Goal: Task Accomplishment & Management: Complete application form

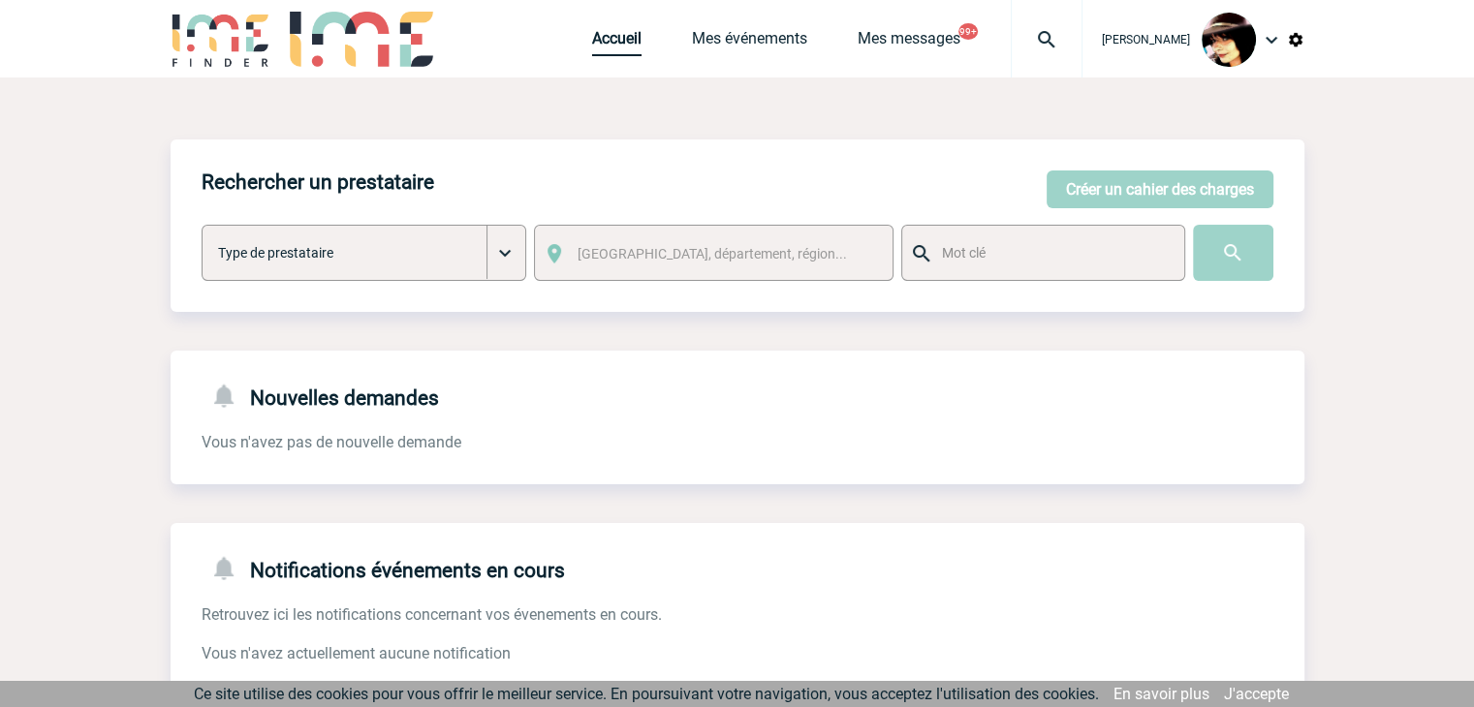
click at [592, 40] on link "Accueil" at bounding box center [616, 42] width 49 height 27
click at [1109, 194] on button "Créer un cahier des charges" at bounding box center [1159, 190] width 227 height 38
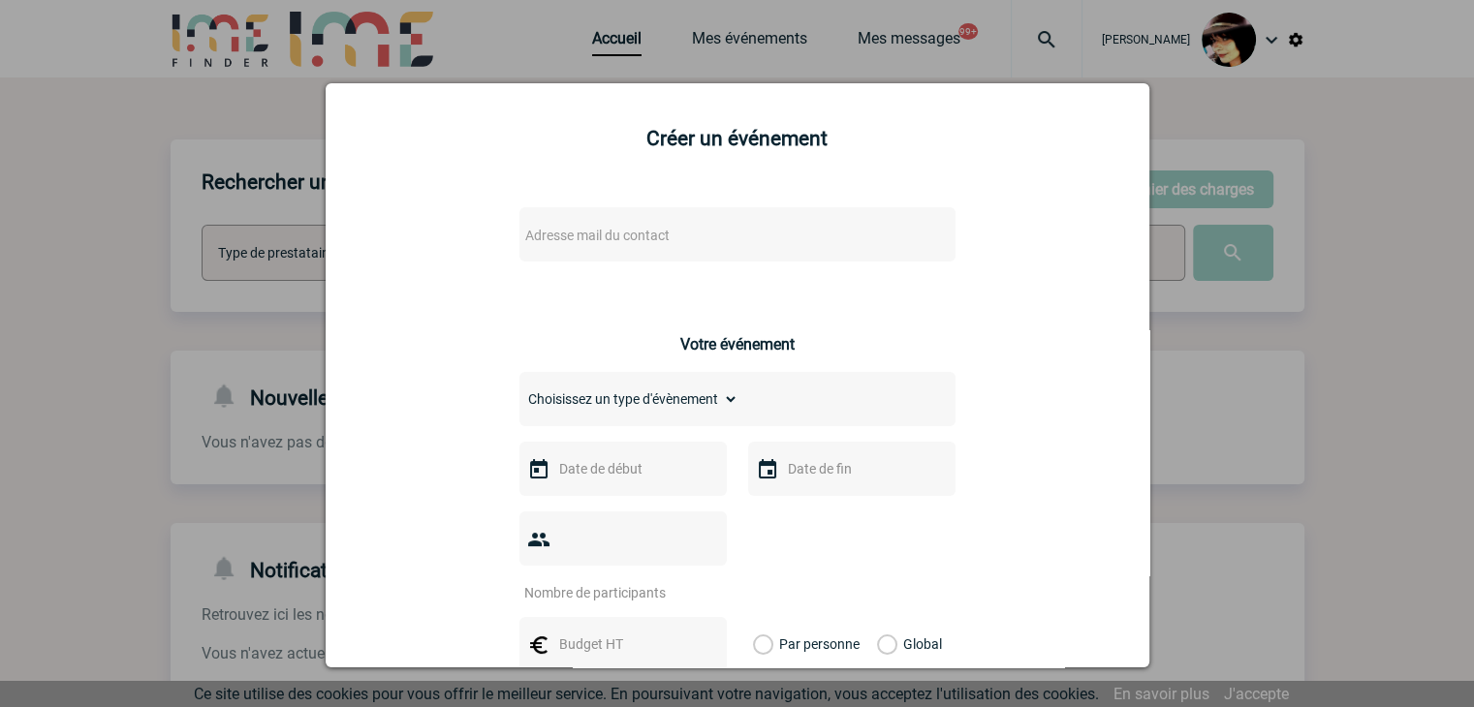
click at [608, 221] on div "Adresse mail du contact" at bounding box center [737, 234] width 436 height 54
click at [594, 234] on span "Adresse mail du contact" at bounding box center [597, 236] width 144 height 16
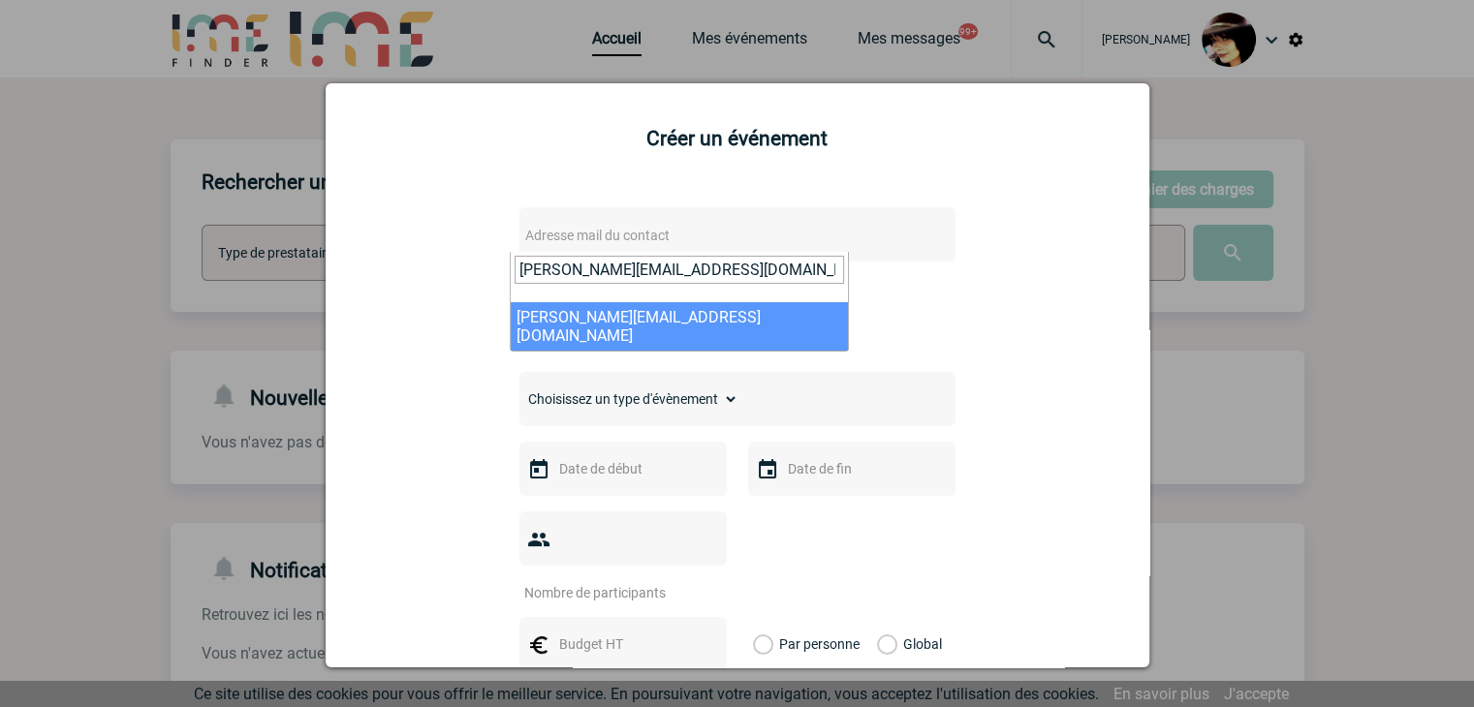
type input "ghislaine.ballester@eviden.com"
select select "131468"
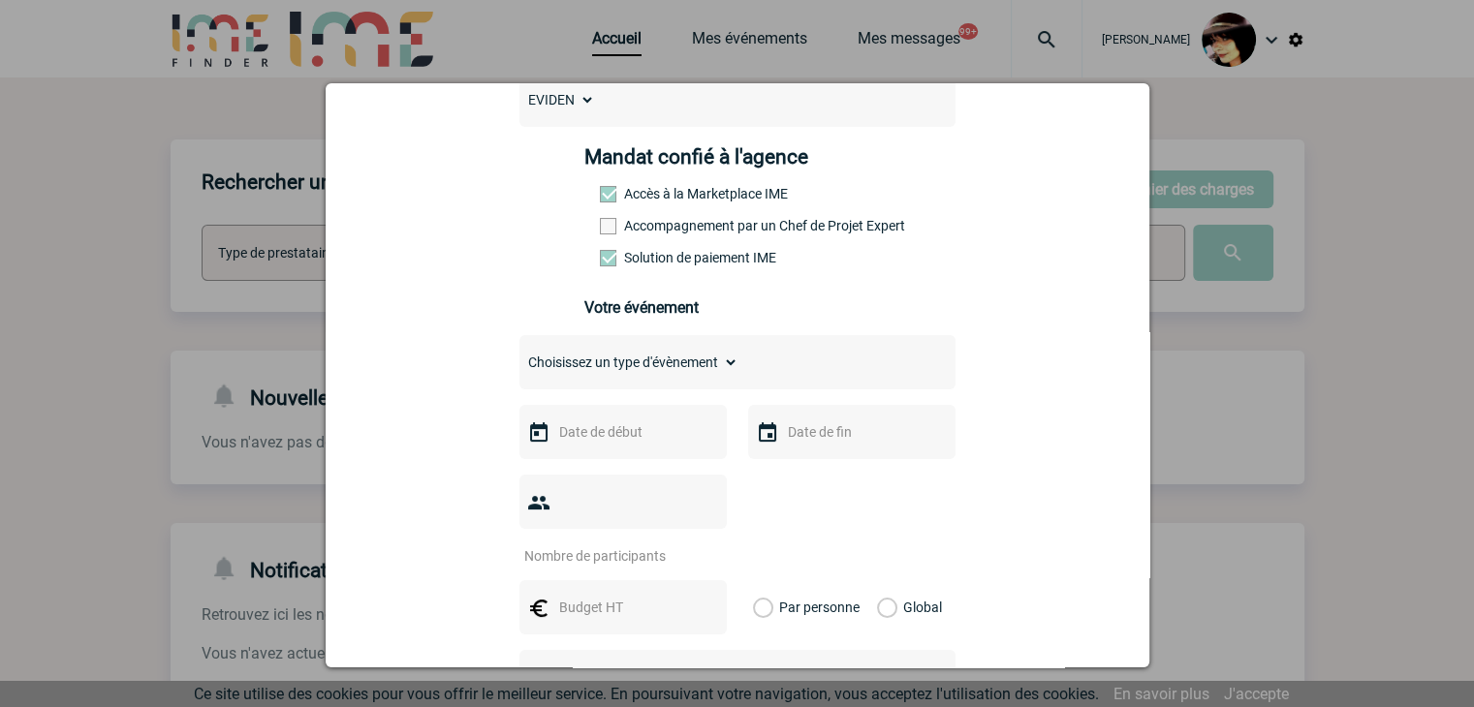
scroll to position [291, 0]
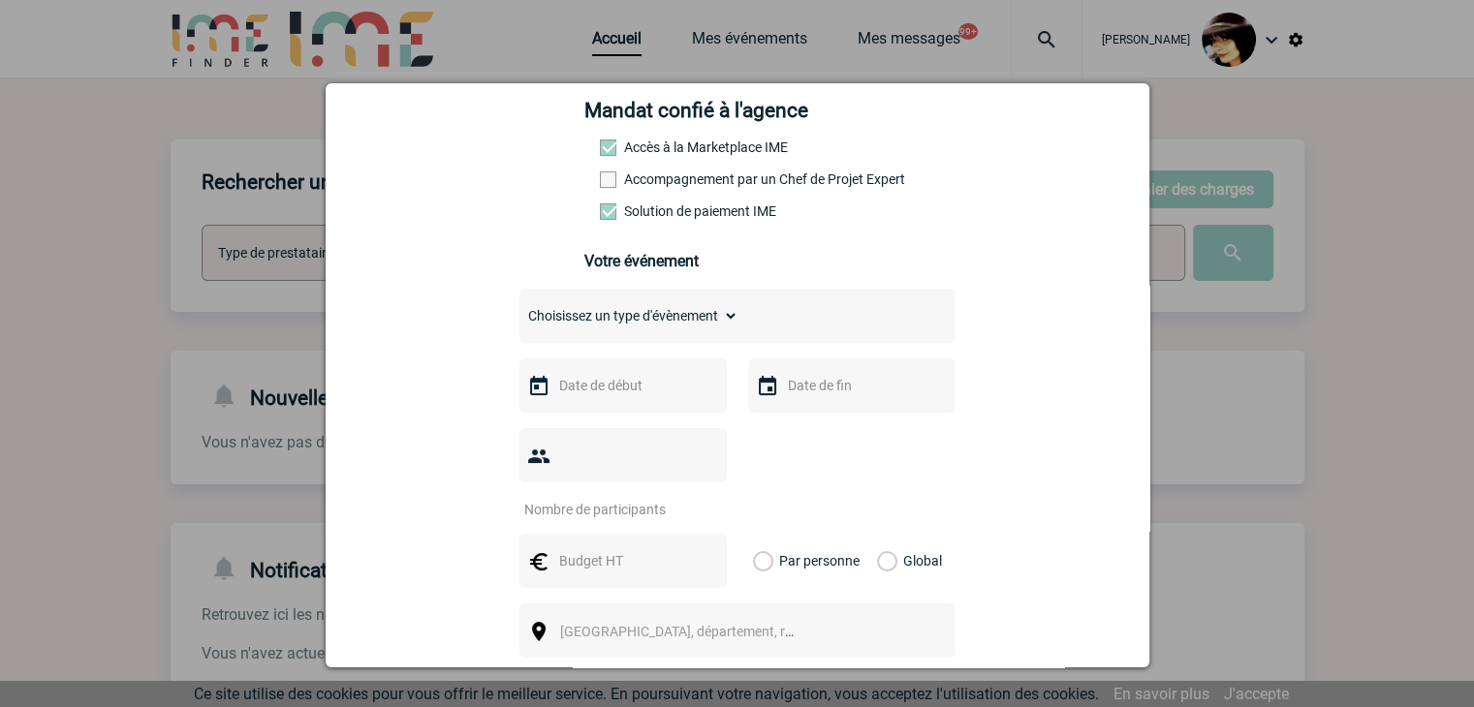
click at [554, 392] on input "text" at bounding box center [621, 385] width 134 height 25
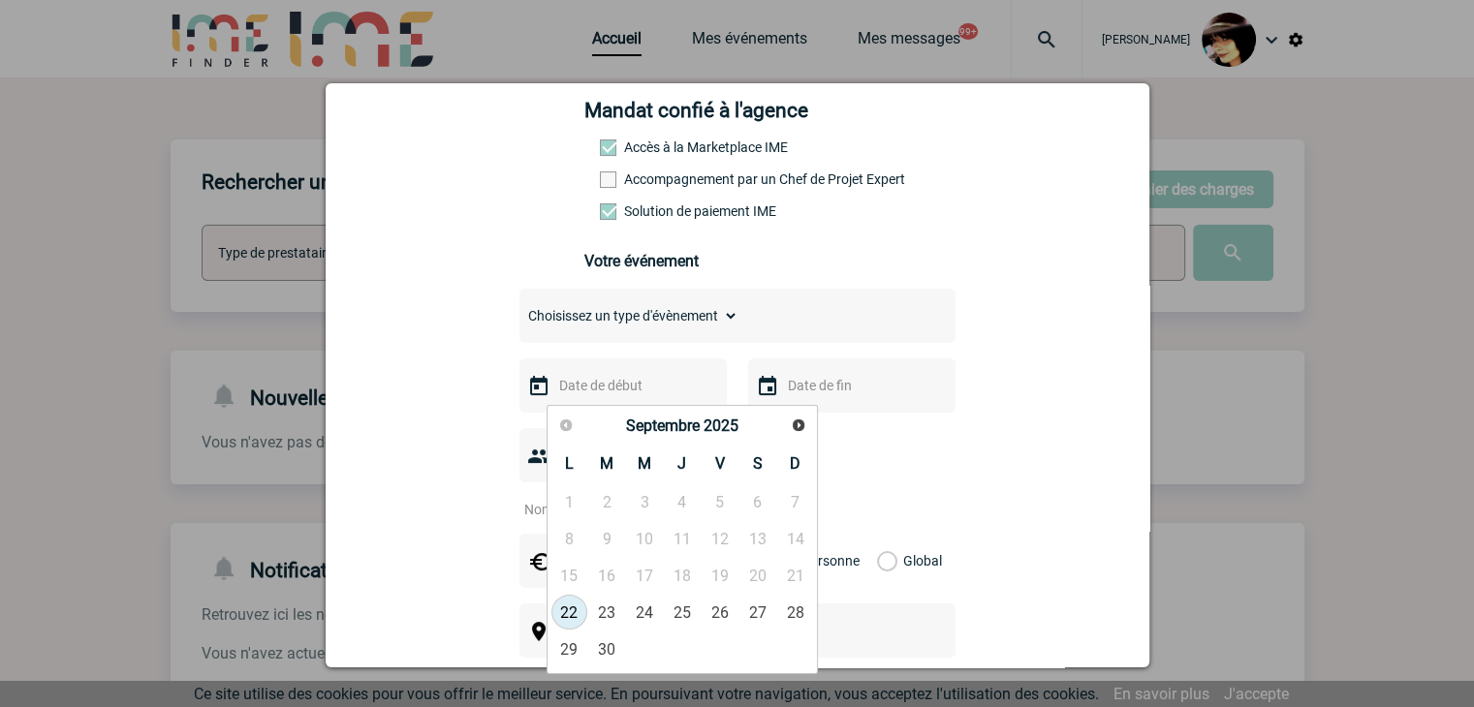
click at [570, 607] on link "22" at bounding box center [569, 612] width 36 height 35
type input "22-09-2025"
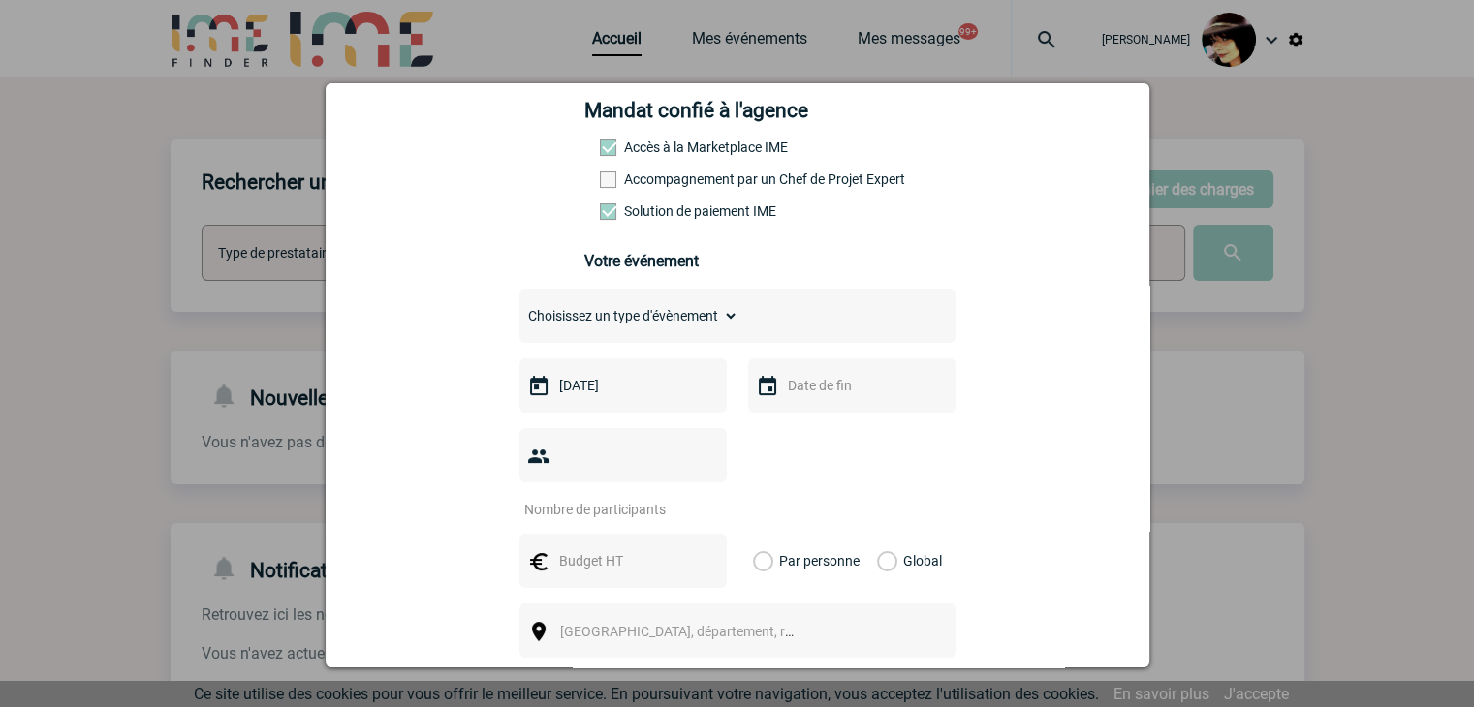
click at [628, 497] on input "number" at bounding box center [610, 509] width 182 height 25
type input "1"
click at [619, 548] on input "text" at bounding box center [621, 560] width 134 height 25
type input "3500"
click at [881, 534] on label "Global" at bounding box center [883, 561] width 13 height 54
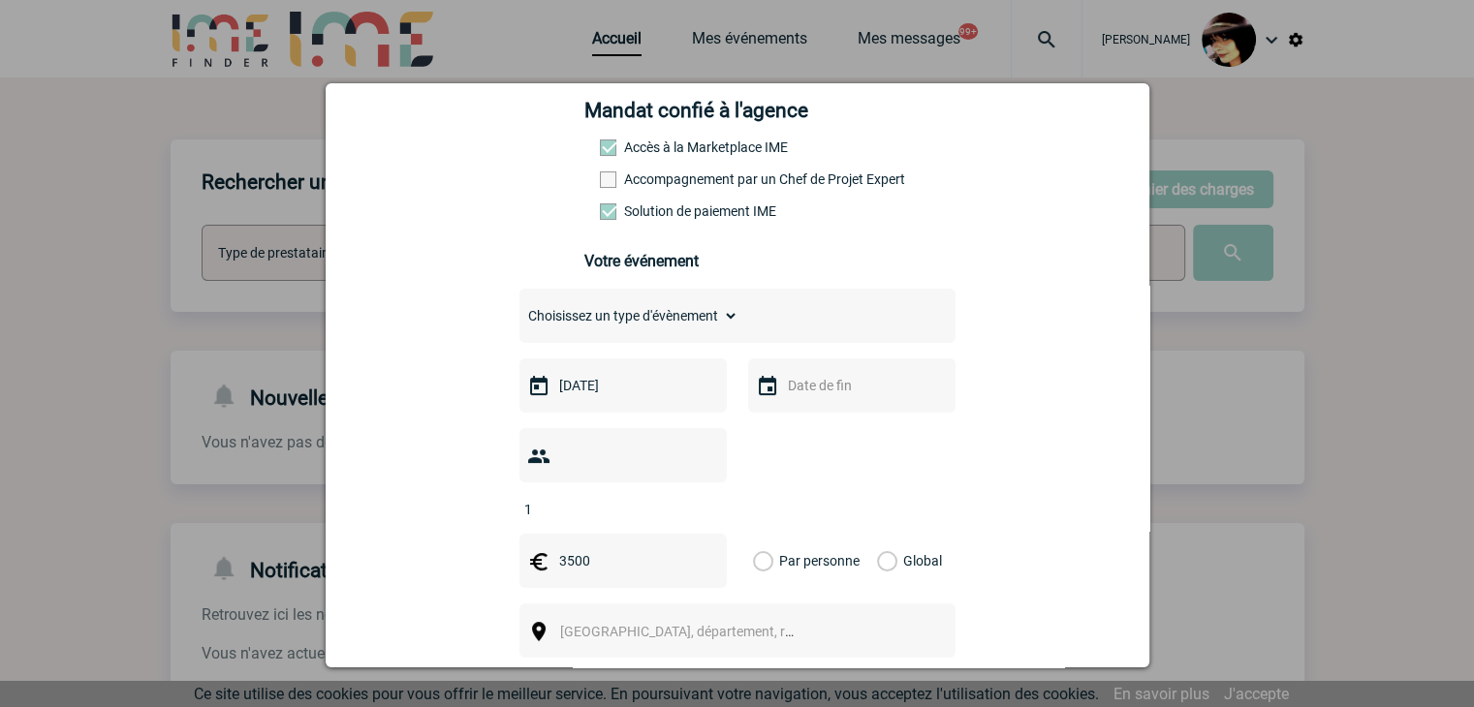
click at [0, 0] on input "Global" at bounding box center [0, 0] width 0 height 0
click at [654, 618] on span "[GEOGRAPHIC_DATA], département, région..." at bounding box center [685, 631] width 266 height 27
type input "m"
type input "b"
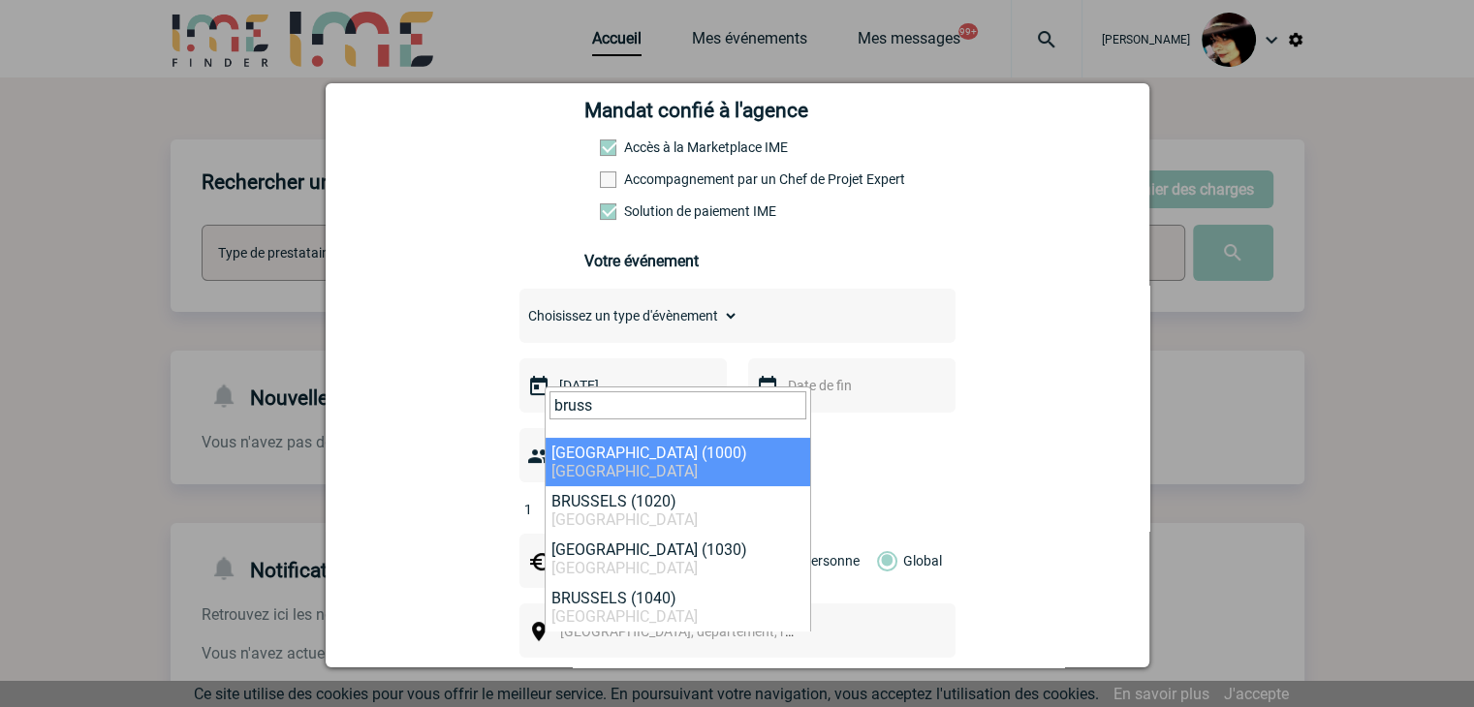
type input "bruss"
select select "308152"
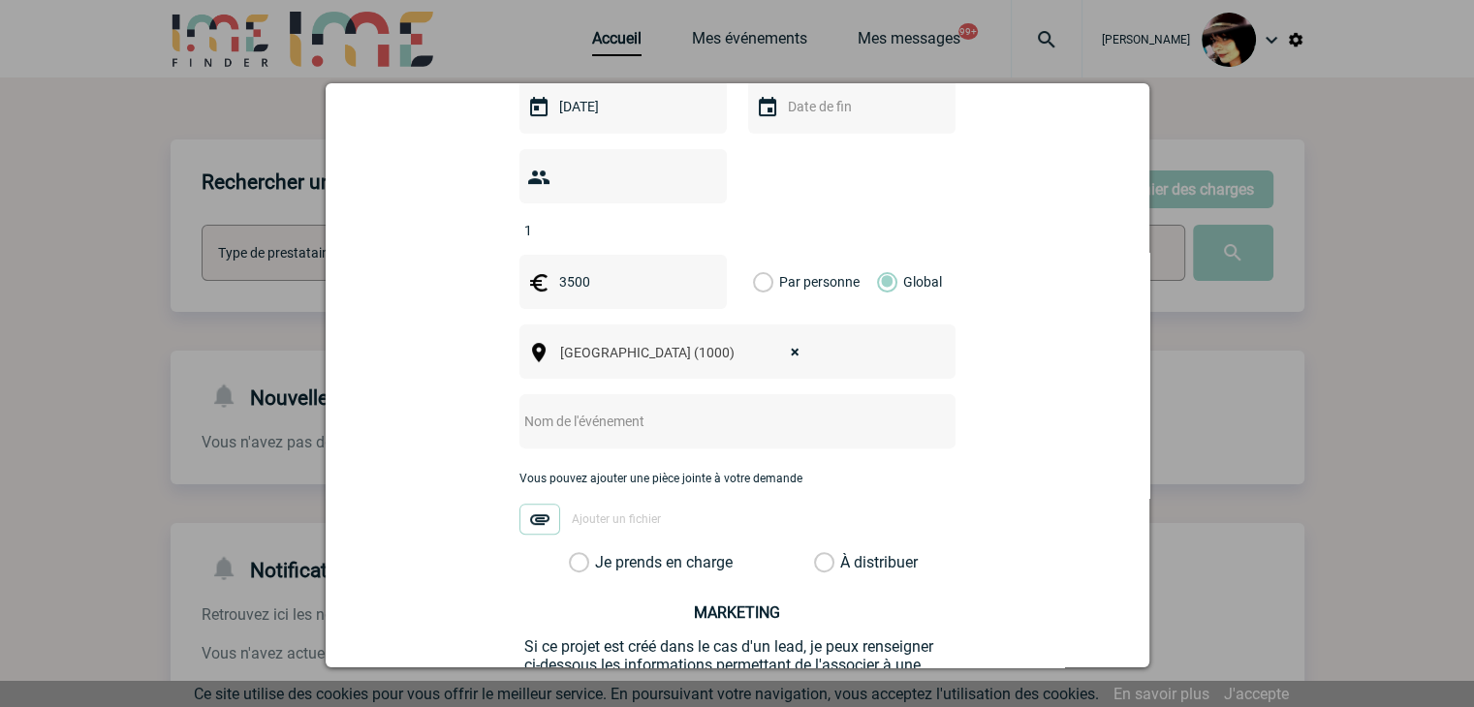
scroll to position [581, 0]
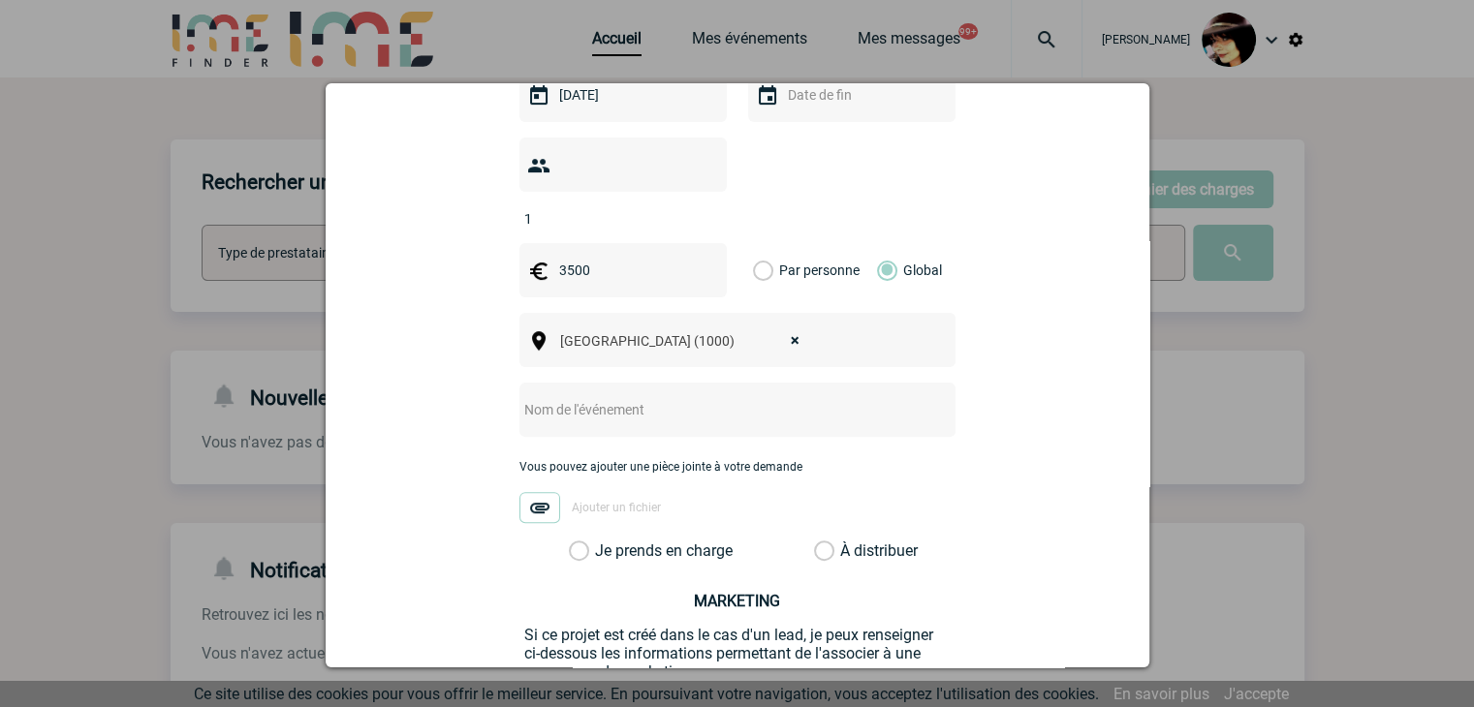
click at [621, 397] on input "text" at bounding box center [711, 409] width 385 height 25
type input "CENTRALISATION -"
click at [951, 681] on div at bounding box center [737, 353] width 1474 height 707
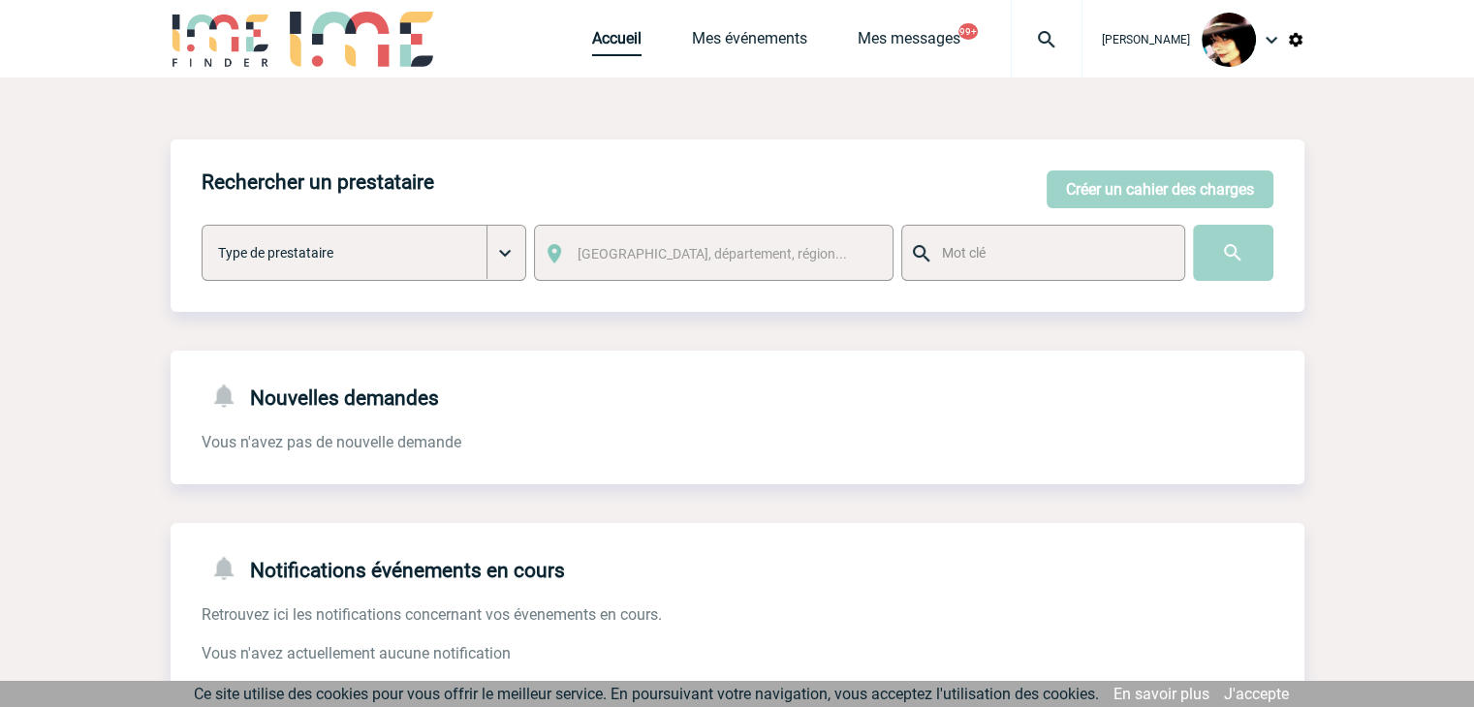
click at [595, 41] on link "Accueil" at bounding box center [616, 42] width 49 height 27
click at [1097, 198] on button "Créer un cahier des charges" at bounding box center [1159, 190] width 227 height 38
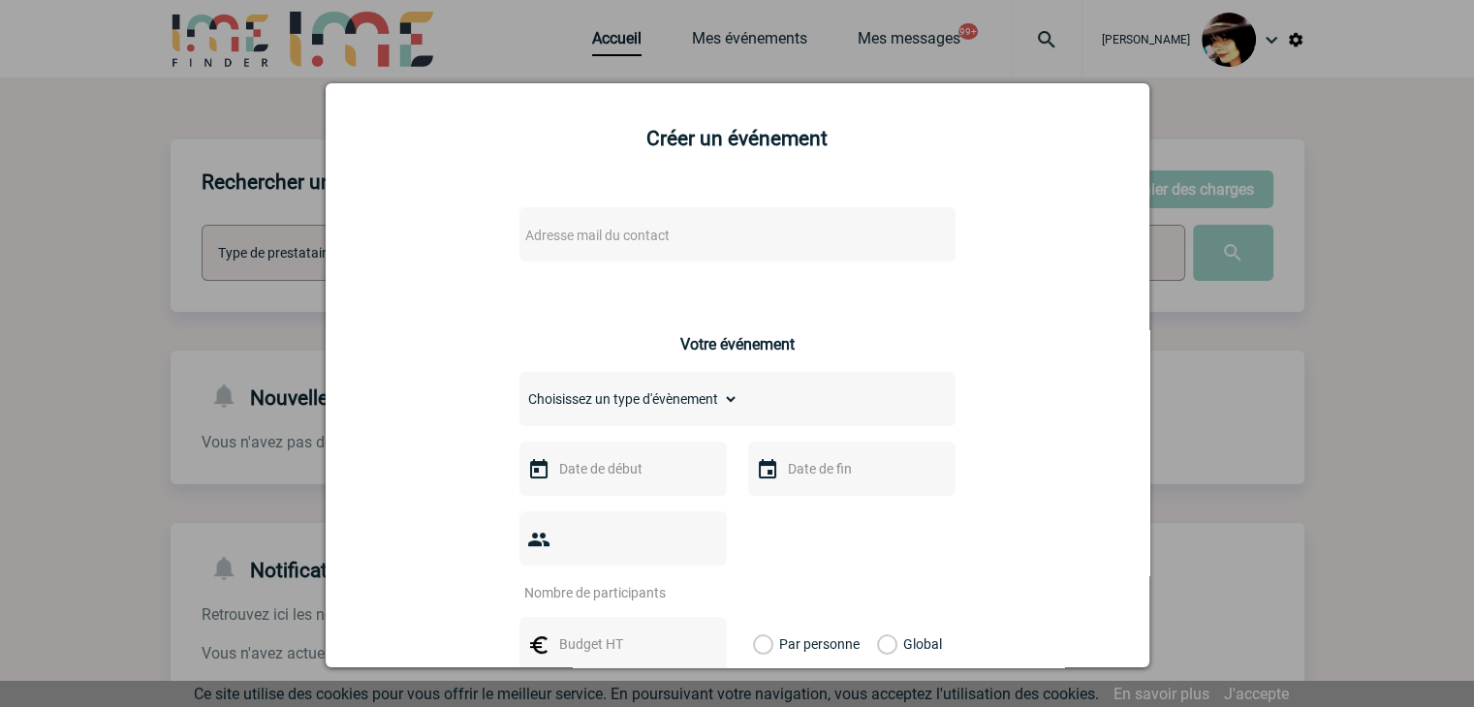
click at [634, 236] on span "Adresse mail du contact" at bounding box center [597, 236] width 144 height 16
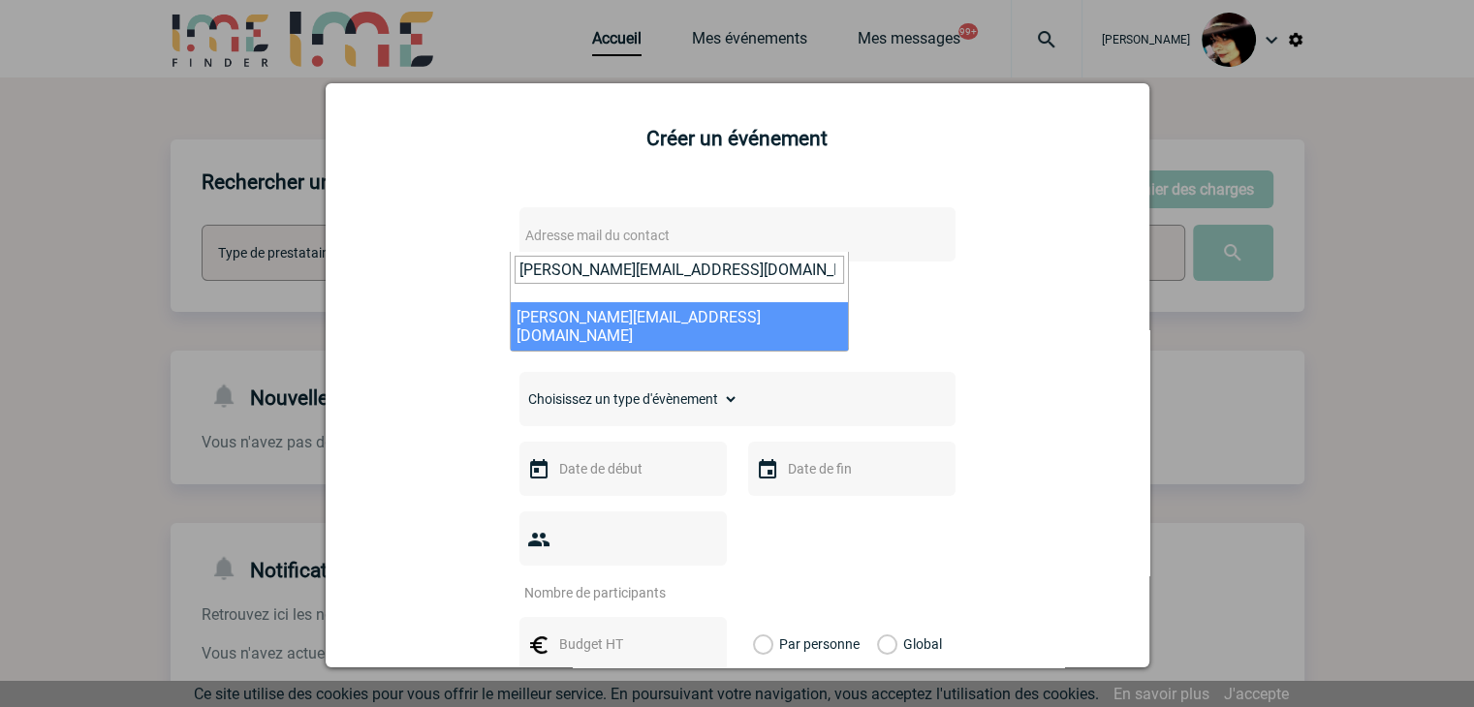
type input "ghislaine.ballester@eviden.com"
select select "131468"
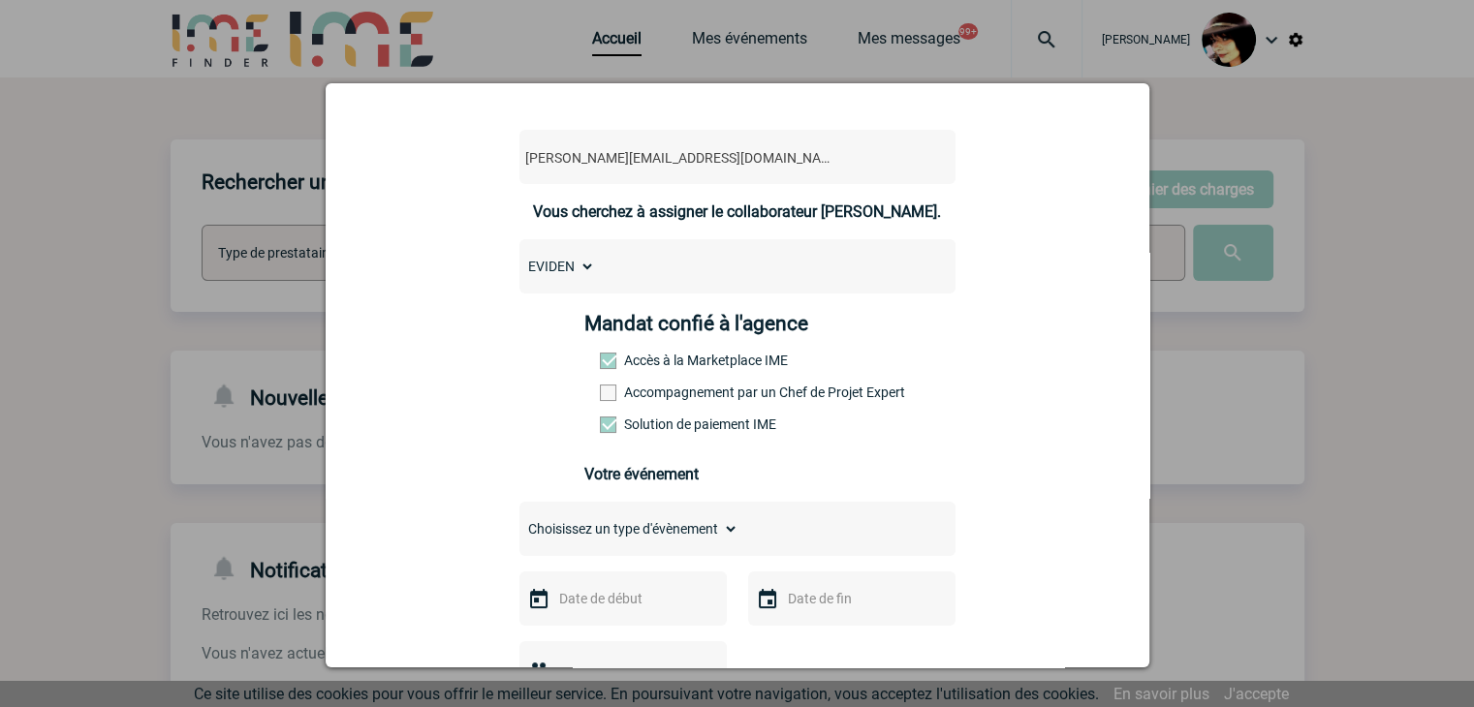
scroll to position [194, 0]
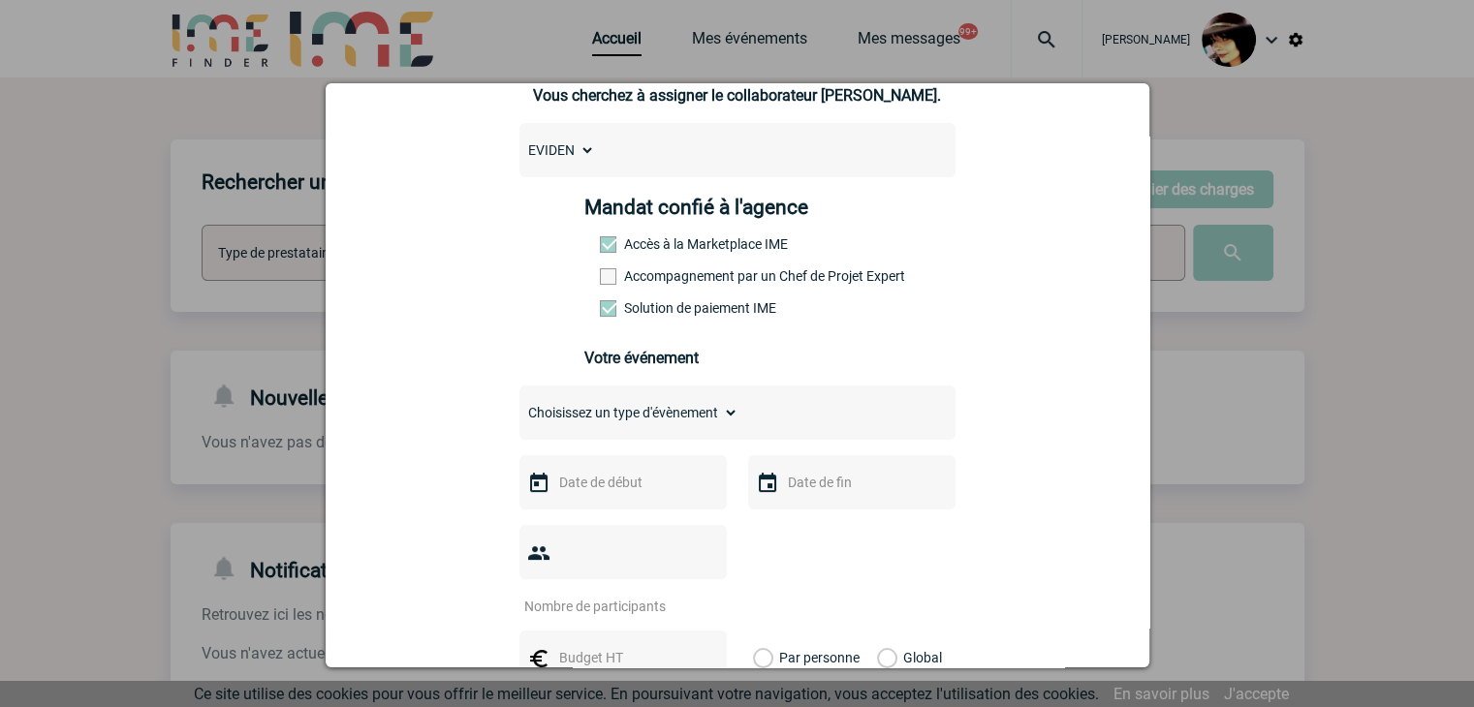
click at [574, 425] on select "Choisissez un type d'évènement Séminaire avec nuitée Séminaire sans nuitée Repa…" at bounding box center [628, 412] width 219 height 27
select select "9"
click at [519, 405] on select "Choisissez un type d'évènement Séminaire avec nuitée Séminaire sans nuitée Repa…" at bounding box center [628, 412] width 219 height 27
click at [578, 503] on div at bounding box center [622, 482] width 207 height 54
click at [581, 495] on input "text" at bounding box center [621, 482] width 134 height 25
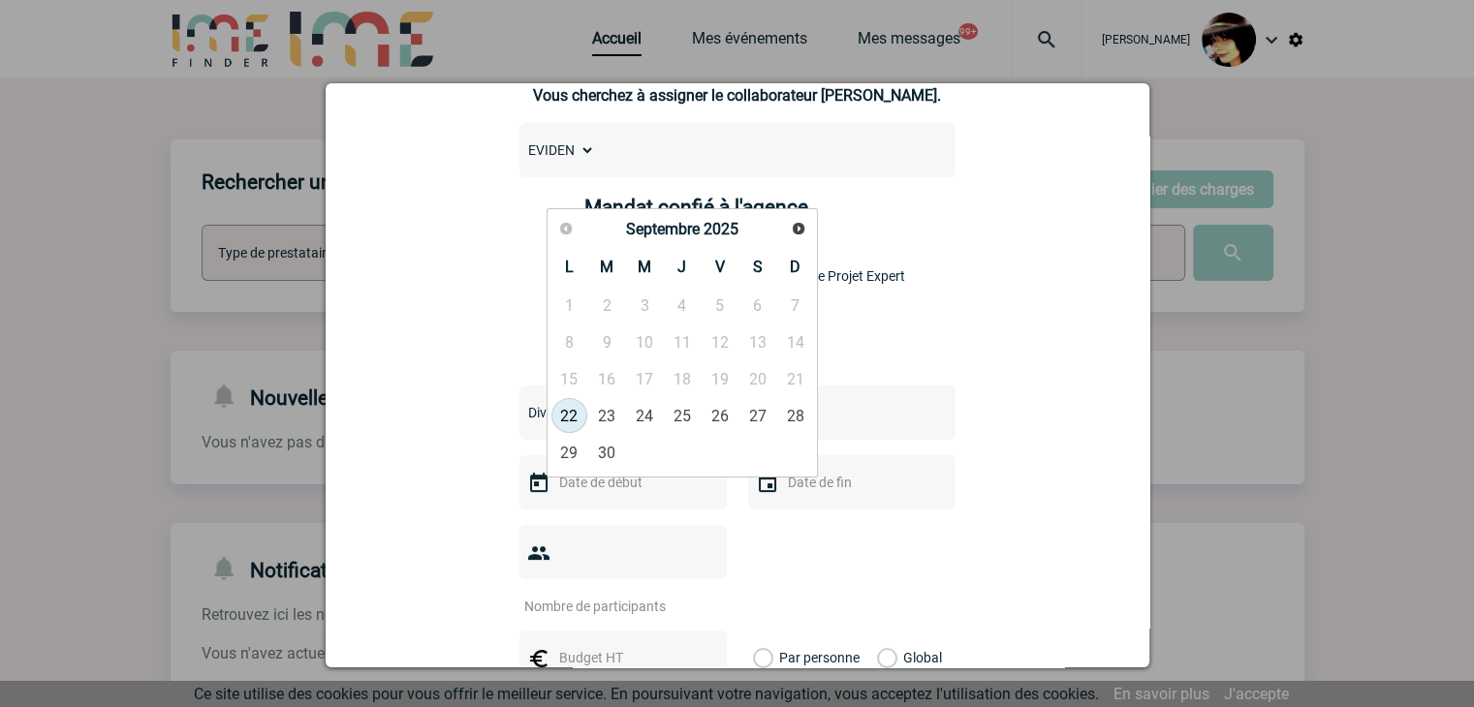
click at [574, 414] on link "22" at bounding box center [569, 415] width 36 height 35
type input "[DATE]"
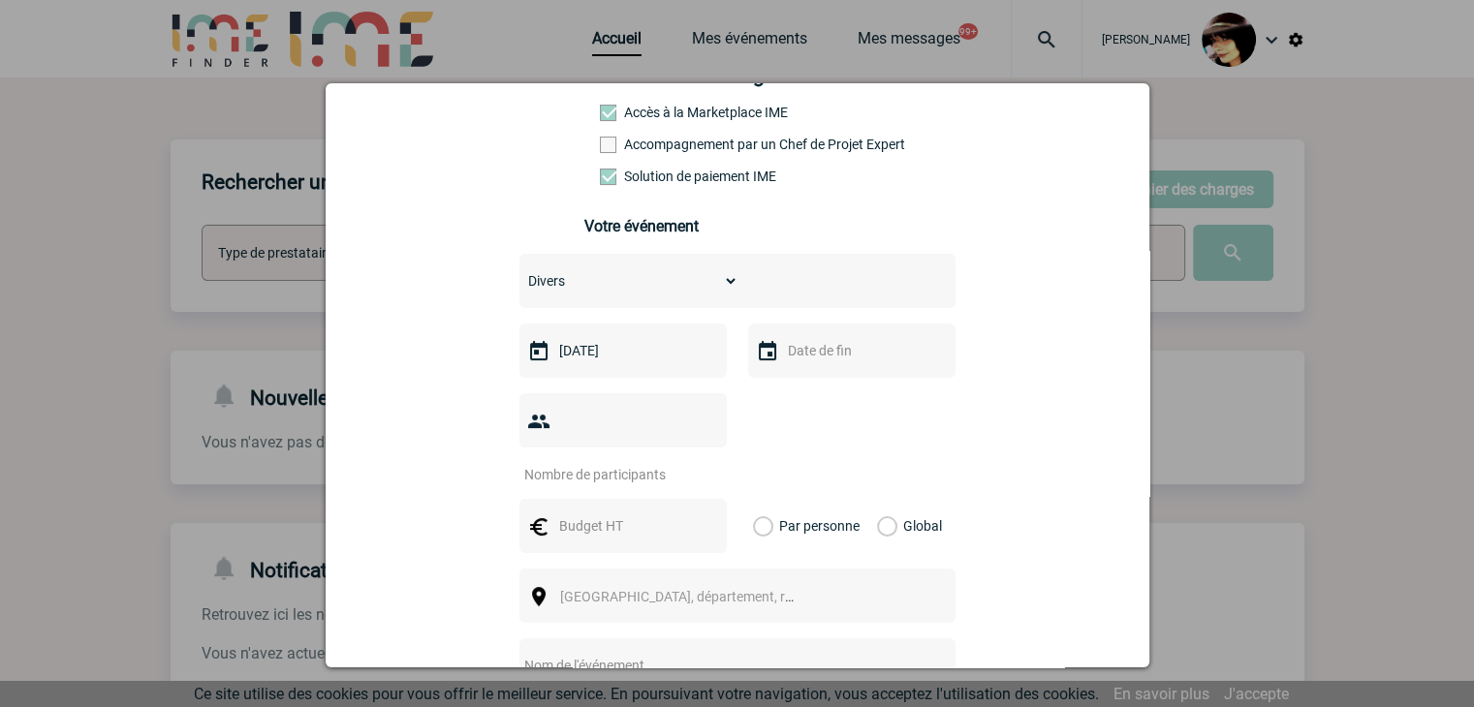
scroll to position [388, 0]
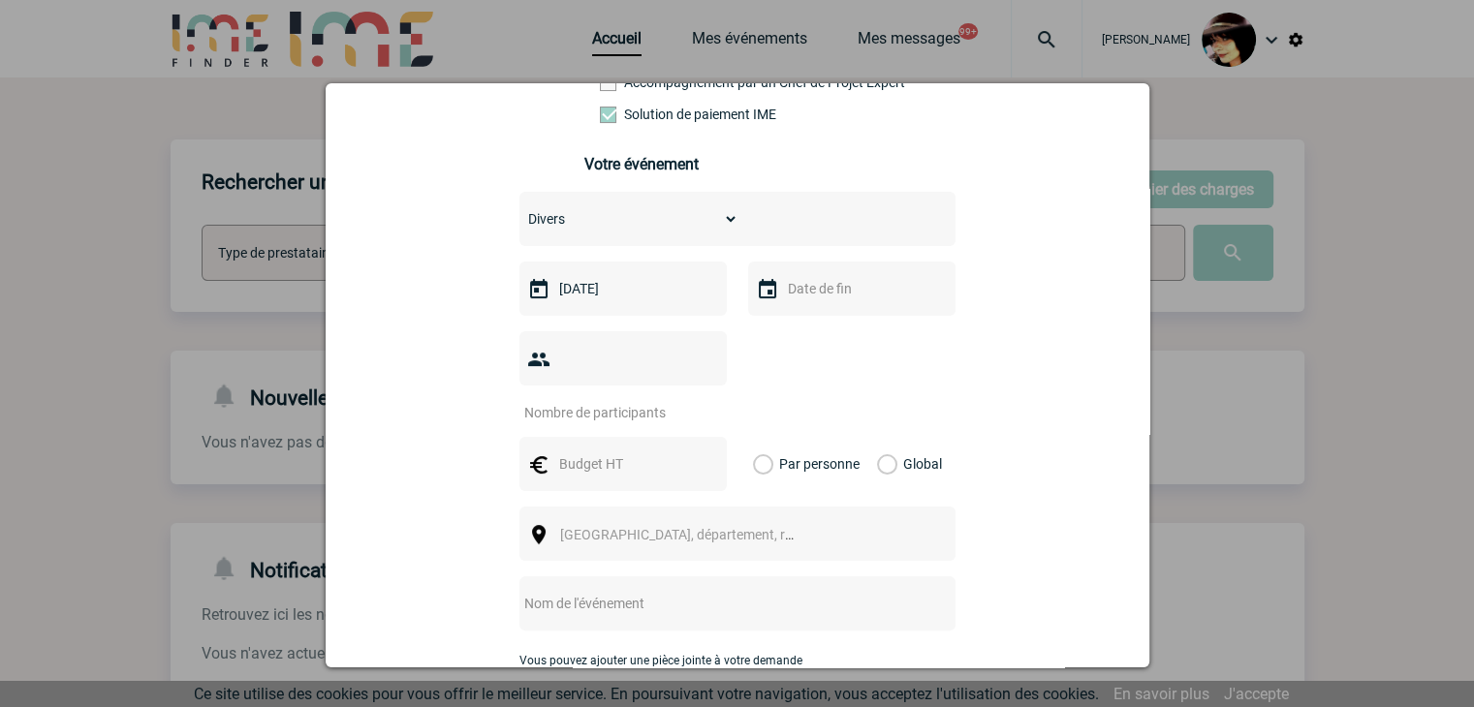
click at [577, 381] on div at bounding box center [622, 358] width 207 height 54
click at [581, 400] on input "number" at bounding box center [610, 412] width 182 height 25
type input "1"
click at [582, 451] on input "text" at bounding box center [621, 463] width 134 height 25
type input "3500"
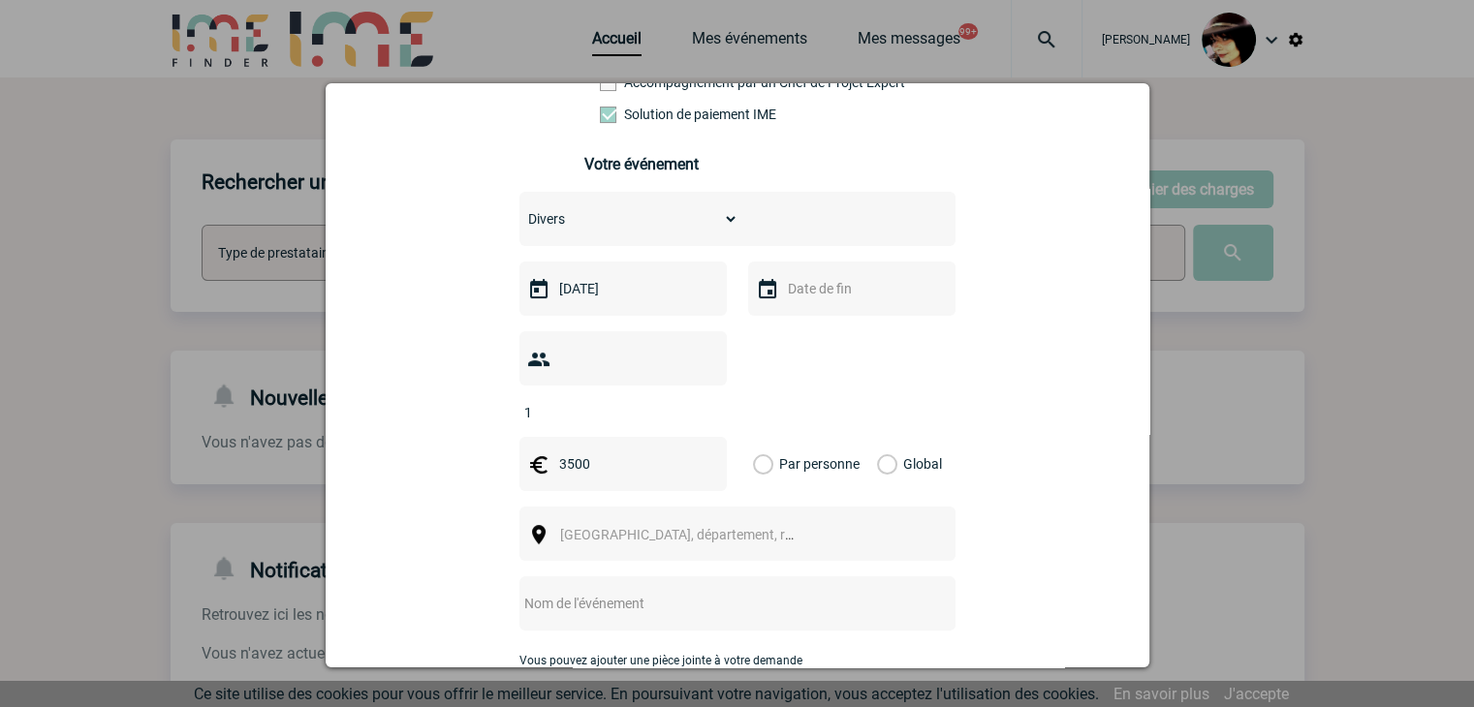
click at [877, 437] on label "Global" at bounding box center [883, 464] width 13 height 54
click at [0, 0] on input "Global" at bounding box center [0, 0] width 0 height 0
click at [614, 527] on span "[GEOGRAPHIC_DATA], département, région..." at bounding box center [694, 535] width 269 height 16
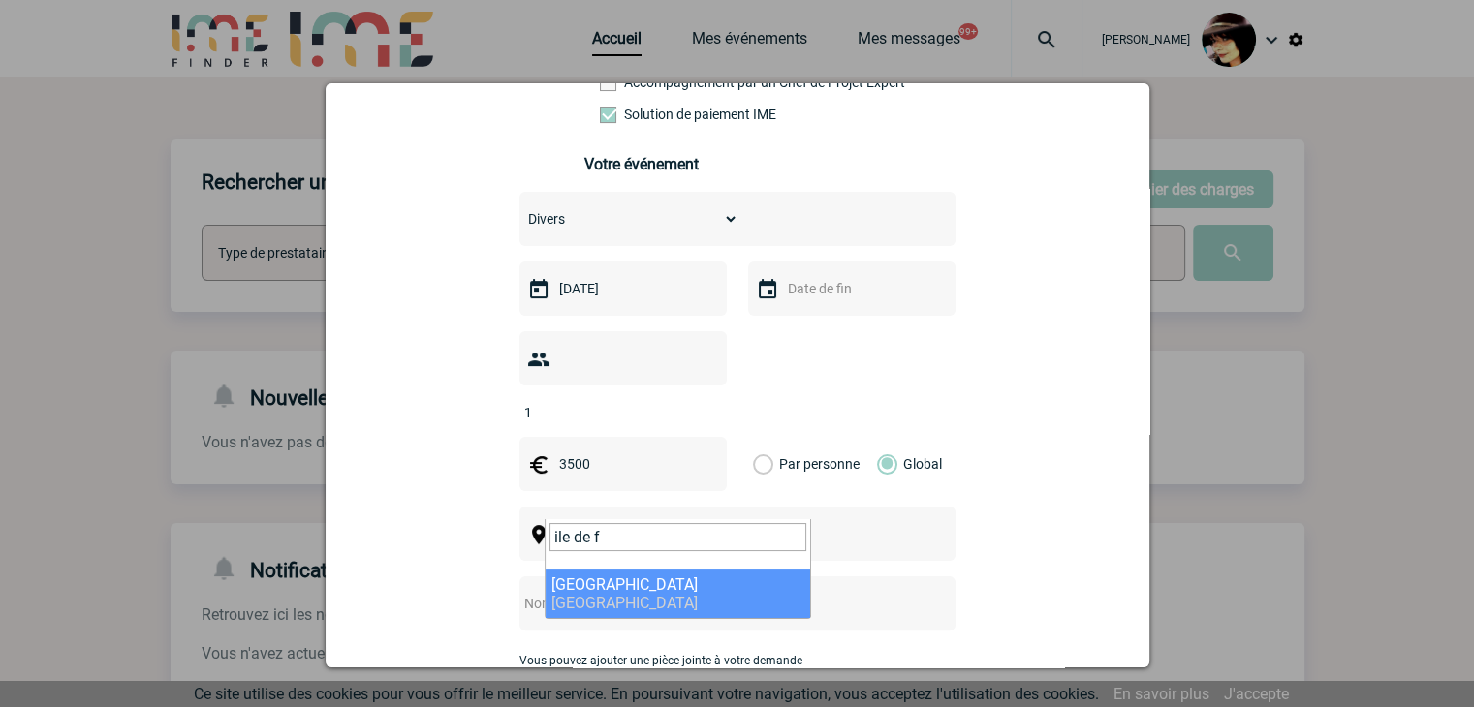
drag, startPoint x: 613, startPoint y: 535, endPoint x: 516, endPoint y: 534, distance: 96.9
click at [516, 534] on body "Rachel SABOUREAU Accueil Mes événements 99+" at bounding box center [737, 593] width 1474 height 1187
type input "ile de f"
select select "2"
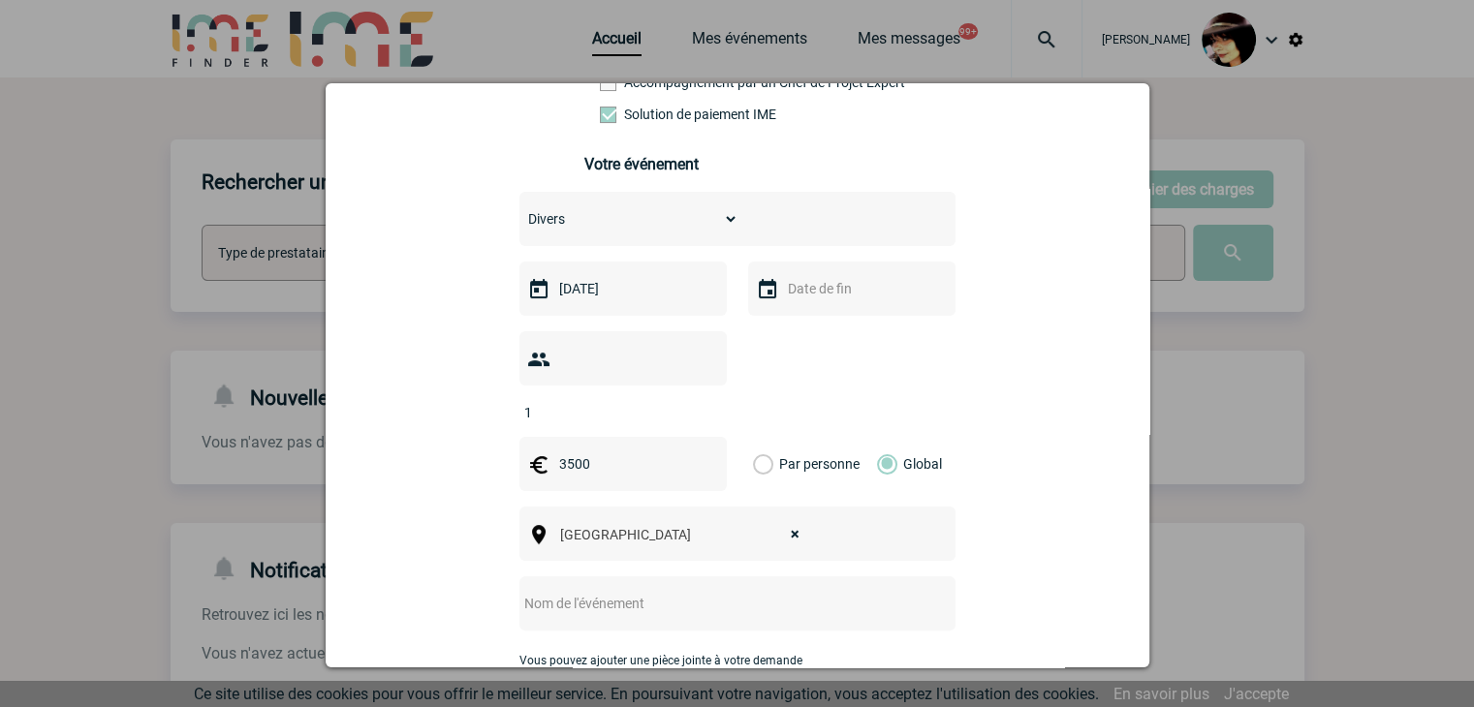
click at [599, 591] on input "text" at bounding box center [711, 603] width 385 height 25
click at [726, 576] on div "CENTRALISATION -" at bounding box center [737, 603] width 436 height 54
click at [725, 591] on input "CENTRALISATION -" at bounding box center [711, 603] width 385 height 25
paste input "LIVE COLLECTIVE ApS facture"
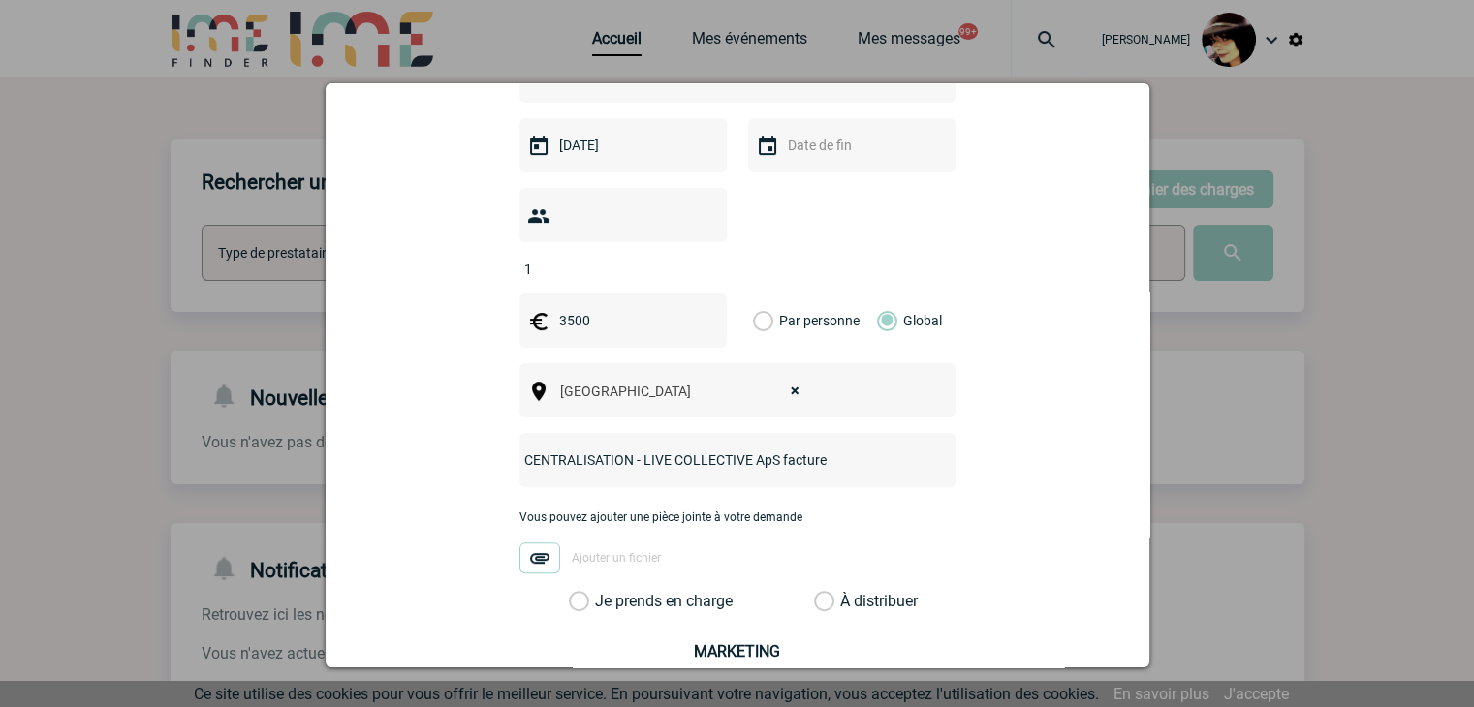
scroll to position [729, 0]
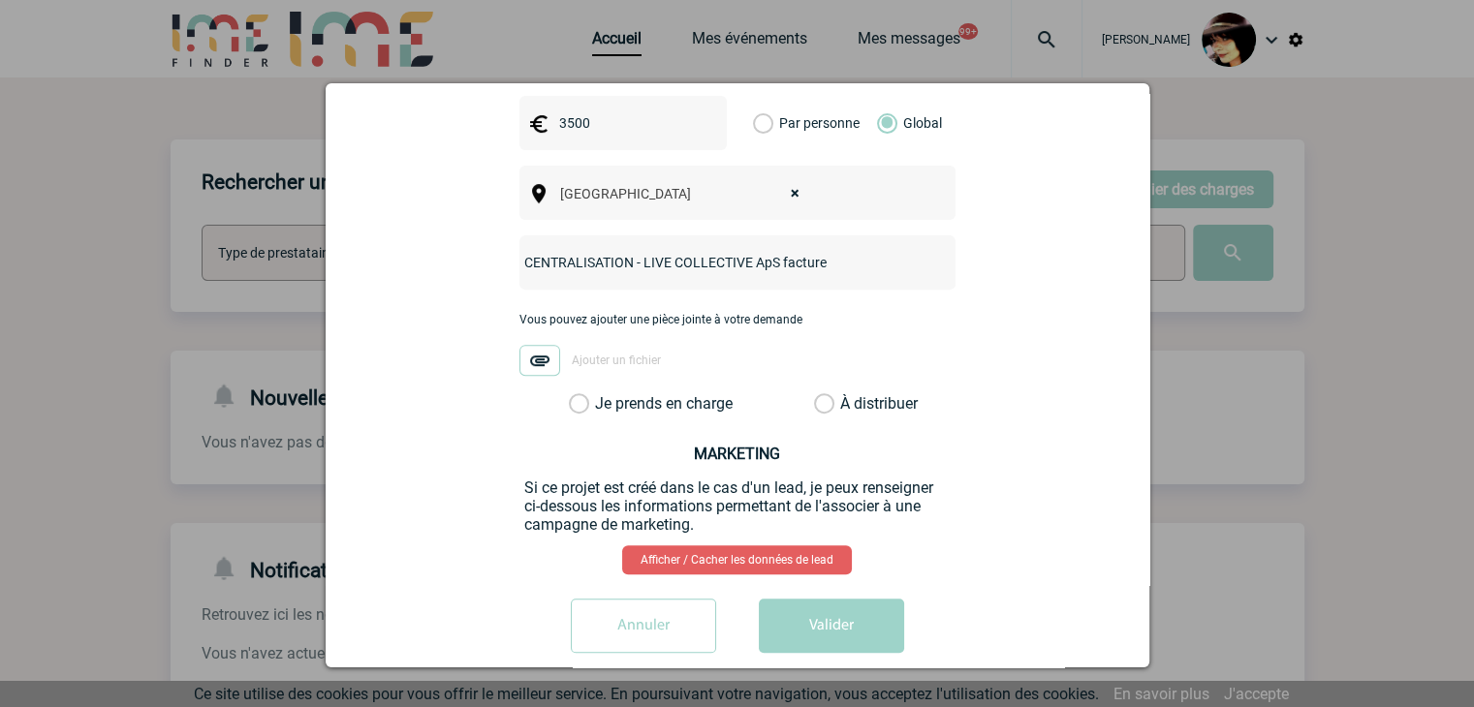
type input "CENTRALISATION - LIVE COLLECTIVE ApS facture"
click at [819, 394] on label "À distribuer" at bounding box center [824, 403] width 20 height 19
click at [0, 0] on input "À distribuer" at bounding box center [0, 0] width 0 height 0
click at [812, 604] on button "Valider" at bounding box center [831, 626] width 145 height 54
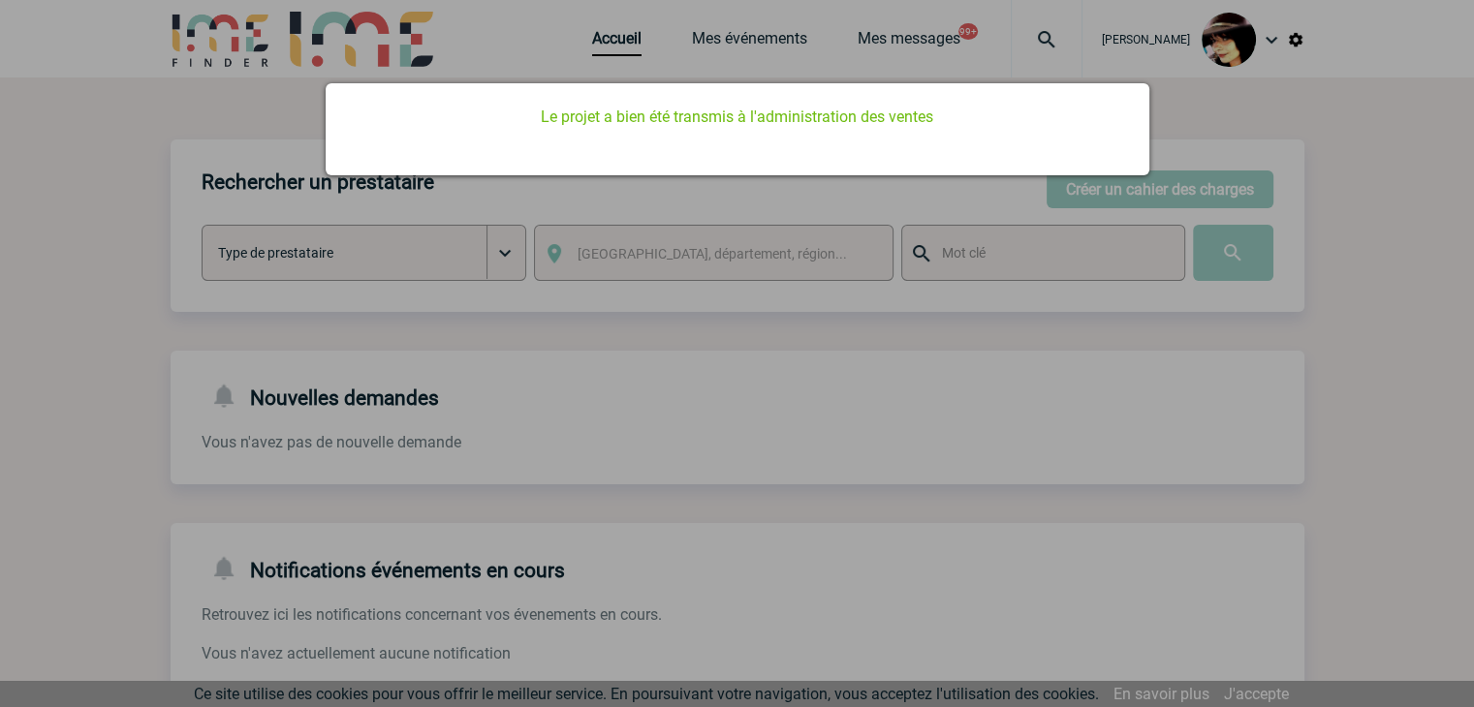
scroll to position [0, 0]
drag, startPoint x: 954, startPoint y: 492, endPoint x: 928, endPoint y: 473, distance: 32.6
click at [954, 492] on div at bounding box center [737, 353] width 1474 height 707
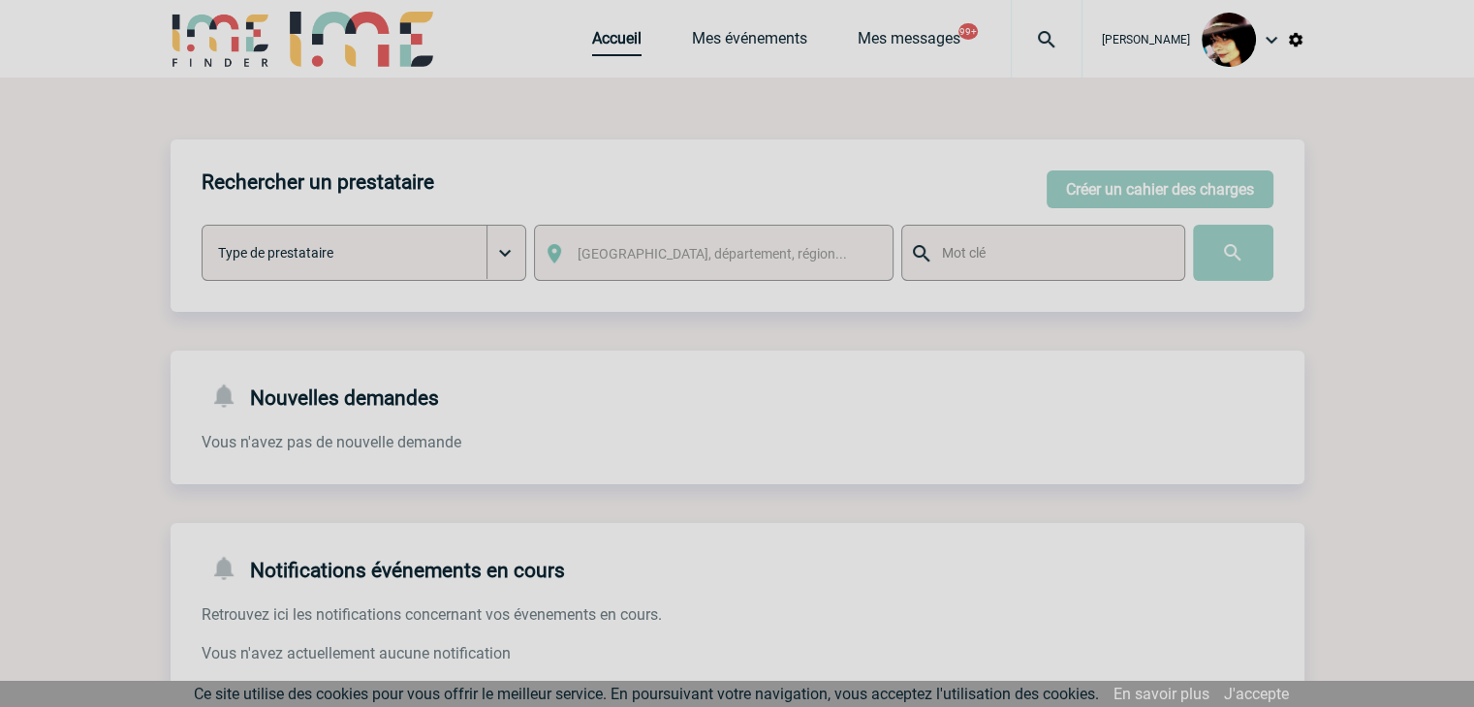
click at [609, 34] on body "Rachel SABOUREAU Accueil Mes événements 99+" at bounding box center [737, 593] width 1474 height 1187
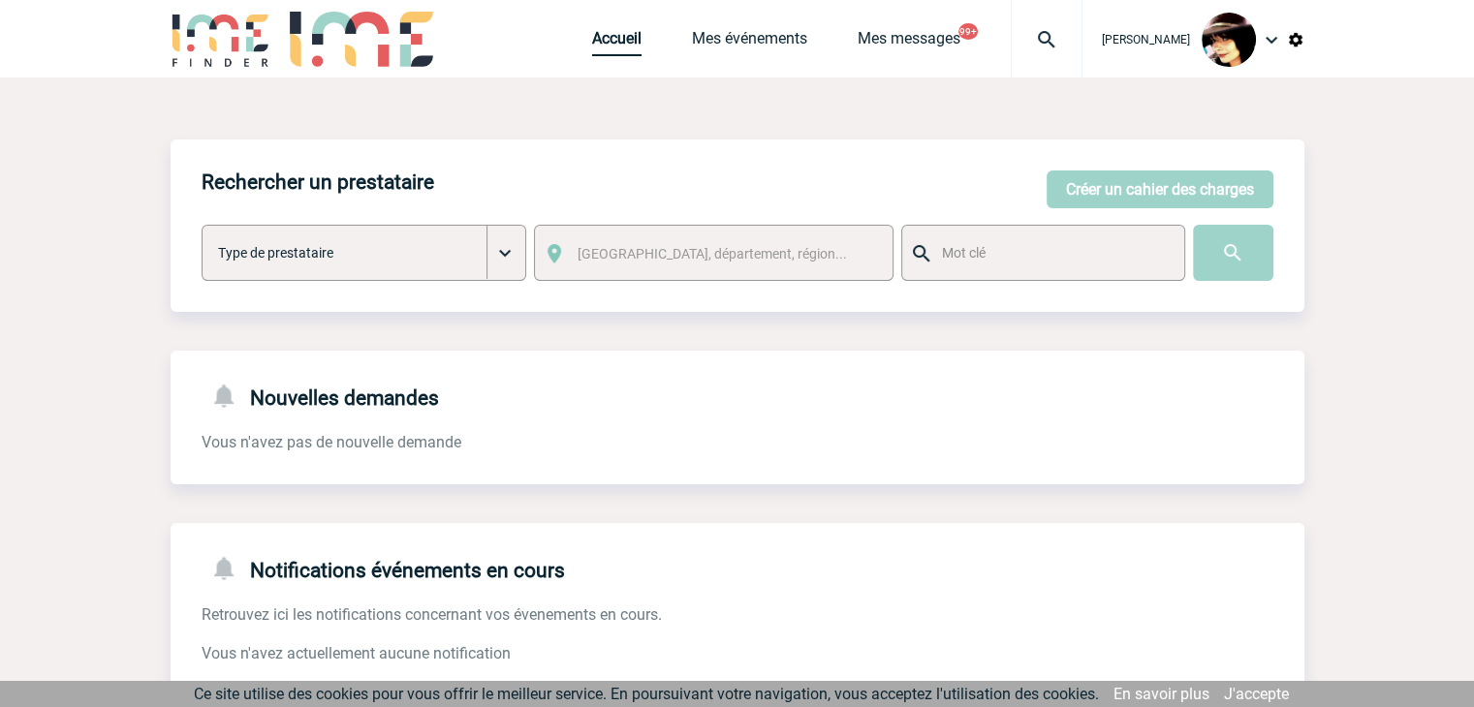
click at [606, 41] on link "Accueil" at bounding box center [616, 42] width 49 height 27
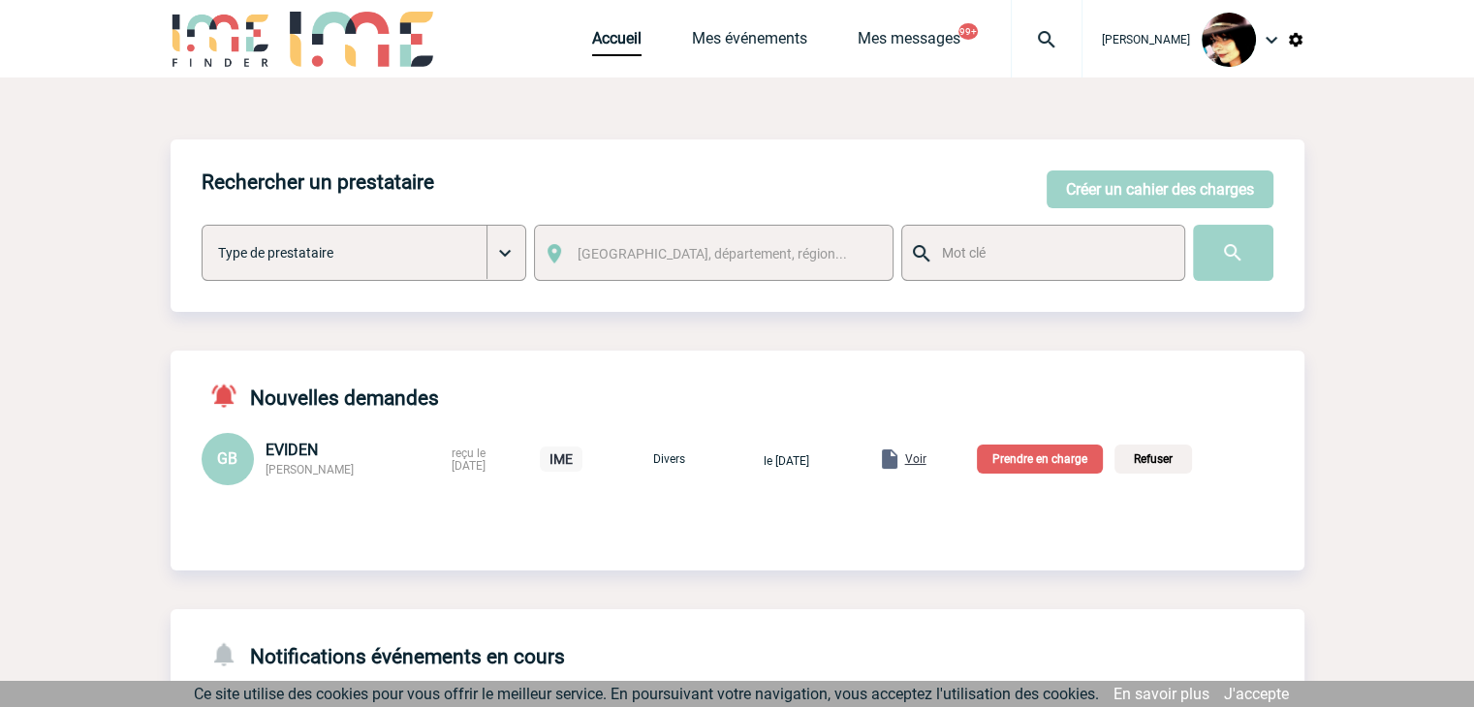
click at [926, 460] on span "Voir" at bounding box center [915, 459] width 21 height 14
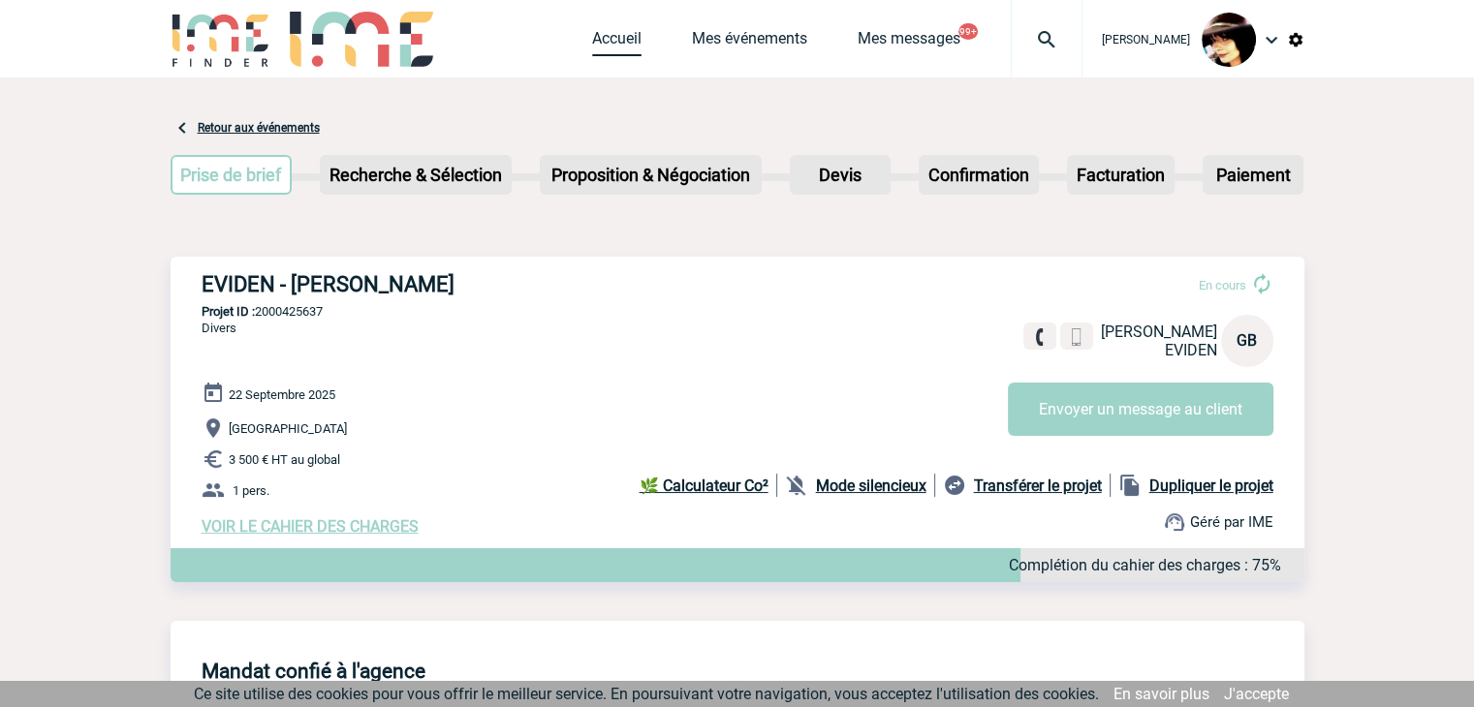
click at [592, 38] on link "Accueil" at bounding box center [616, 42] width 49 height 27
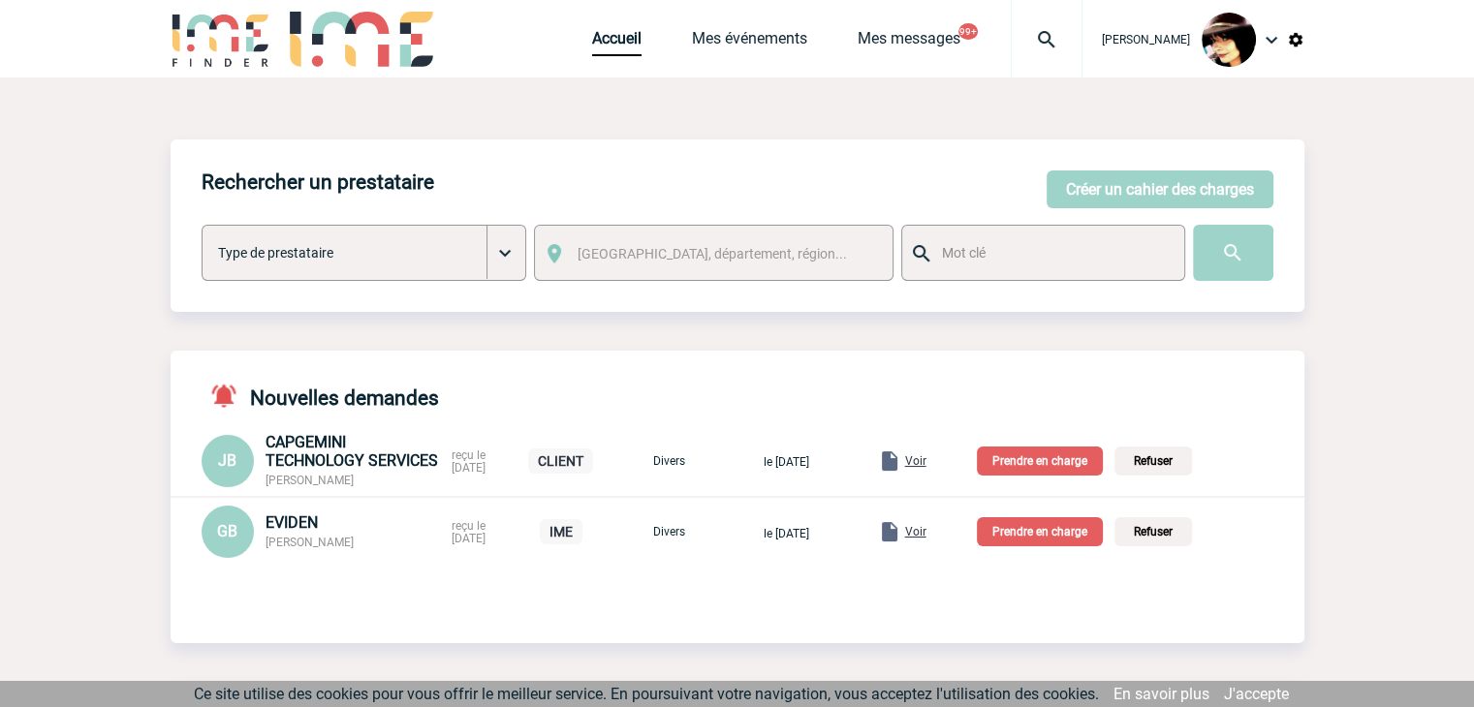
click at [926, 532] on span "Voir" at bounding box center [915, 532] width 21 height 14
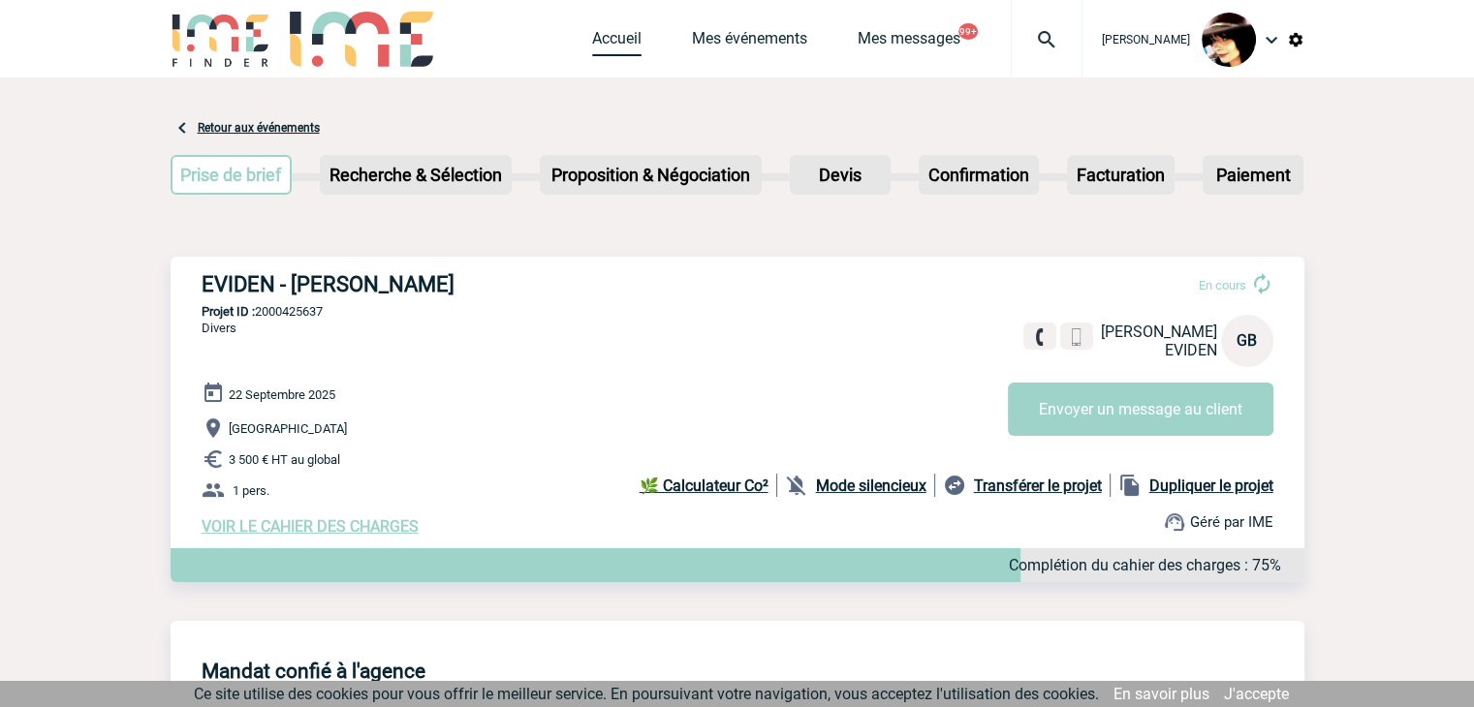
click at [592, 45] on link "Accueil" at bounding box center [616, 42] width 49 height 27
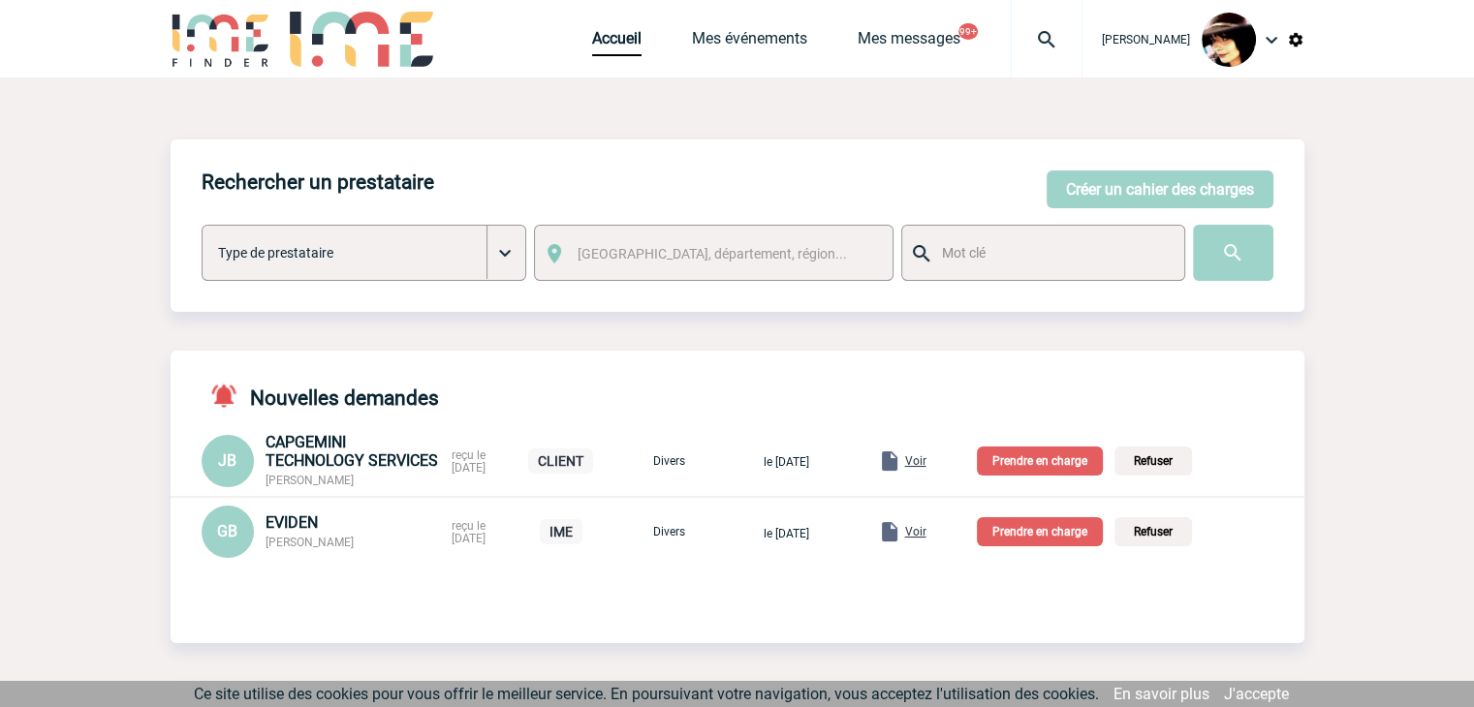
click at [1049, 534] on p "Prendre en charge" at bounding box center [1040, 531] width 126 height 29
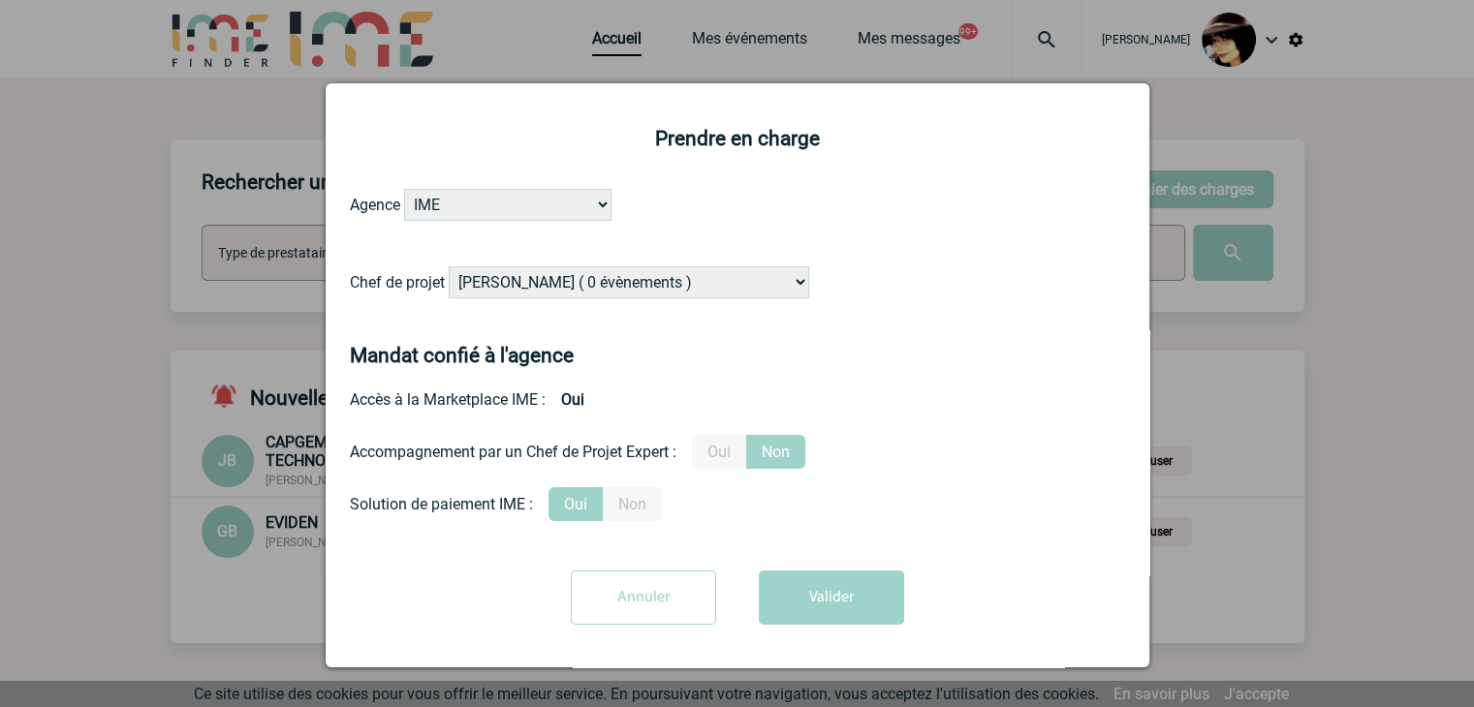
click at [646, 292] on select "[PERSON_NAME] ( 0 évènements ) [PERSON_NAME] ( 181 évènements ) [PERSON_NAME] (…" at bounding box center [629, 282] width 360 height 32
select select "131233"
click at [449, 267] on select "[PERSON_NAME] ( 0 évènements ) [PERSON_NAME] ( 181 évènements ) [PERSON_NAME] (…" at bounding box center [629, 282] width 360 height 32
click at [825, 596] on button "Valider" at bounding box center [831, 598] width 145 height 54
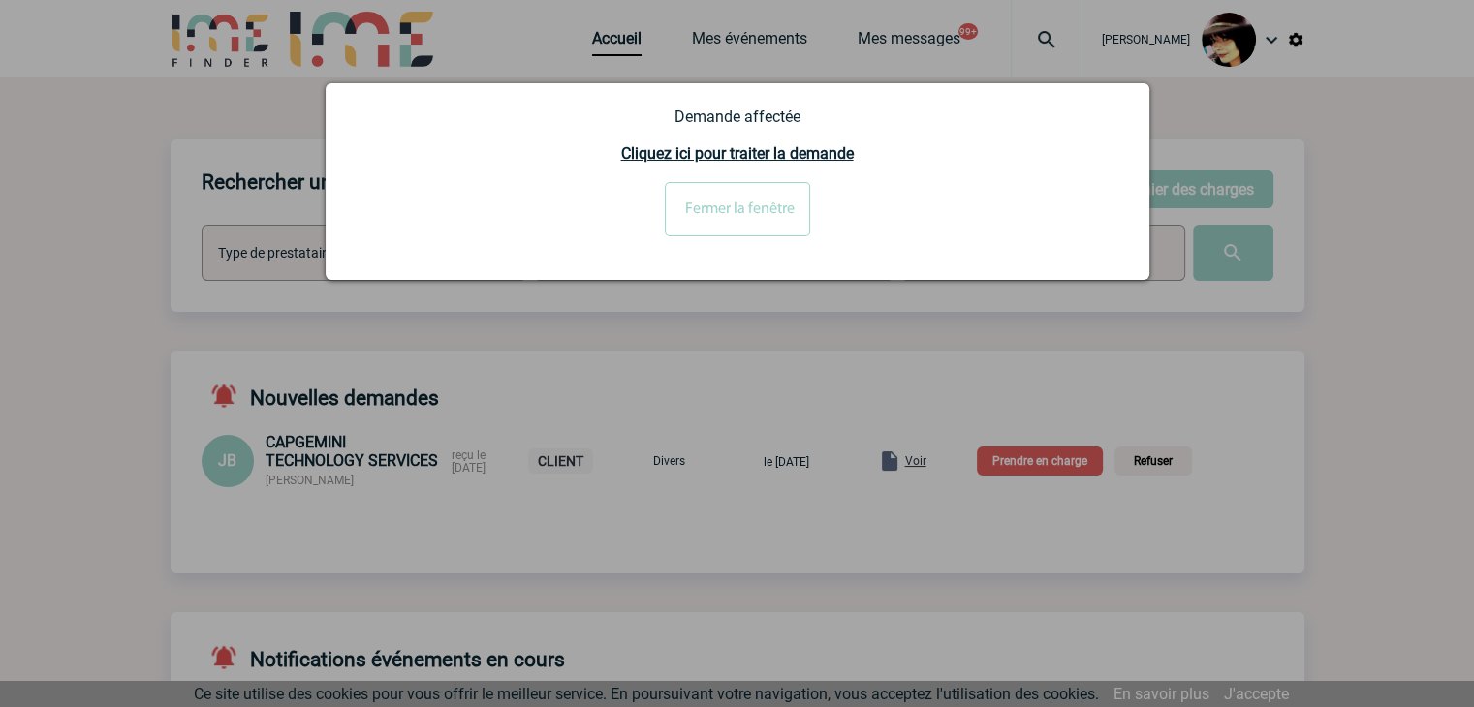
click at [941, 459] on div at bounding box center [737, 353] width 1474 height 707
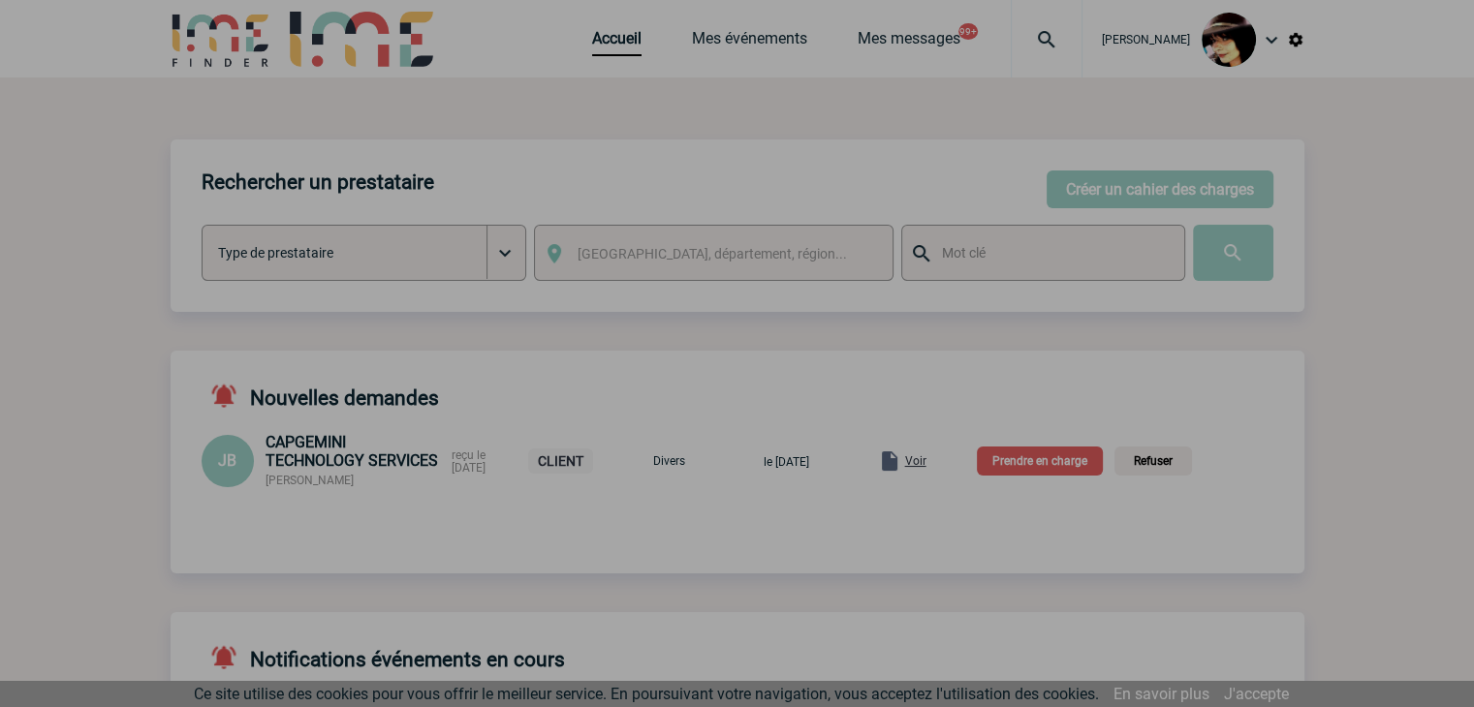
click at [935, 467] on div at bounding box center [737, 353] width 1474 height 707
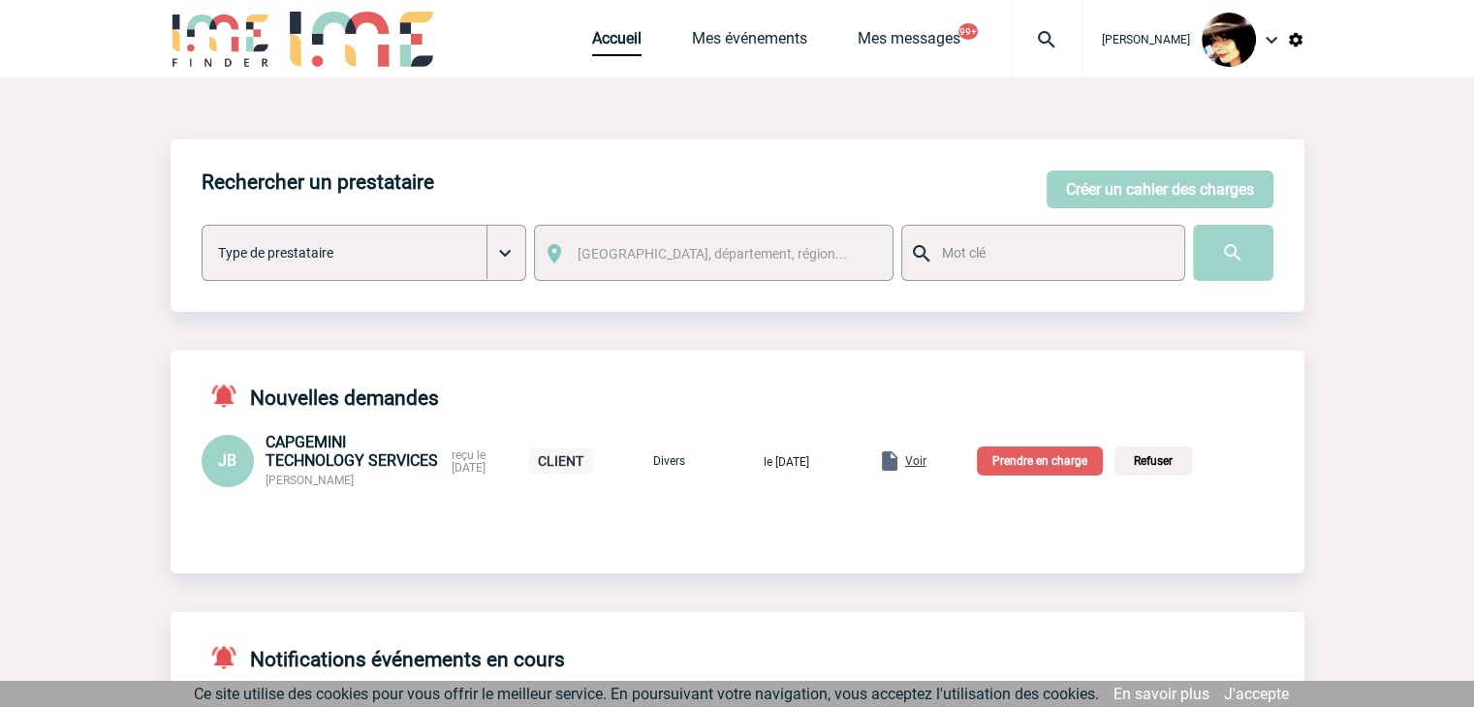
click at [926, 466] on span "Voir" at bounding box center [915, 461] width 21 height 14
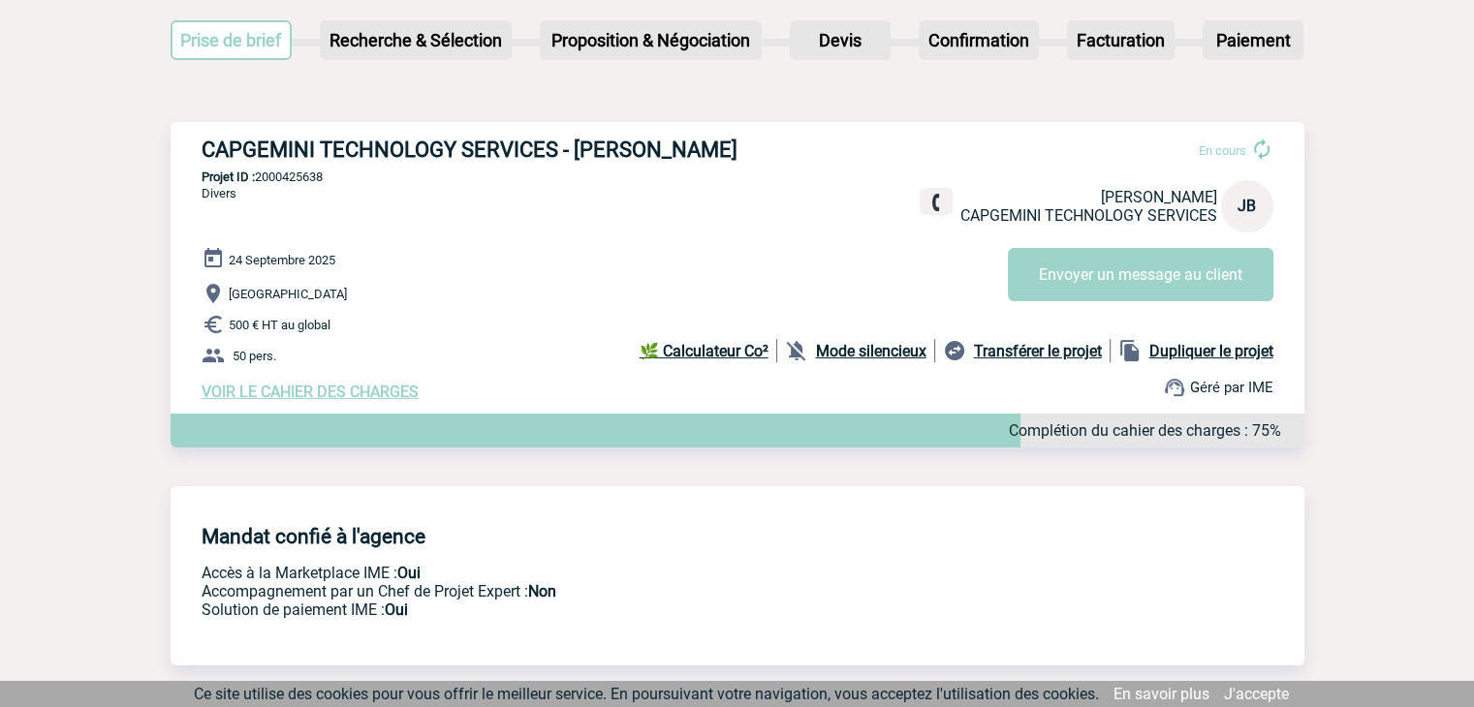
scroll to position [126, 0]
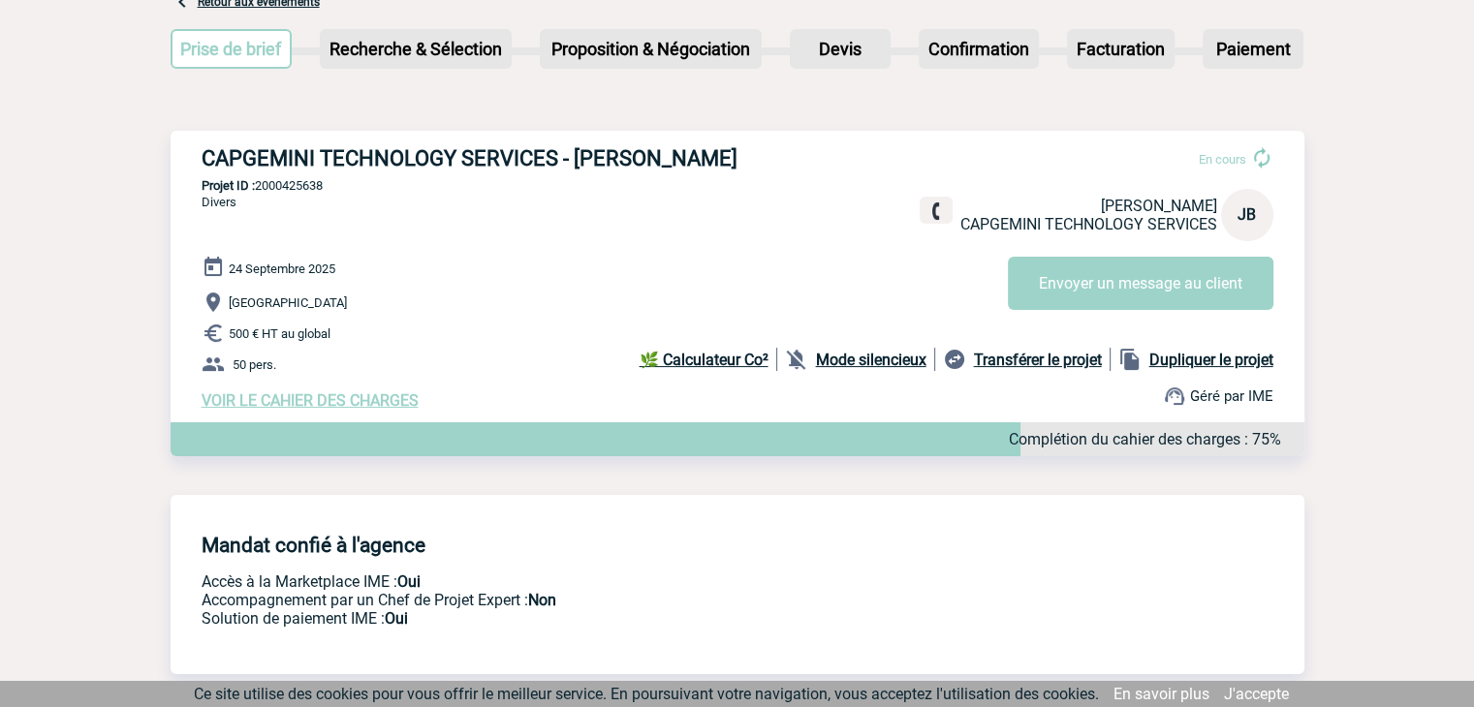
click at [399, 403] on span "VOIR LE CAHIER DES CHARGES" at bounding box center [310, 400] width 217 height 18
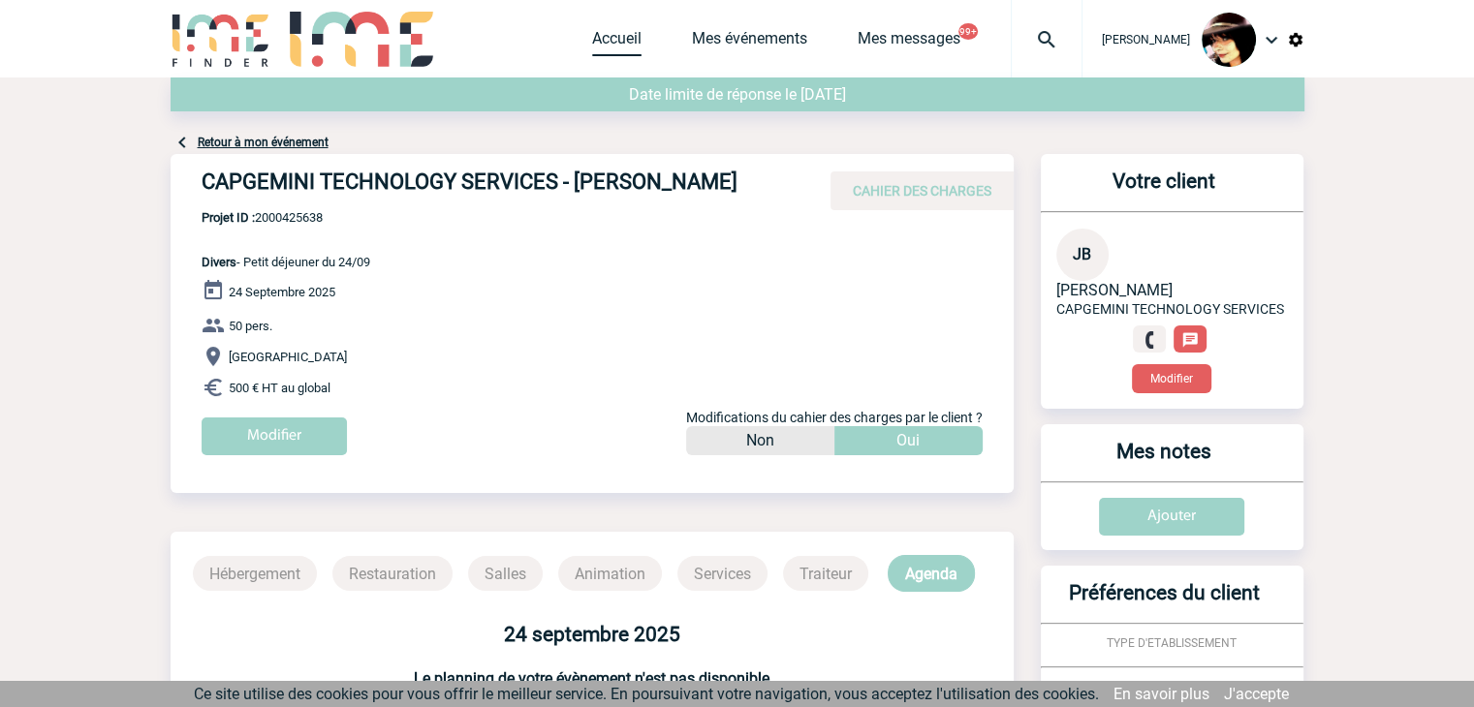
click at [595, 40] on link "Accueil" at bounding box center [616, 42] width 49 height 27
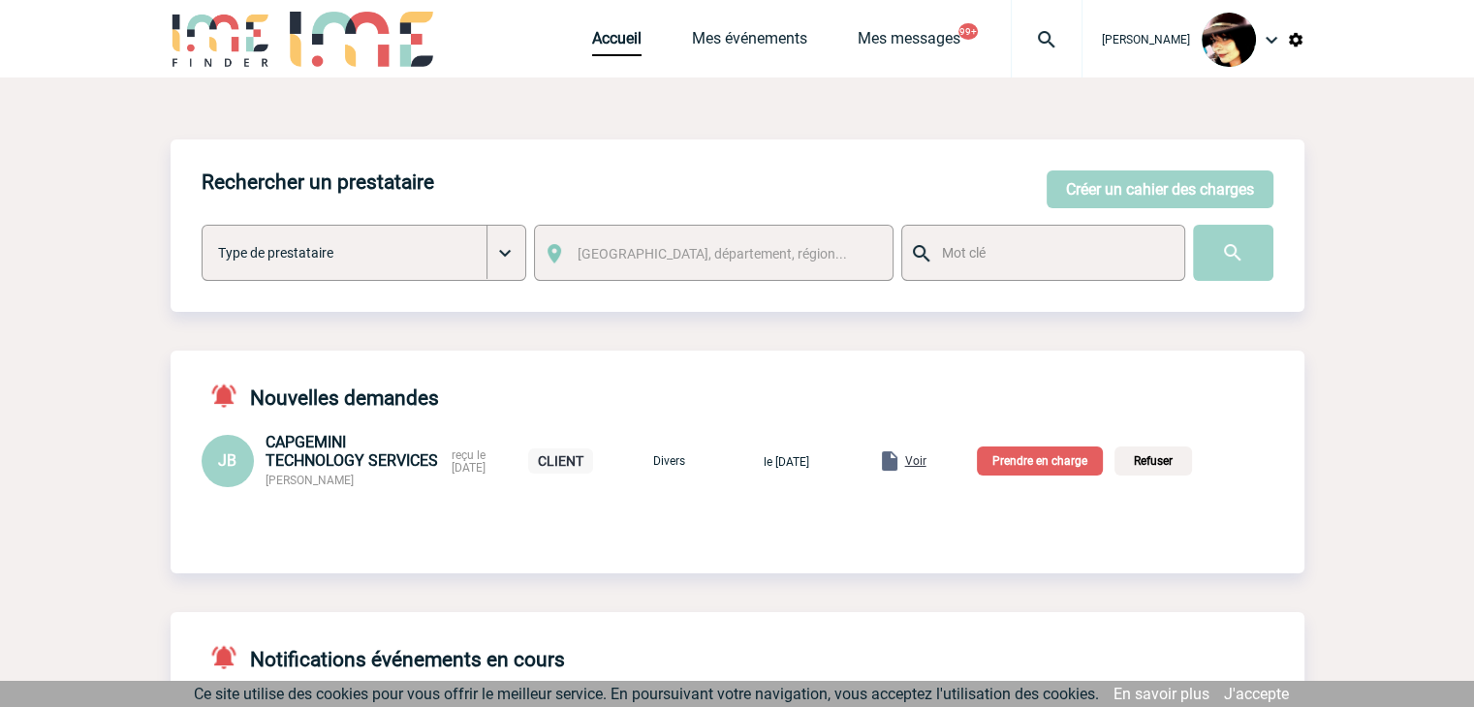
click at [1036, 466] on p "Prendre en charge" at bounding box center [1040, 461] width 126 height 29
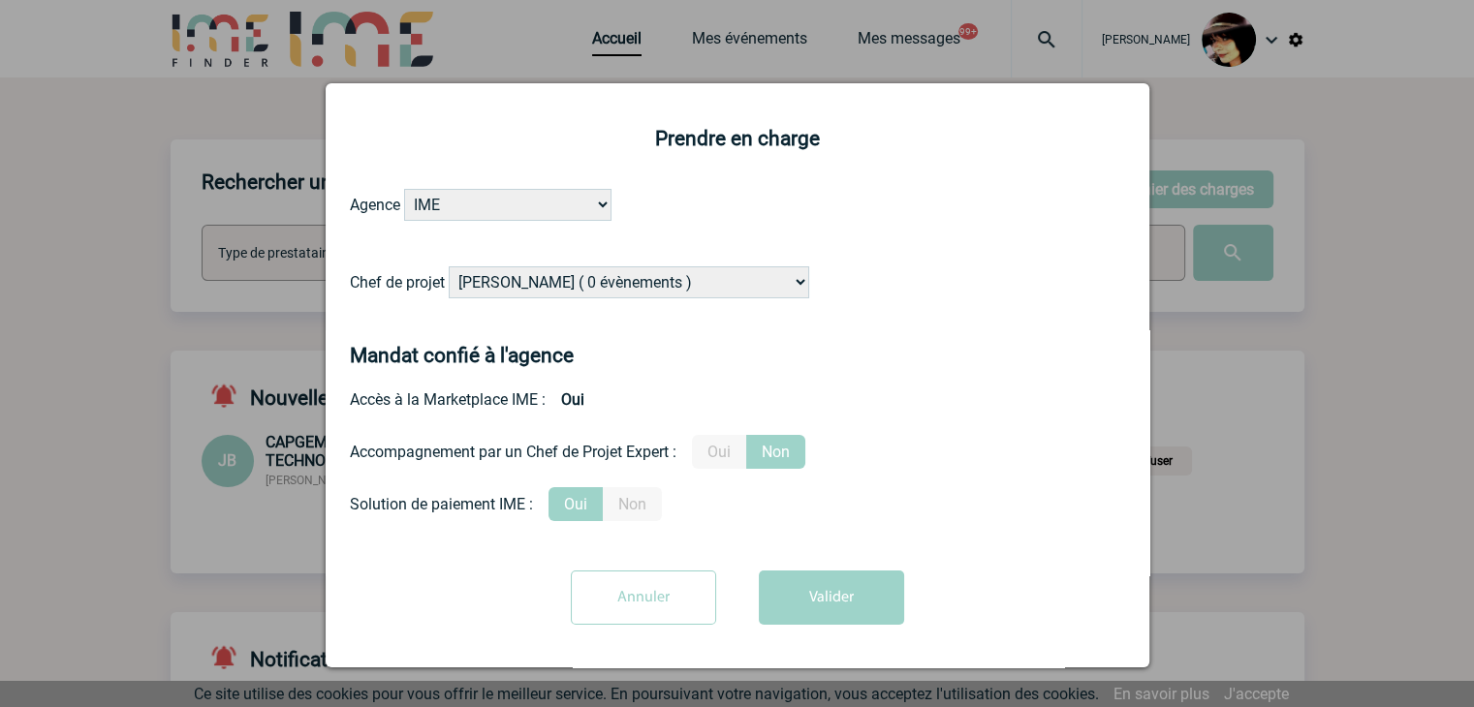
click at [570, 286] on select "[PERSON_NAME] ( 0 évènements ) [PERSON_NAME] ( 181 évènements ) [PERSON_NAME] (…" at bounding box center [629, 282] width 360 height 32
select select "129834"
click at [449, 267] on select "[PERSON_NAME] ( 0 évènements ) [PERSON_NAME] ( 181 évènements ) [PERSON_NAME] (…" at bounding box center [629, 282] width 360 height 32
click at [736, 460] on label "Oui" at bounding box center [719, 452] width 54 height 34
click at [0, 0] on input "Oui" at bounding box center [0, 0] width 0 height 0
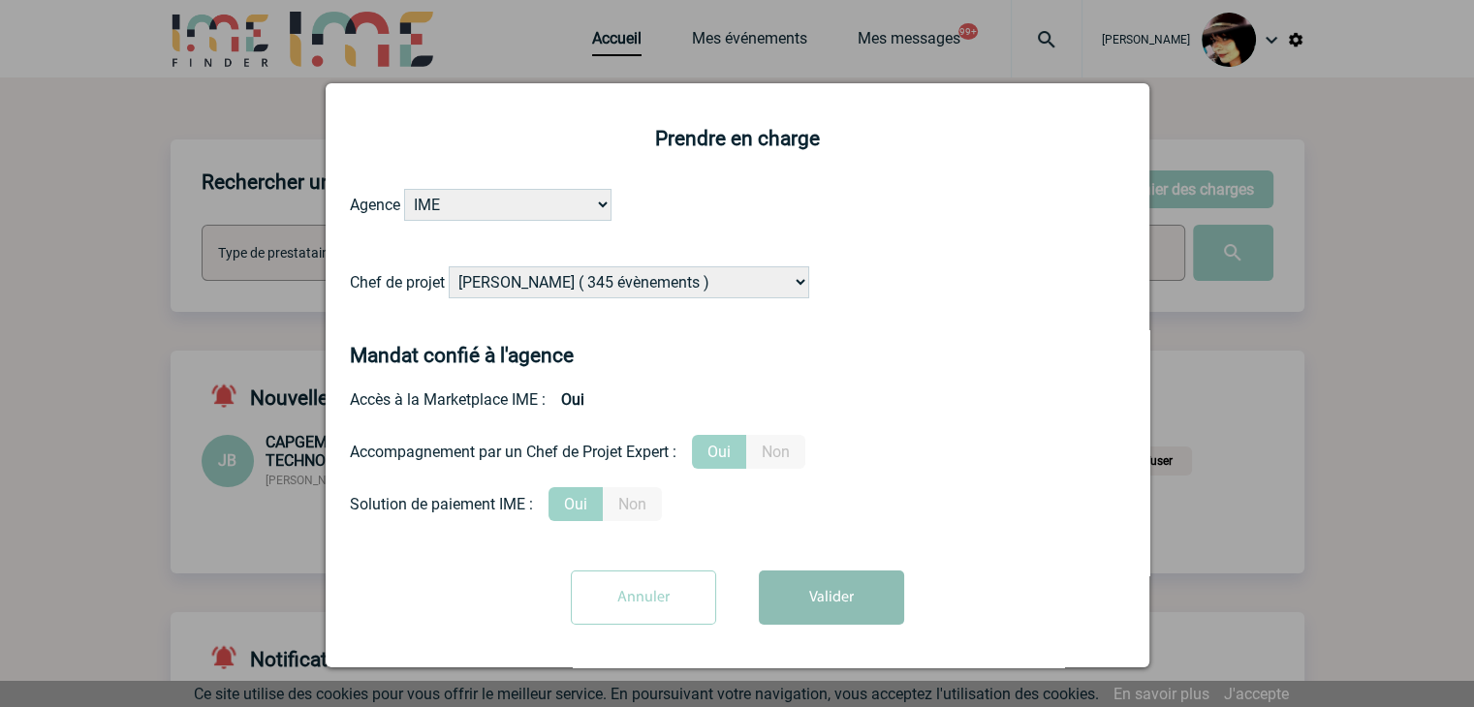
click at [814, 602] on button "Valider" at bounding box center [831, 598] width 145 height 54
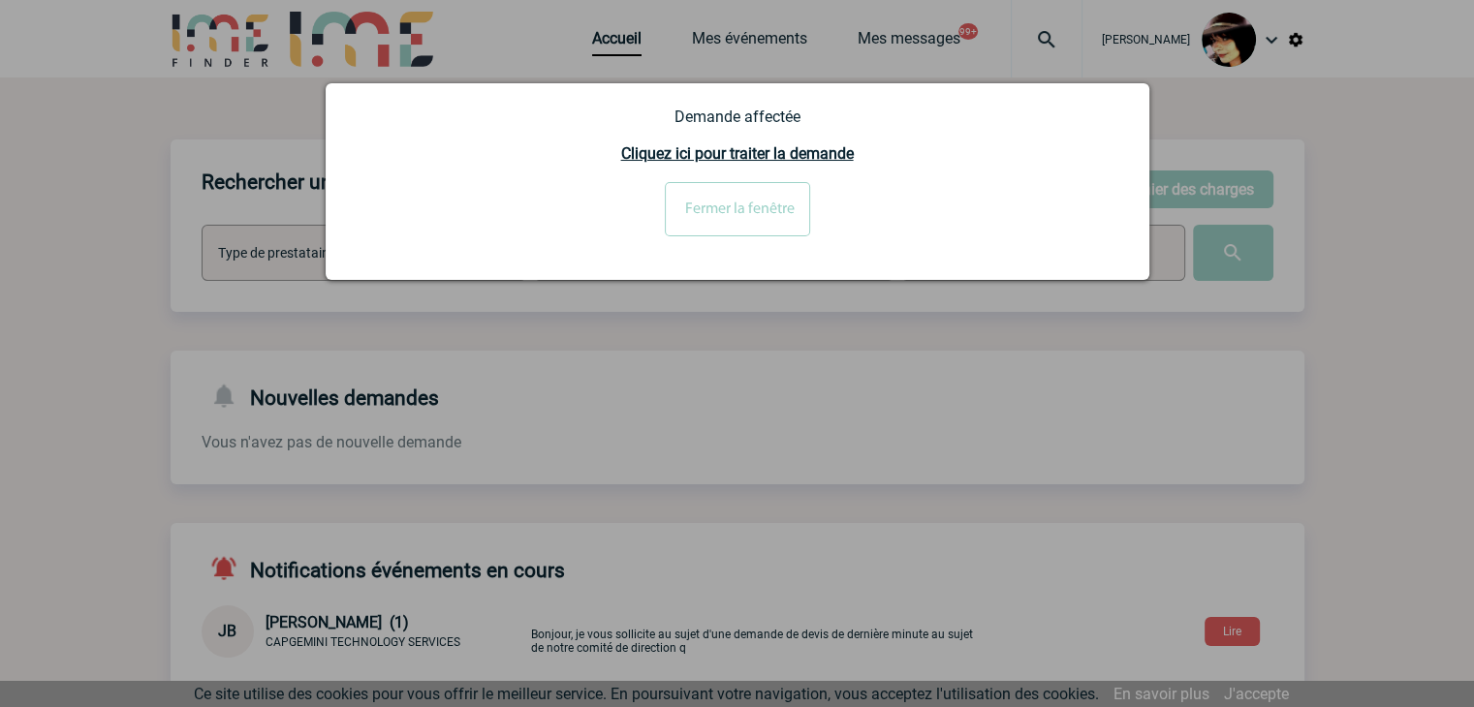
click at [692, 222] on input "Fermer la fenêtre" at bounding box center [737, 209] width 145 height 54
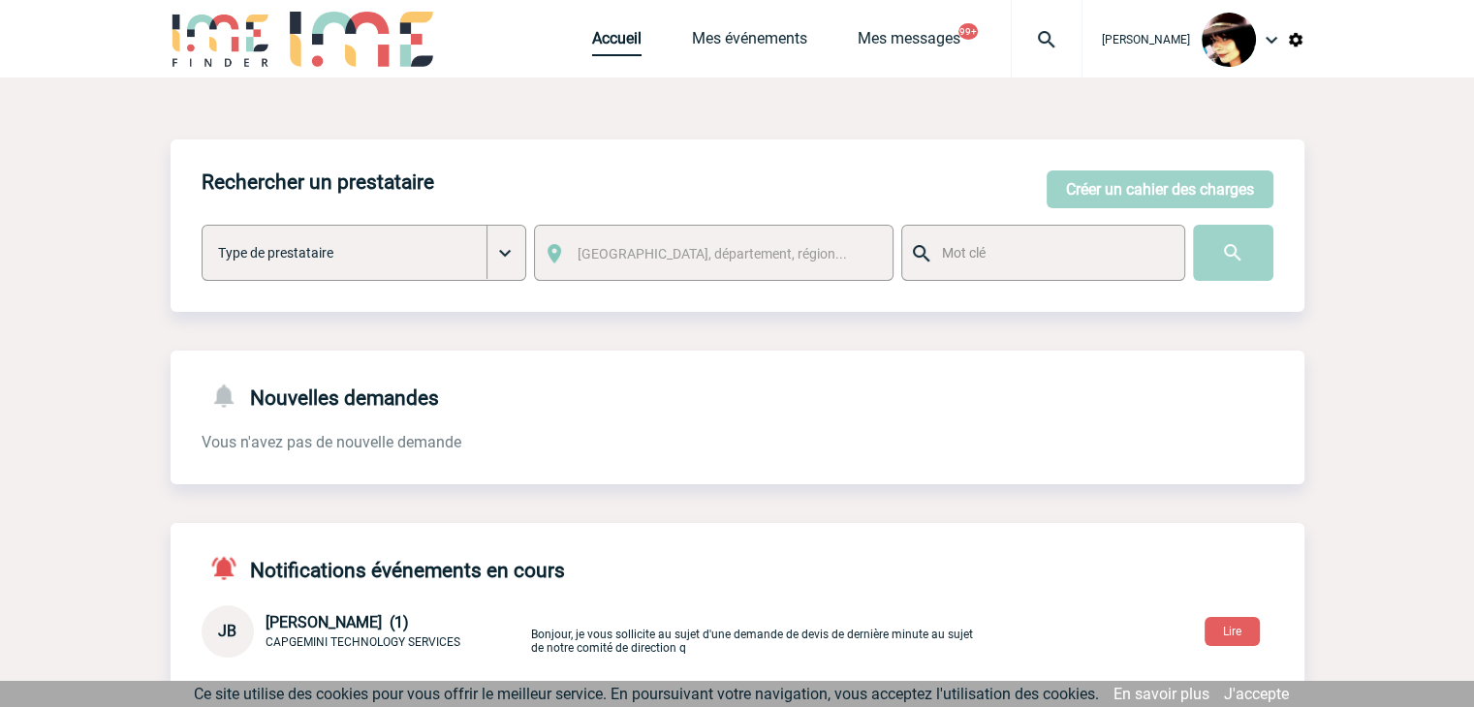
click at [592, 33] on link "Accueil" at bounding box center [616, 42] width 49 height 27
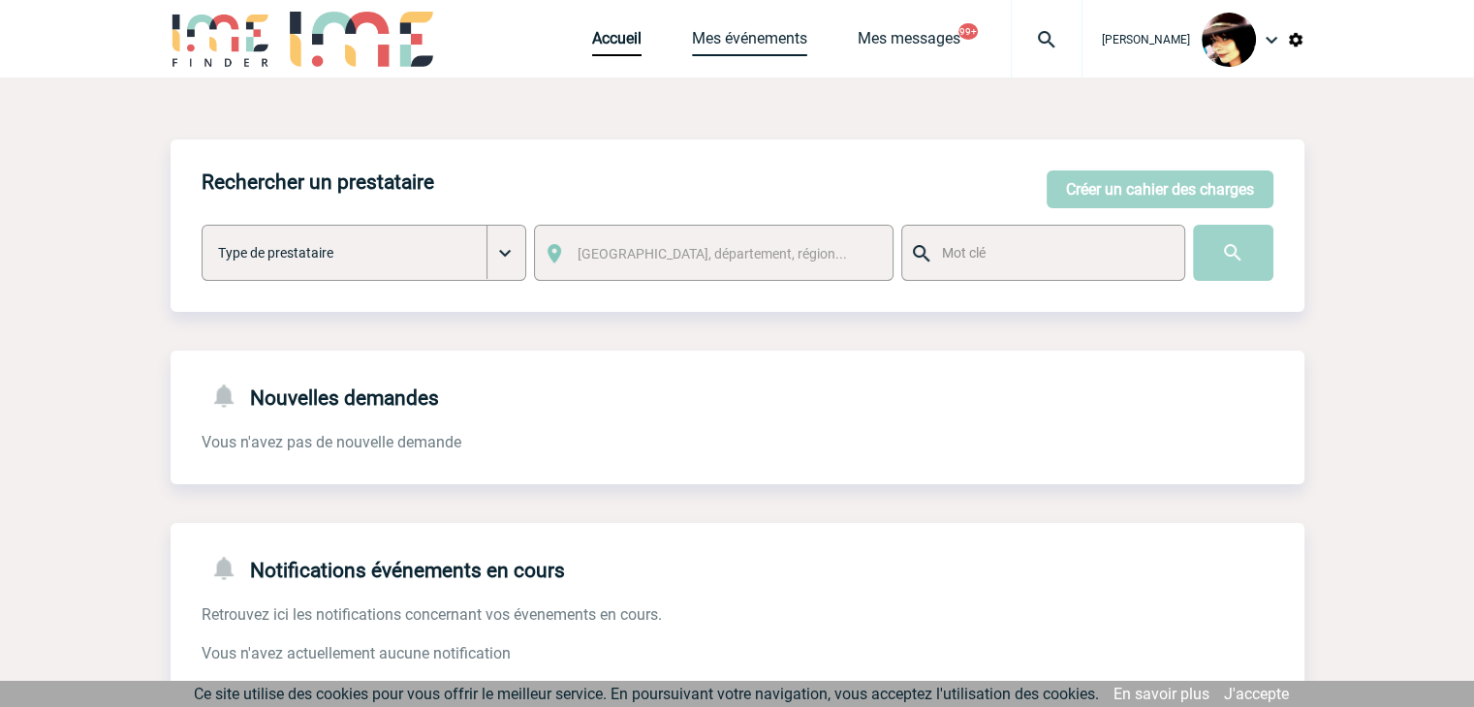
click at [740, 37] on link "Mes événements" at bounding box center [749, 42] width 115 height 27
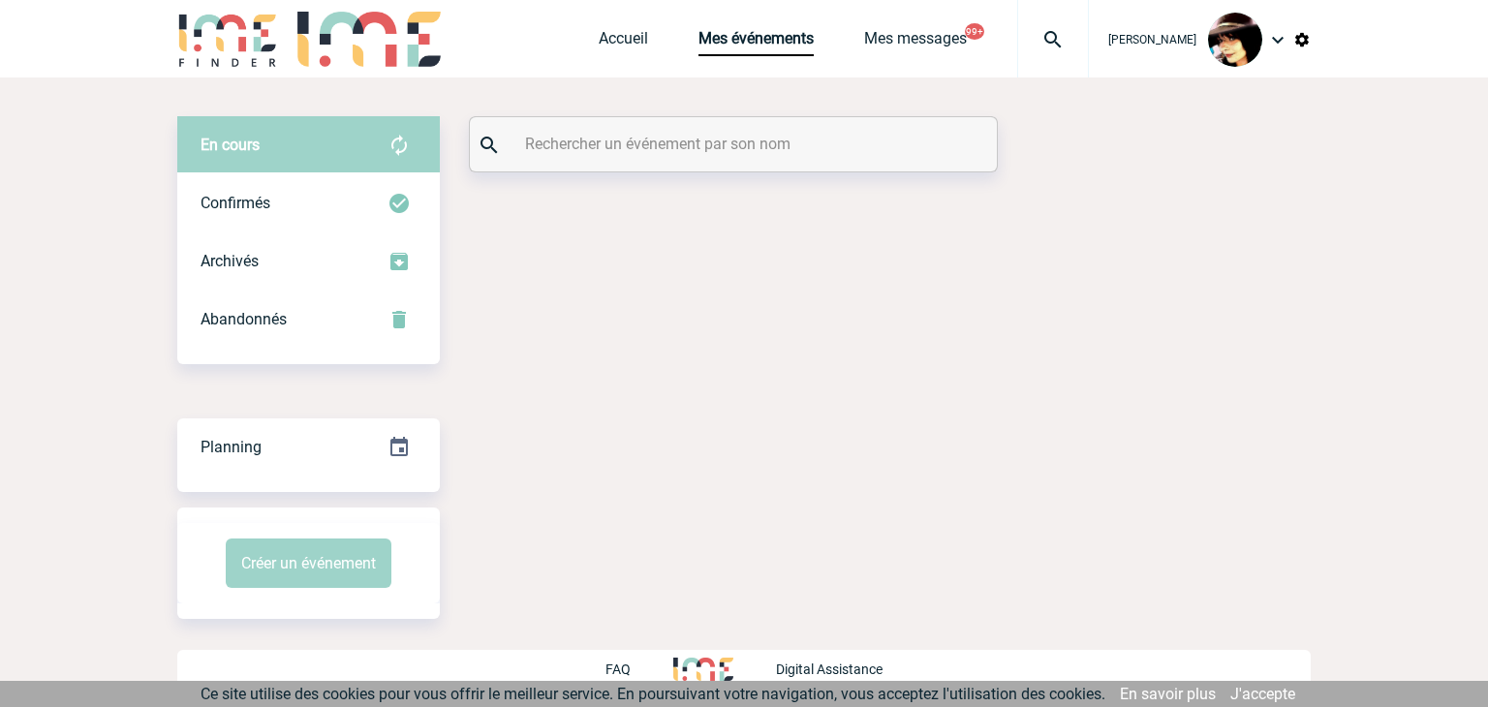
click at [605, 132] on input "text" at bounding box center [735, 144] width 431 height 28
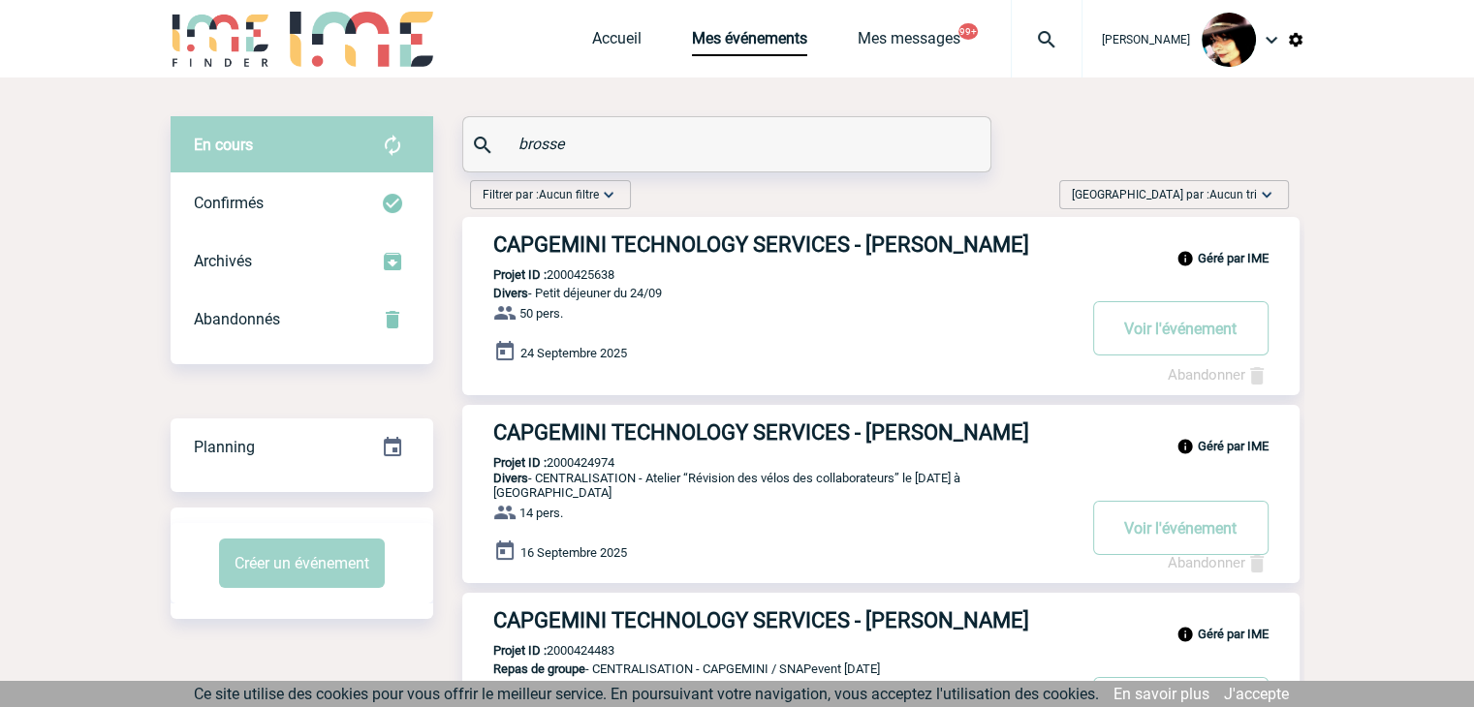
type input "brosse"
click at [605, 245] on h3 "CAPGEMINI TECHNOLOGY SERVICES - Jennifer BROSSE" at bounding box center [783, 245] width 581 height 24
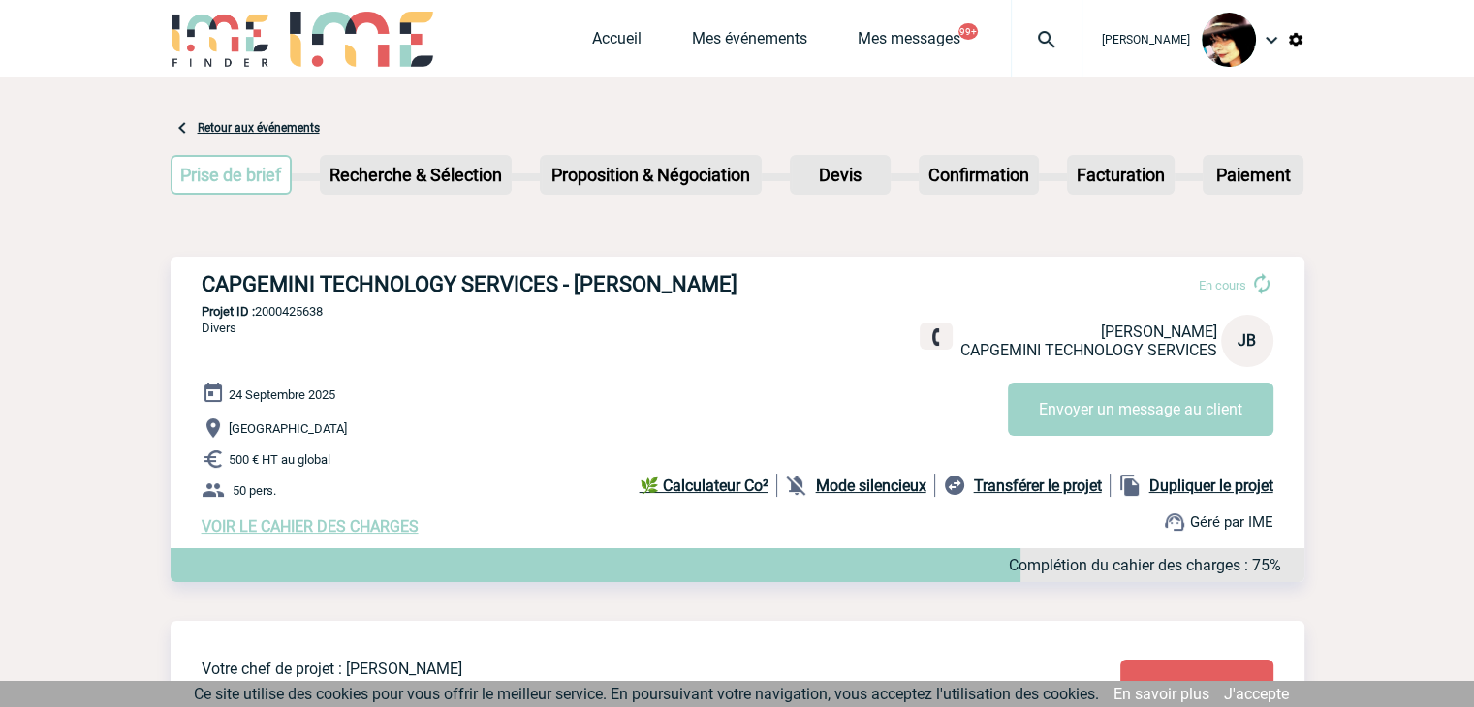
click at [284, 311] on p "Projet ID : 2000425638" at bounding box center [738, 311] width 1134 height 15
copy p "2000425638"
click at [1024, 37] on img at bounding box center [1047, 39] width 70 height 23
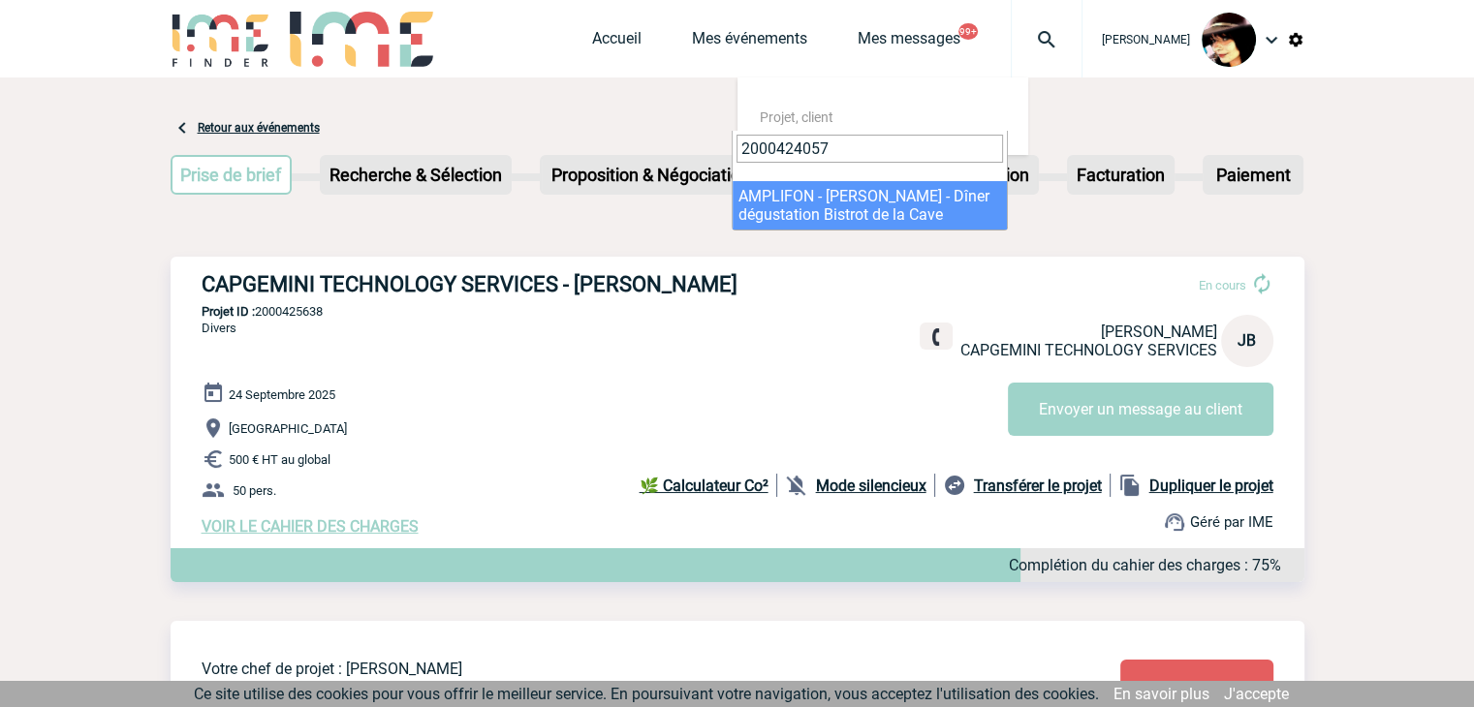
type input "2000424057"
select select "23558"
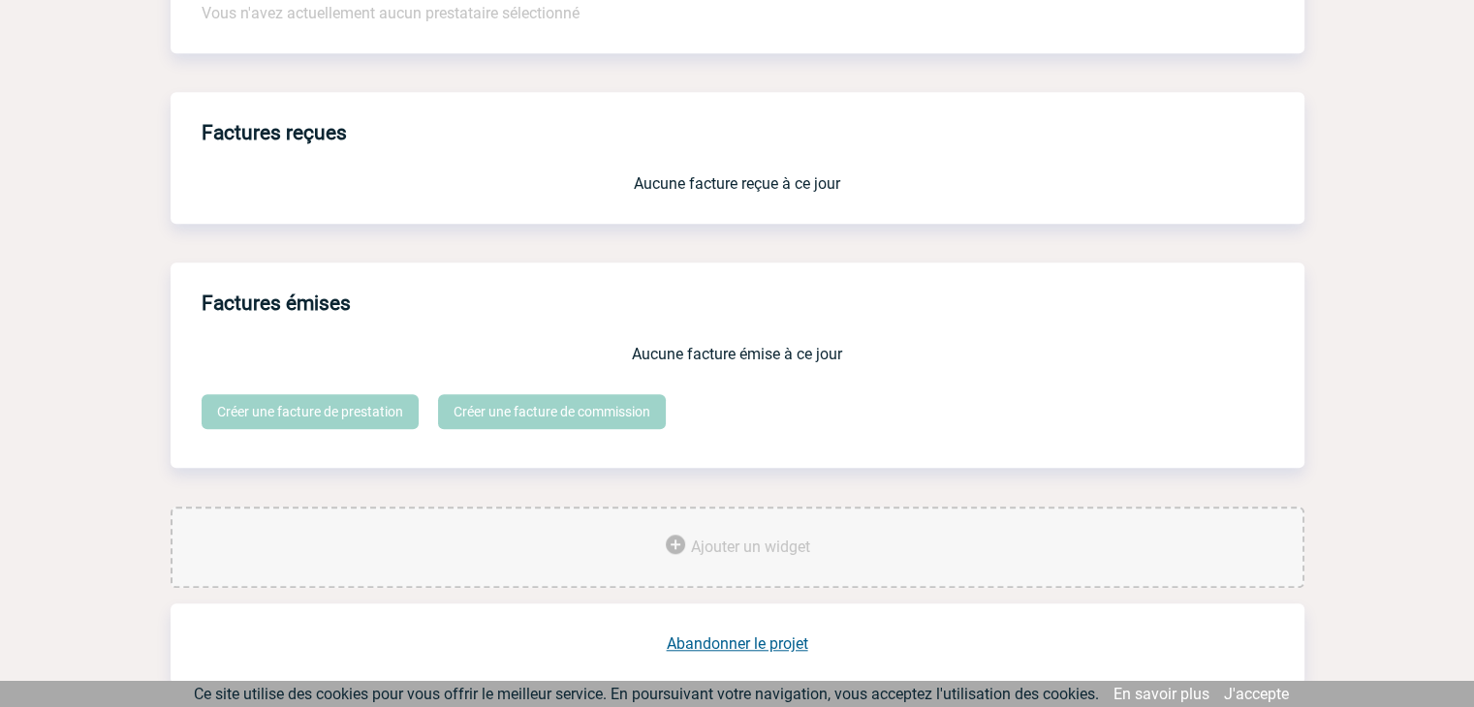
scroll to position [1602, 0]
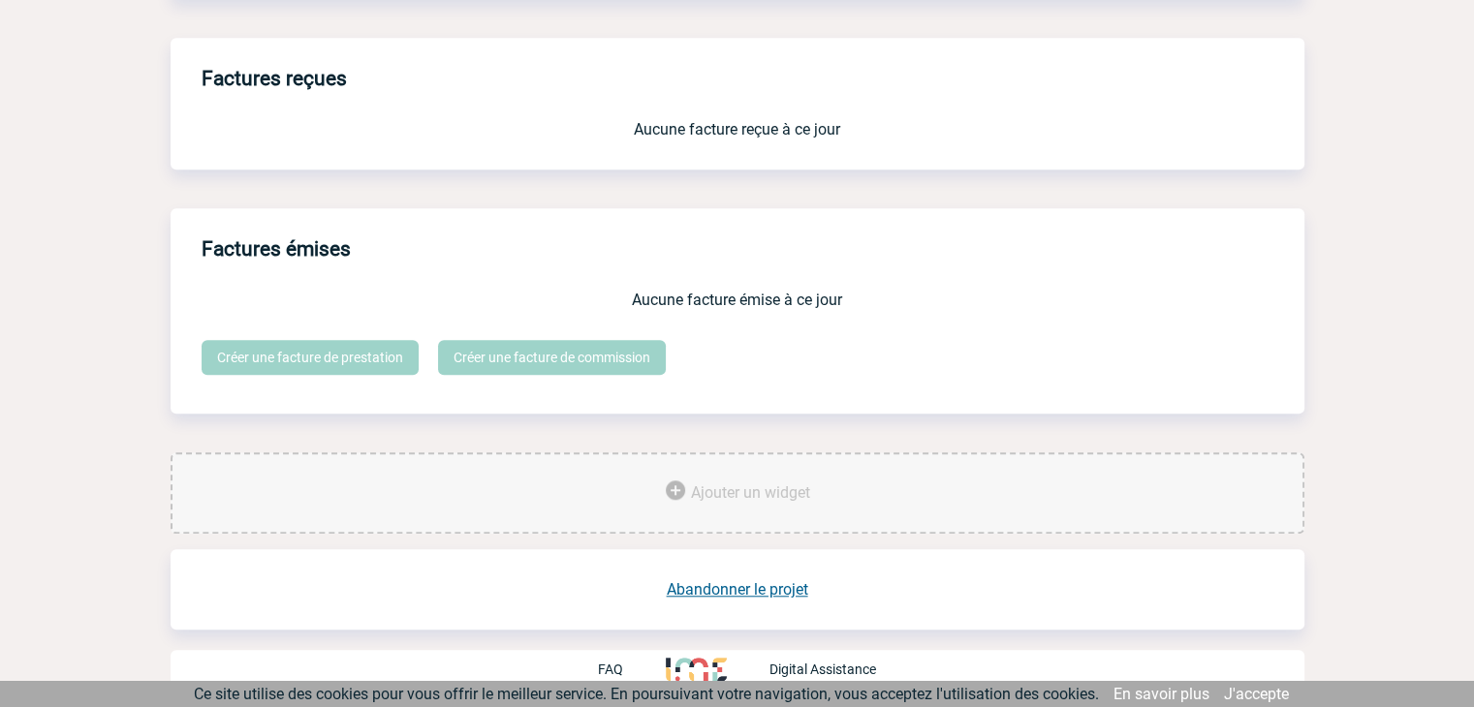
click at [719, 586] on link "Abandonner le projet" at bounding box center [737, 589] width 141 height 18
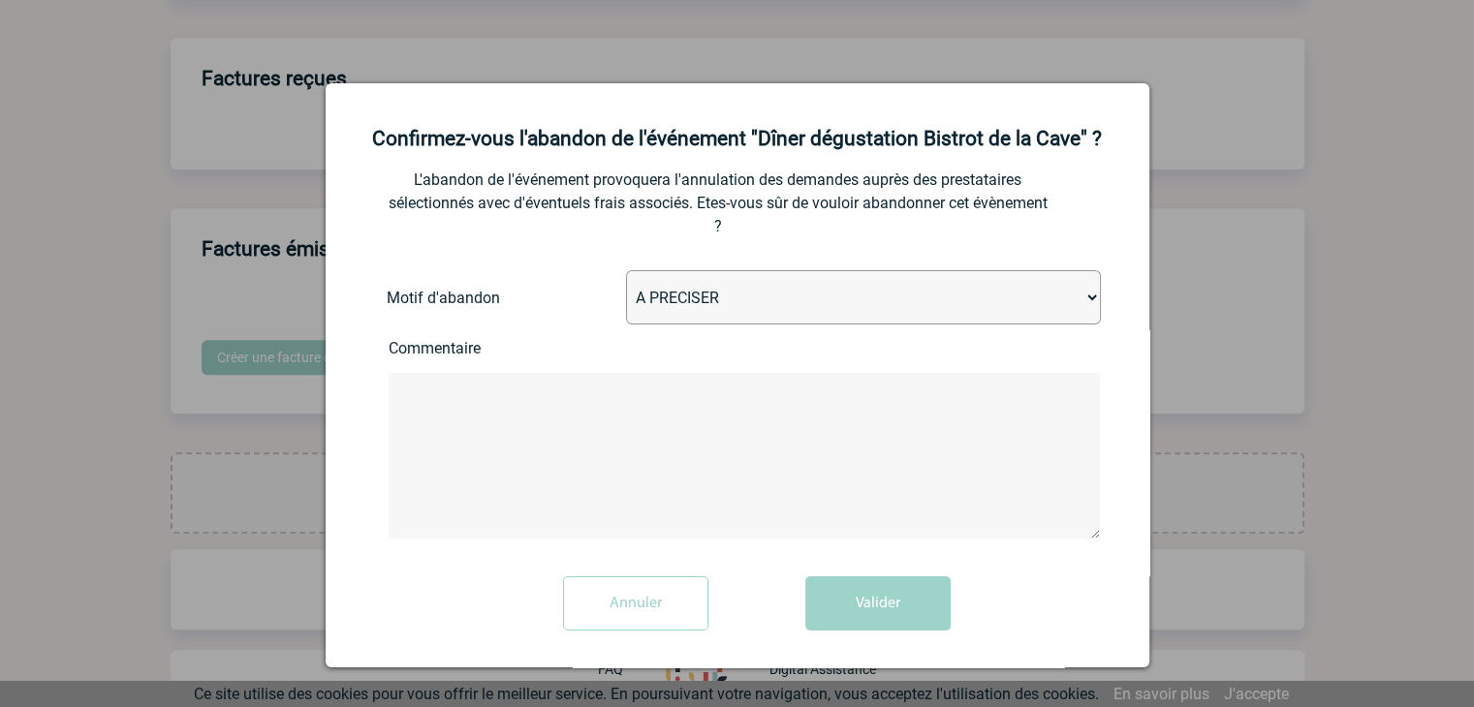
drag, startPoint x: 722, startPoint y: 301, endPoint x: 722, endPoint y: 314, distance: 12.6
click at [722, 301] on select "A PRECISER Projet annulé Projet reporté Evénement organisé en interne A fait ap…" at bounding box center [863, 297] width 475 height 54
select select "ABANDON_PROJET_02"
click at [626, 272] on select "A PRECISER Projet annulé Projet reporté Evénement organisé en interne A fait ap…" at bounding box center [863, 297] width 475 height 54
click at [848, 603] on button "Valider" at bounding box center [877, 603] width 145 height 54
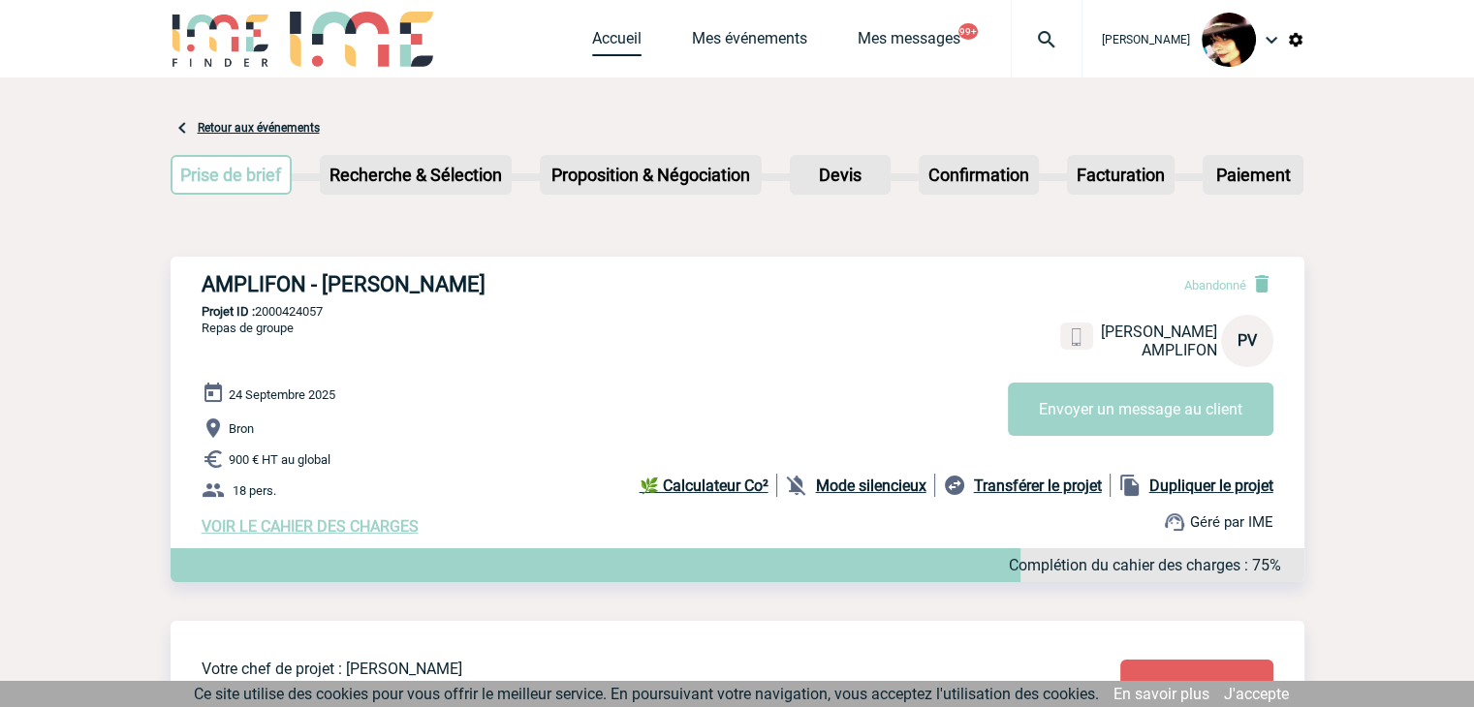
click at [592, 34] on link "Accueil" at bounding box center [616, 42] width 49 height 27
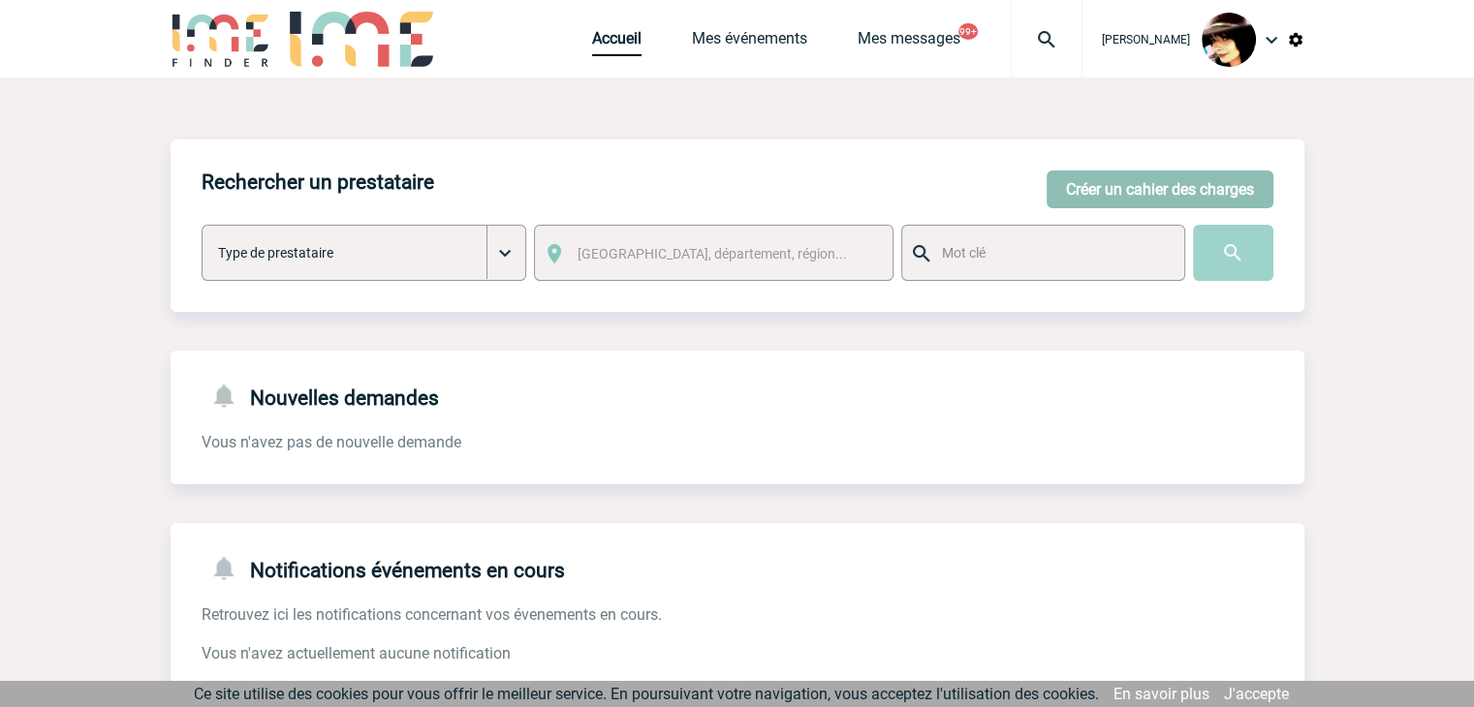
click at [1110, 193] on button "Créer un cahier des charges" at bounding box center [1159, 190] width 227 height 38
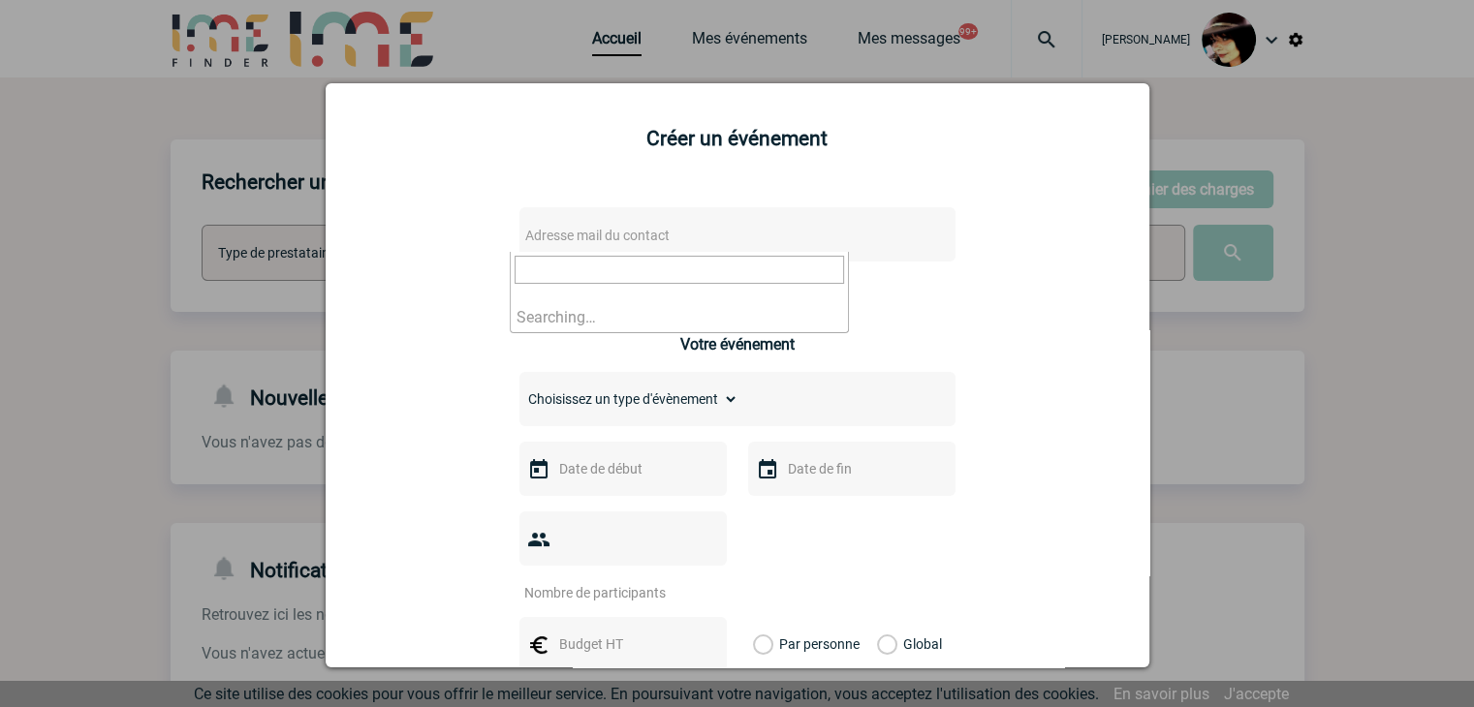
click at [585, 251] on body "[PERSON_NAME] Accueil Mes événements 99+" at bounding box center [737, 593] width 1474 height 1187
paste input "[EMAIL_ADDRESS][DOMAIN_NAME]"
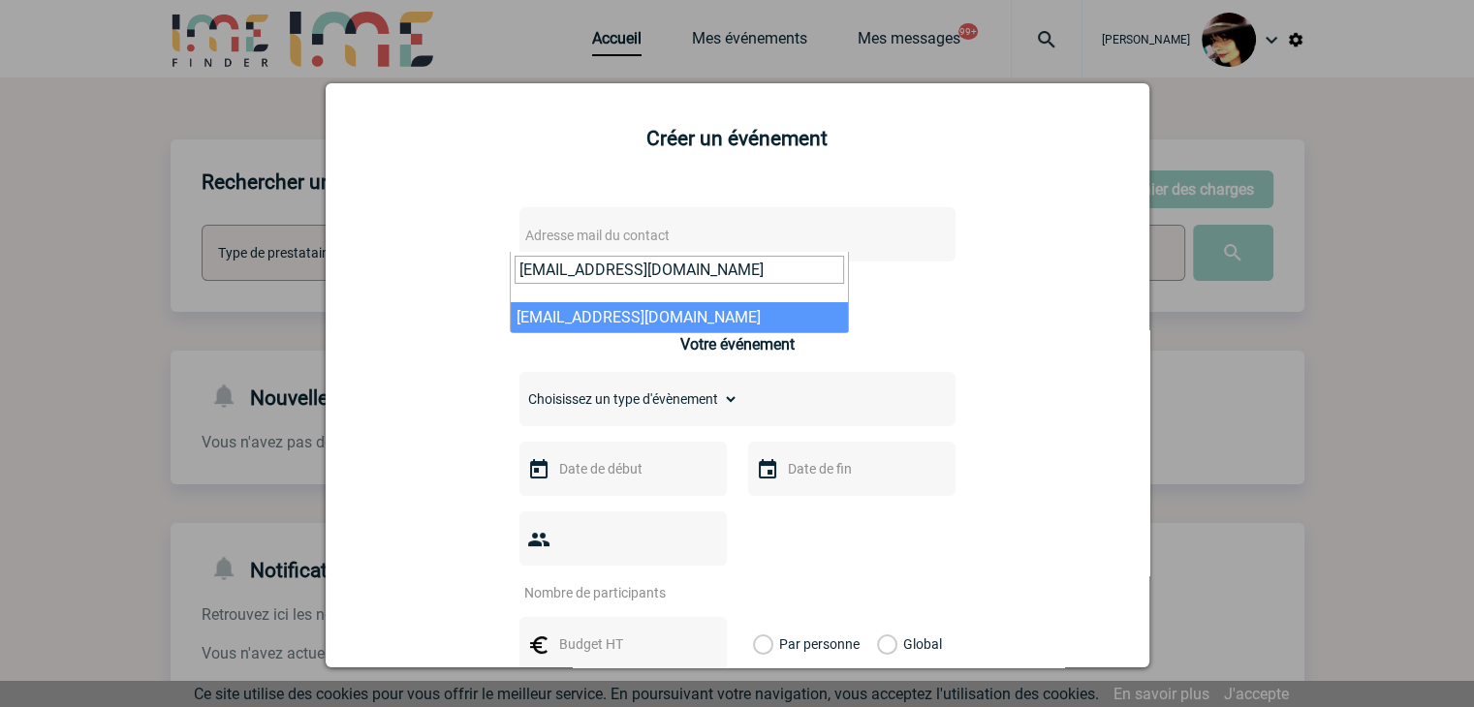
type input "[EMAIL_ADDRESS][DOMAIN_NAME]"
select select "116178"
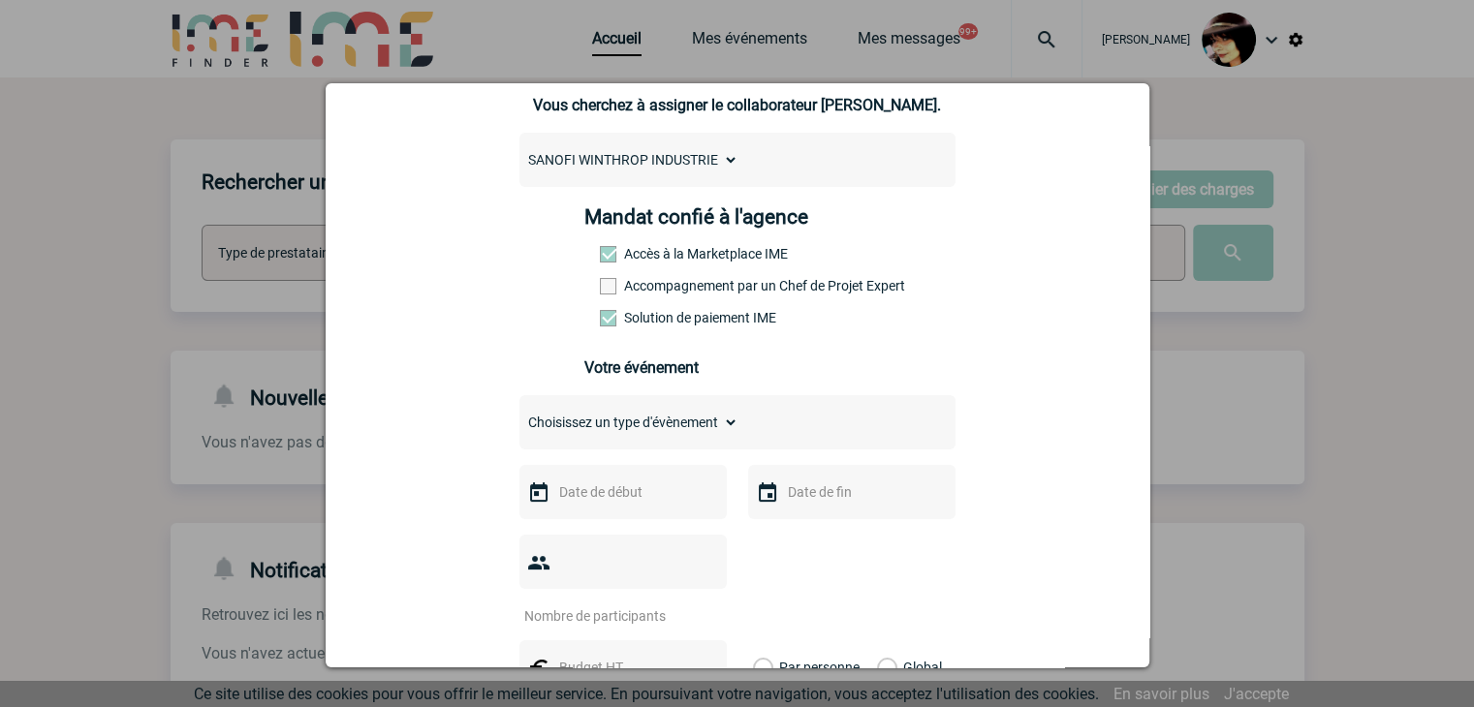
scroll to position [291, 0]
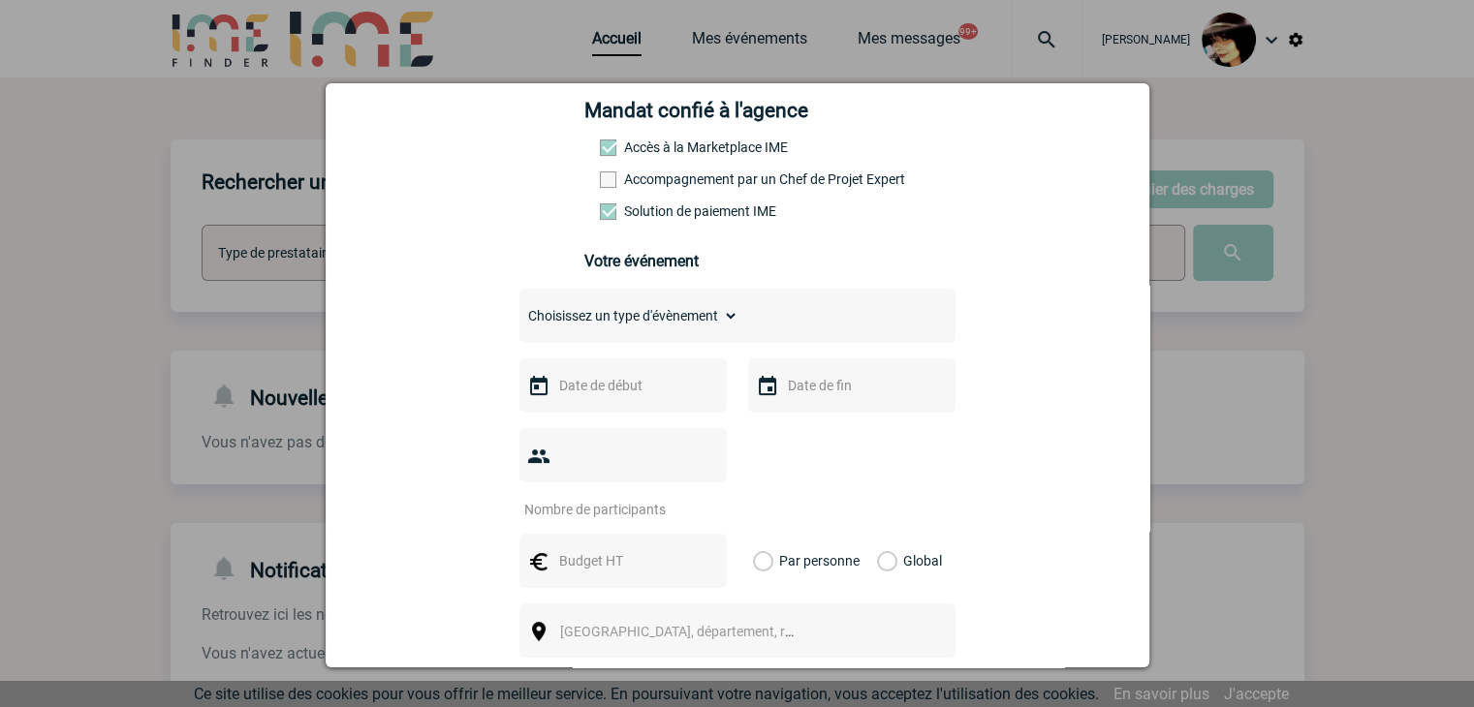
click at [535, 299] on div "Choisissez un type d'évènement Séminaire avec nuitée Séminaire sans nuitée Repa…" at bounding box center [737, 316] width 436 height 54
click at [535, 310] on select "Choisissez un type d'évènement Séminaire avec nuitée Séminaire sans nuitée Repa…" at bounding box center [628, 315] width 219 height 27
select select "5"
click at [519, 308] on select "Choisissez un type d'évènement Séminaire avec nuitée Séminaire sans nuitée Repa…" at bounding box center [628, 315] width 219 height 27
click at [632, 410] on div at bounding box center [622, 385] width 207 height 54
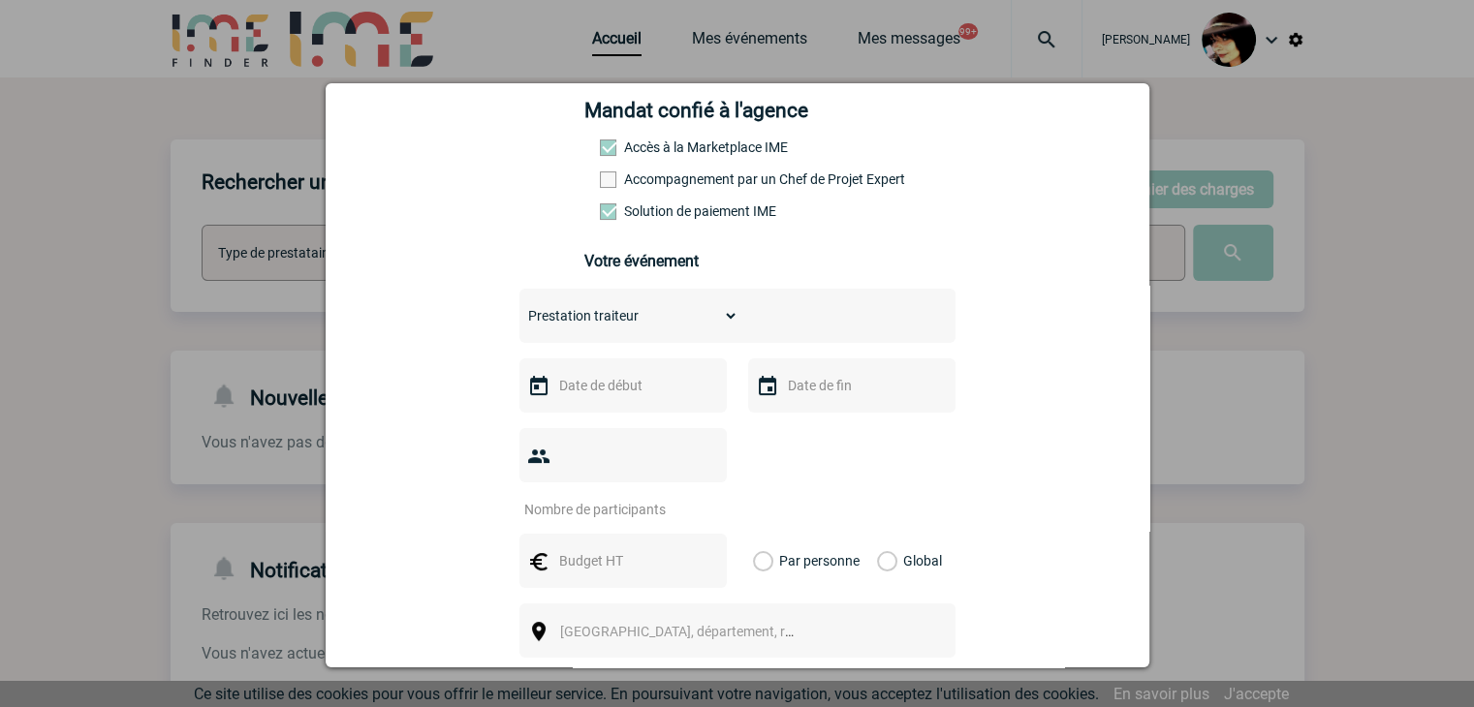
click at [635, 394] on input "text" at bounding box center [621, 385] width 134 height 25
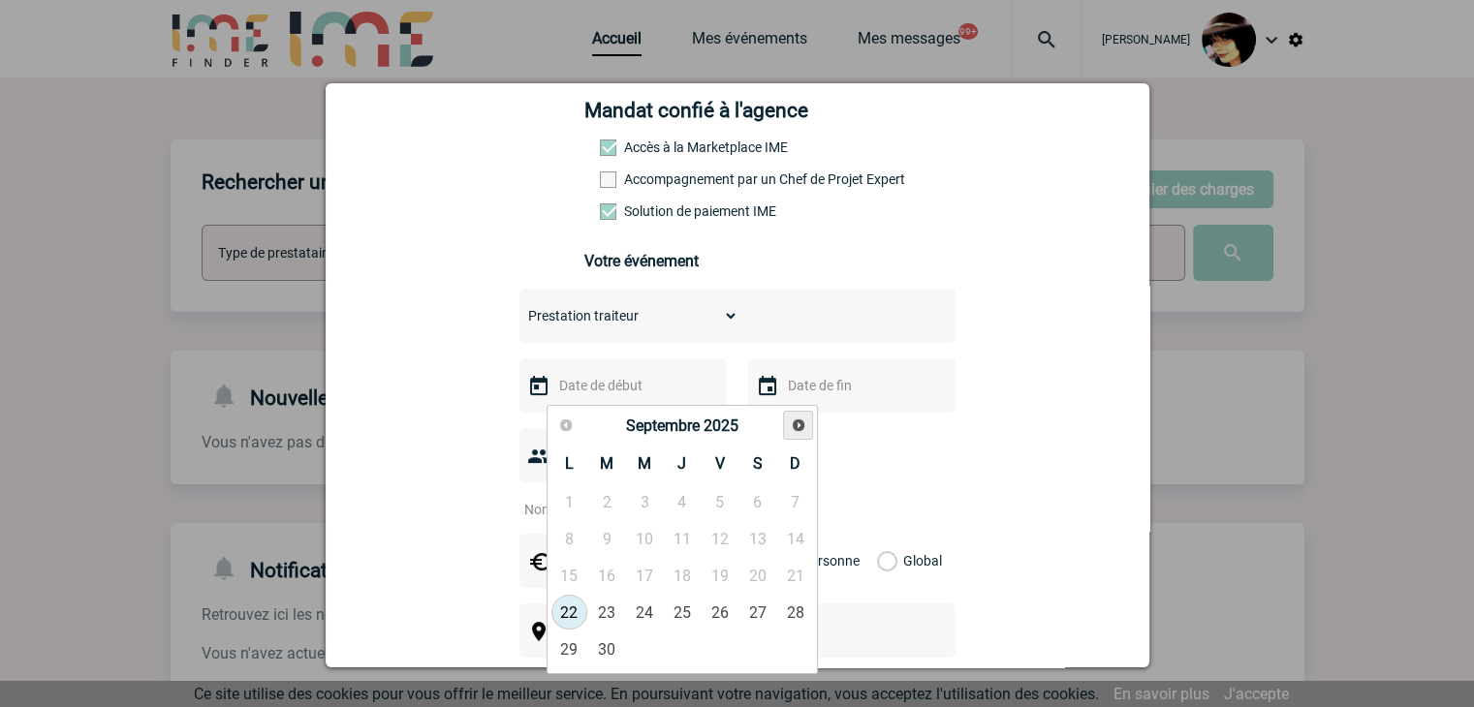
click at [794, 421] on span "Suivant" at bounding box center [799, 426] width 16 height 16
click at [571, 537] on link "6" at bounding box center [569, 538] width 36 height 35
type input "[DATE]"
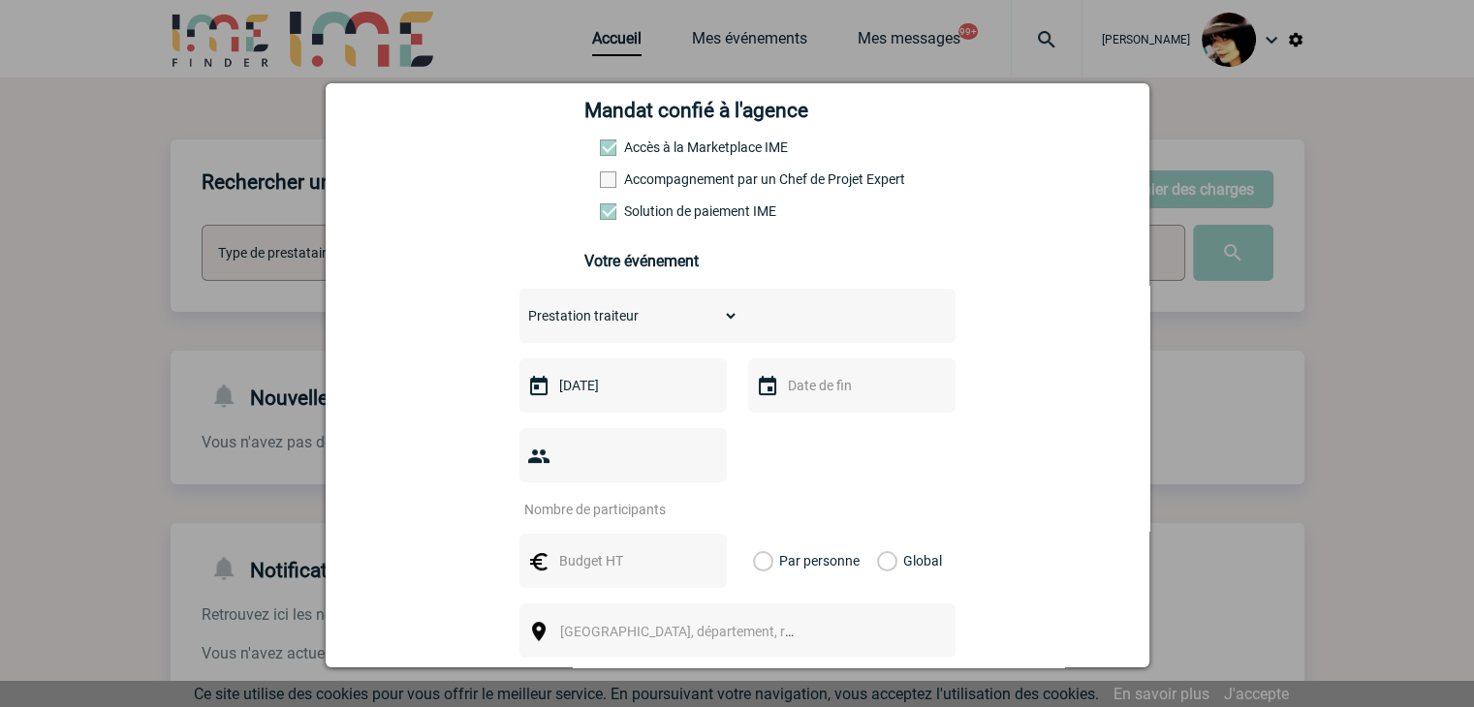
click at [806, 398] on input "text" at bounding box center [850, 385] width 134 height 25
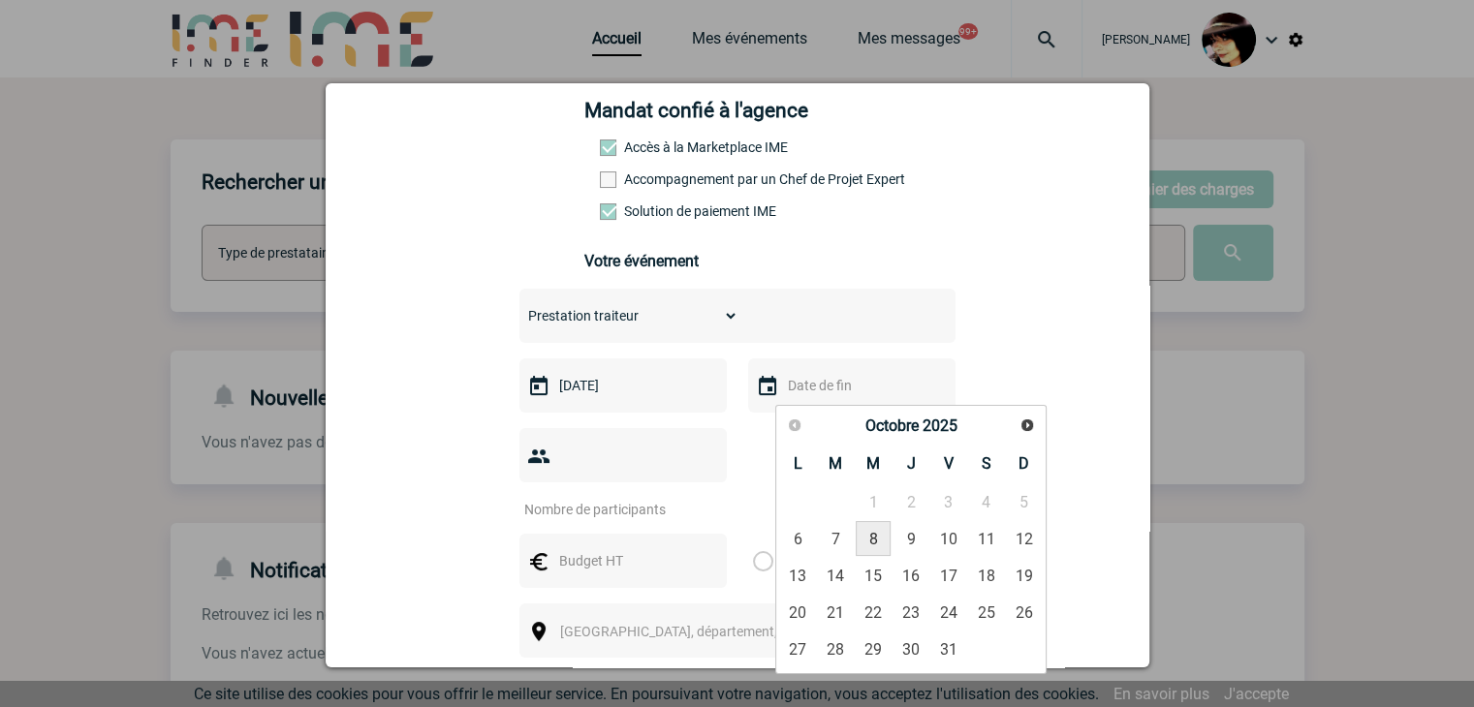
click at [869, 539] on link "8" at bounding box center [874, 538] width 36 height 35
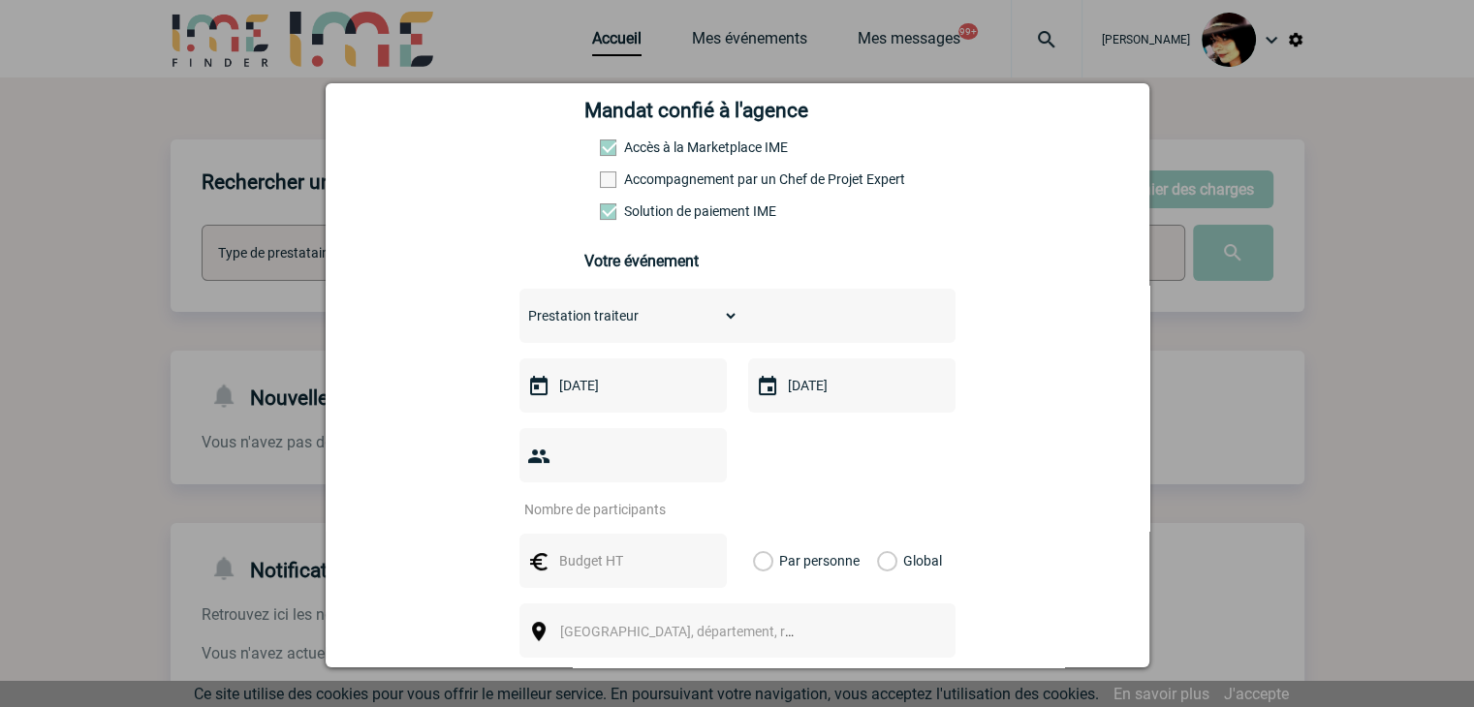
scroll to position [388, 0]
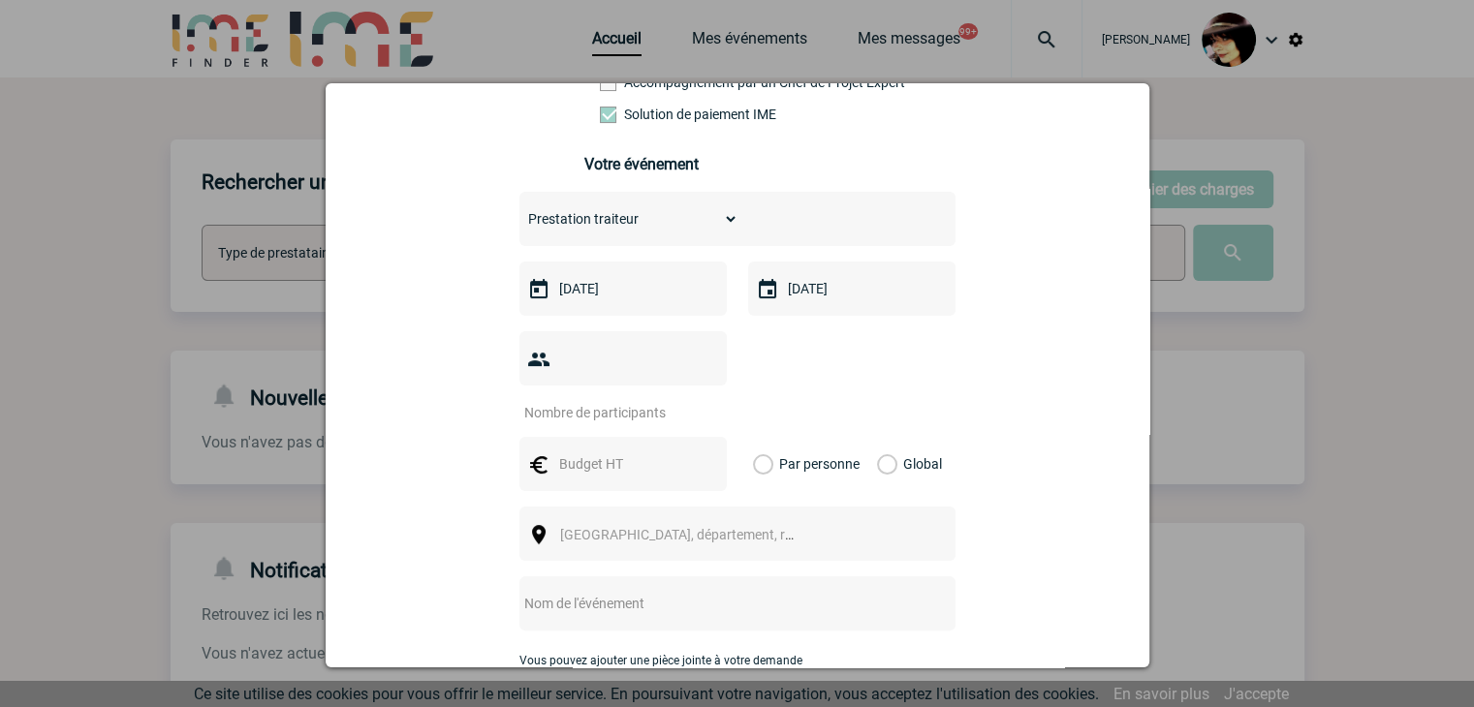
click at [884, 293] on input "[DATE]" at bounding box center [850, 288] width 134 height 25
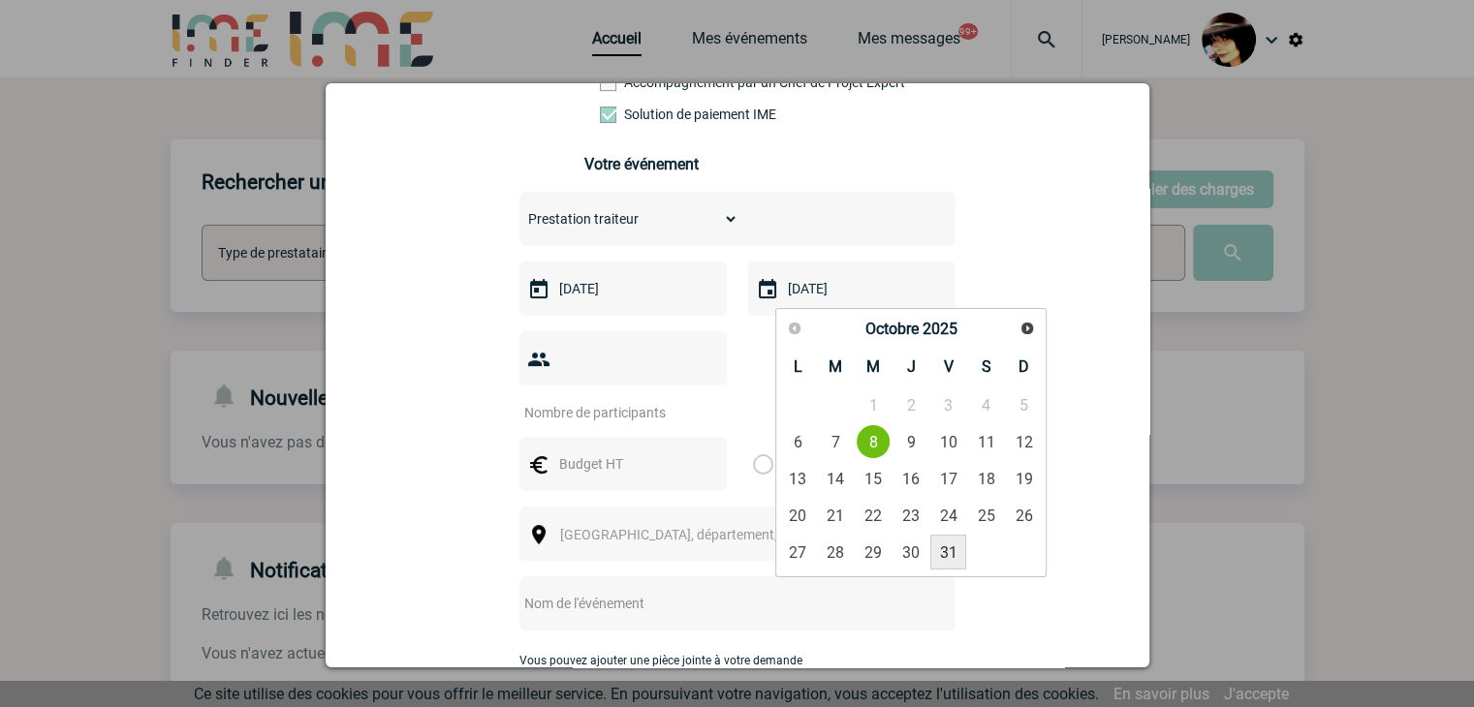
click at [954, 547] on link "31" at bounding box center [948, 552] width 36 height 35
type input "[DATE]"
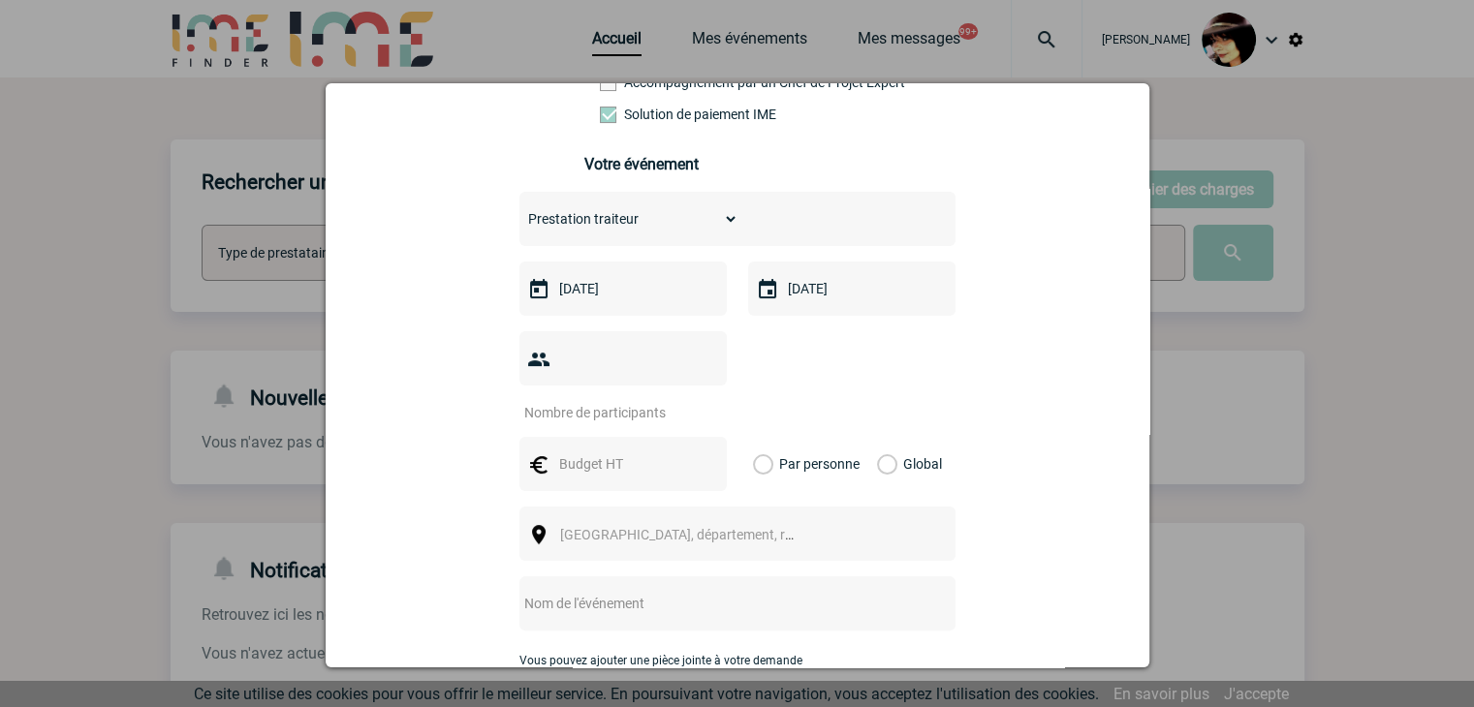
click at [590, 400] on input "number" at bounding box center [610, 412] width 182 height 25
type input "5"
click at [588, 451] on input "text" at bounding box center [621, 463] width 134 height 25
type input "744"
click at [877, 437] on label "Global" at bounding box center [883, 464] width 13 height 54
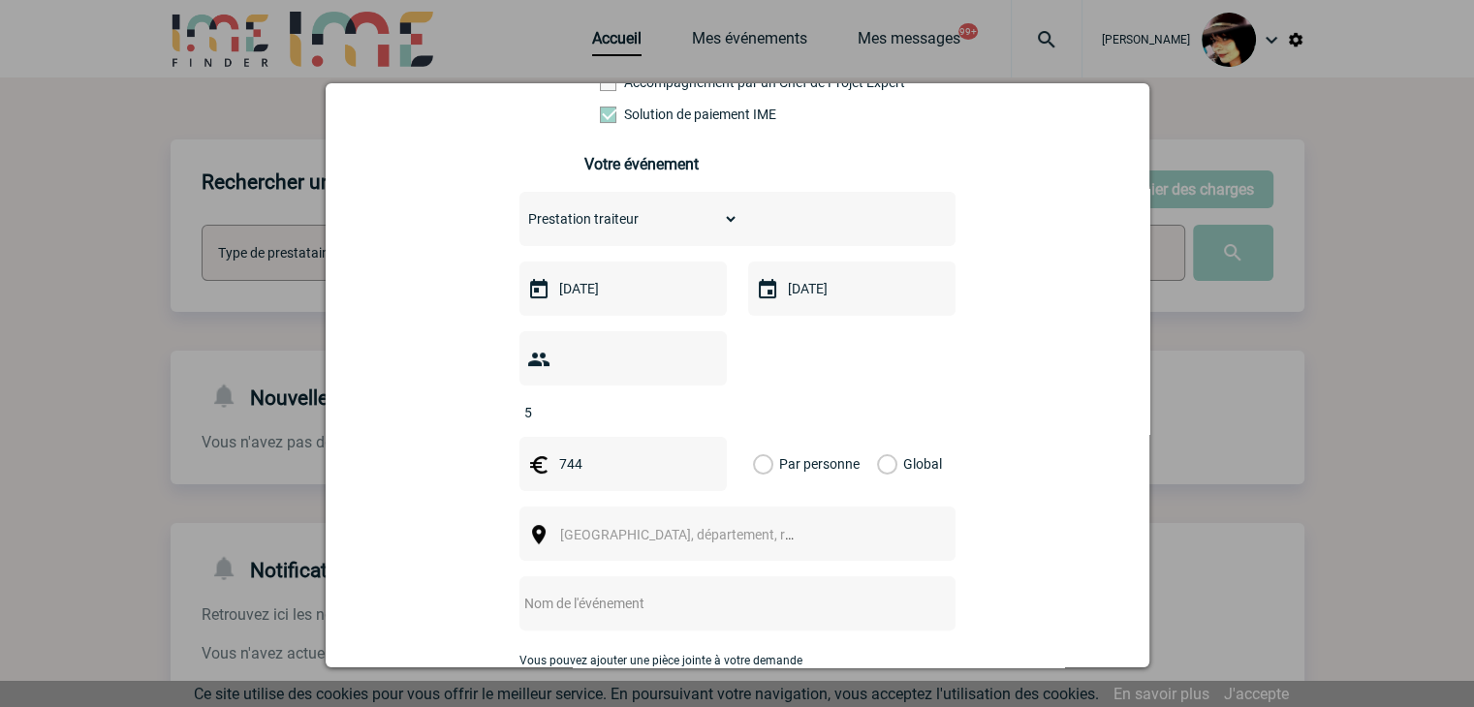
click at [0, 0] on input "Global" at bounding box center [0, 0] width 0 height 0
click at [622, 527] on span "[GEOGRAPHIC_DATA], département, région..." at bounding box center [694, 535] width 269 height 16
type input "lons"
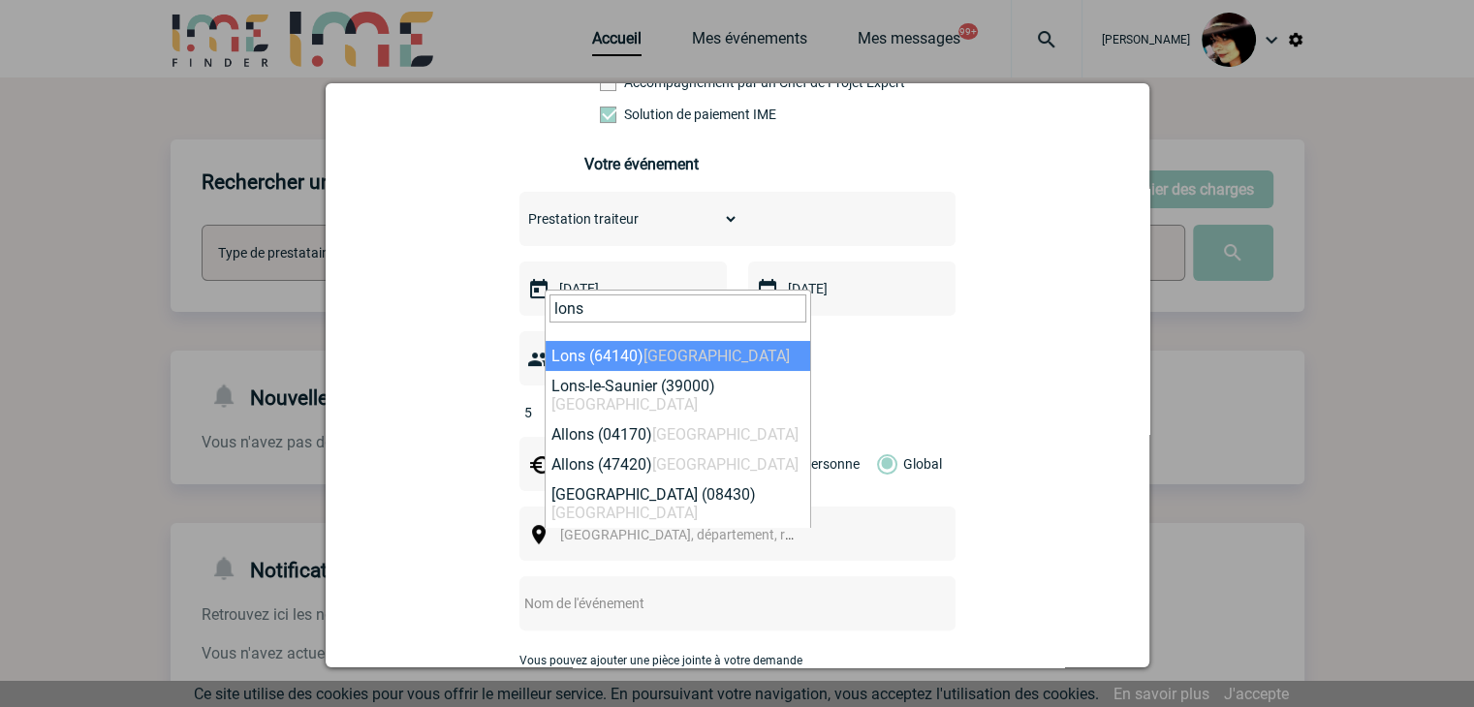
select select "25908"
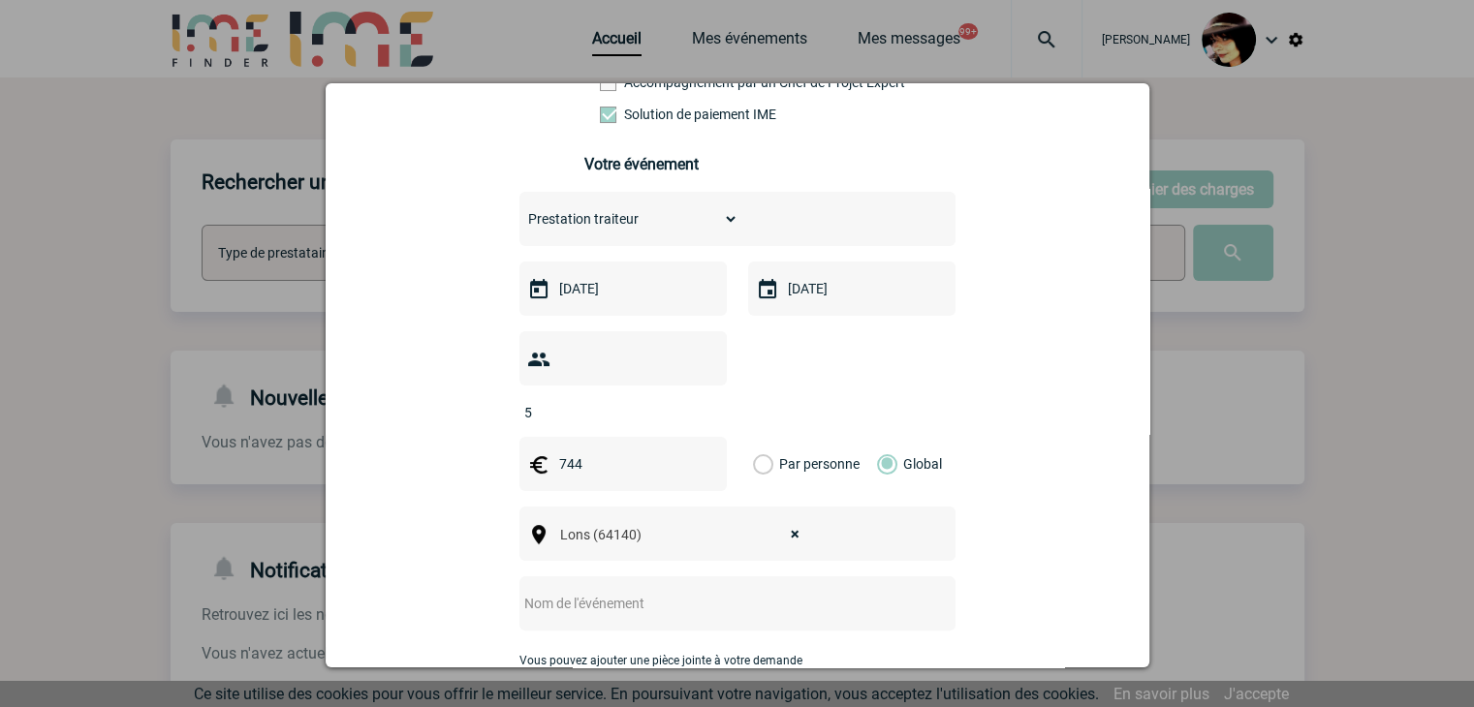
click at [690, 591] on input "text" at bounding box center [711, 603] width 385 height 25
click at [761, 591] on input "CENTRALISATION -" at bounding box center [711, 603] width 385 height 25
paste input "Devis n°DEV00000649 - Plateaux repas Octobre"
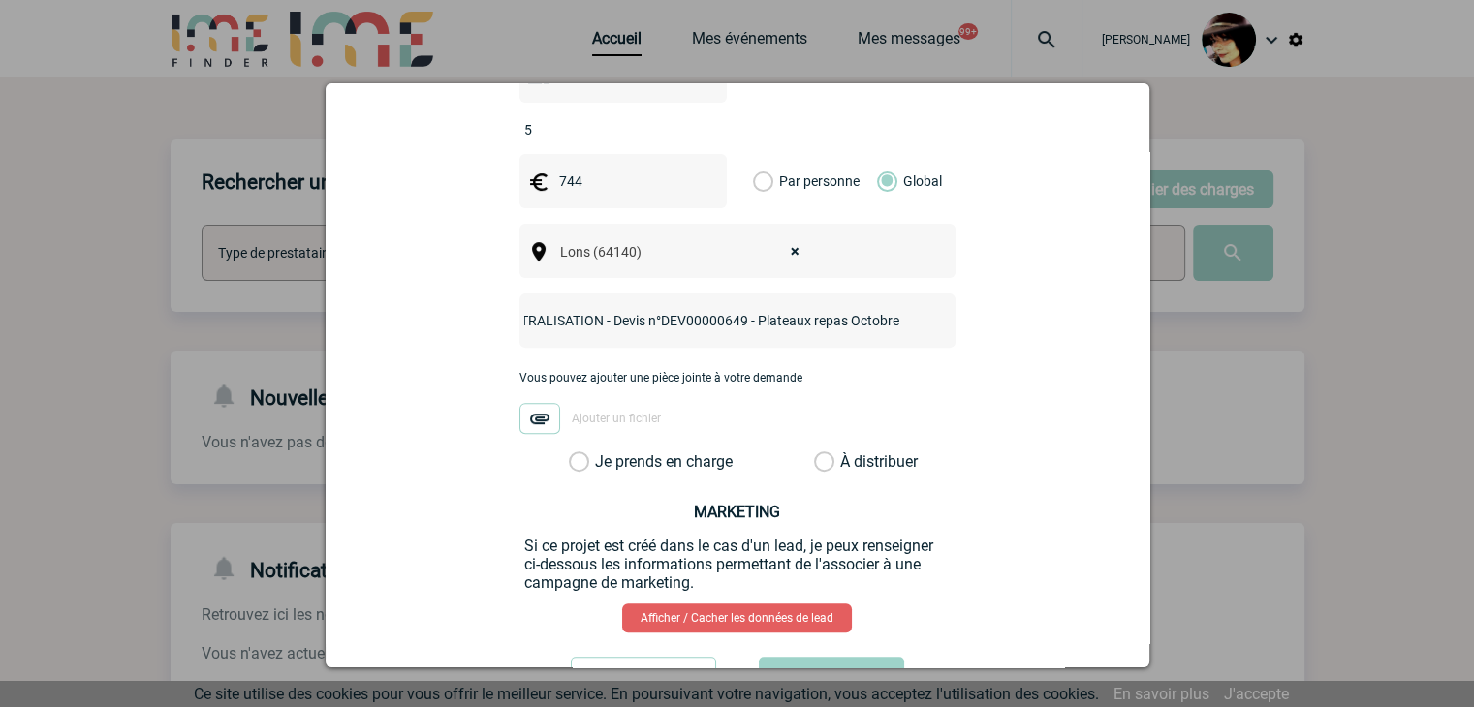
scroll to position [678, 0]
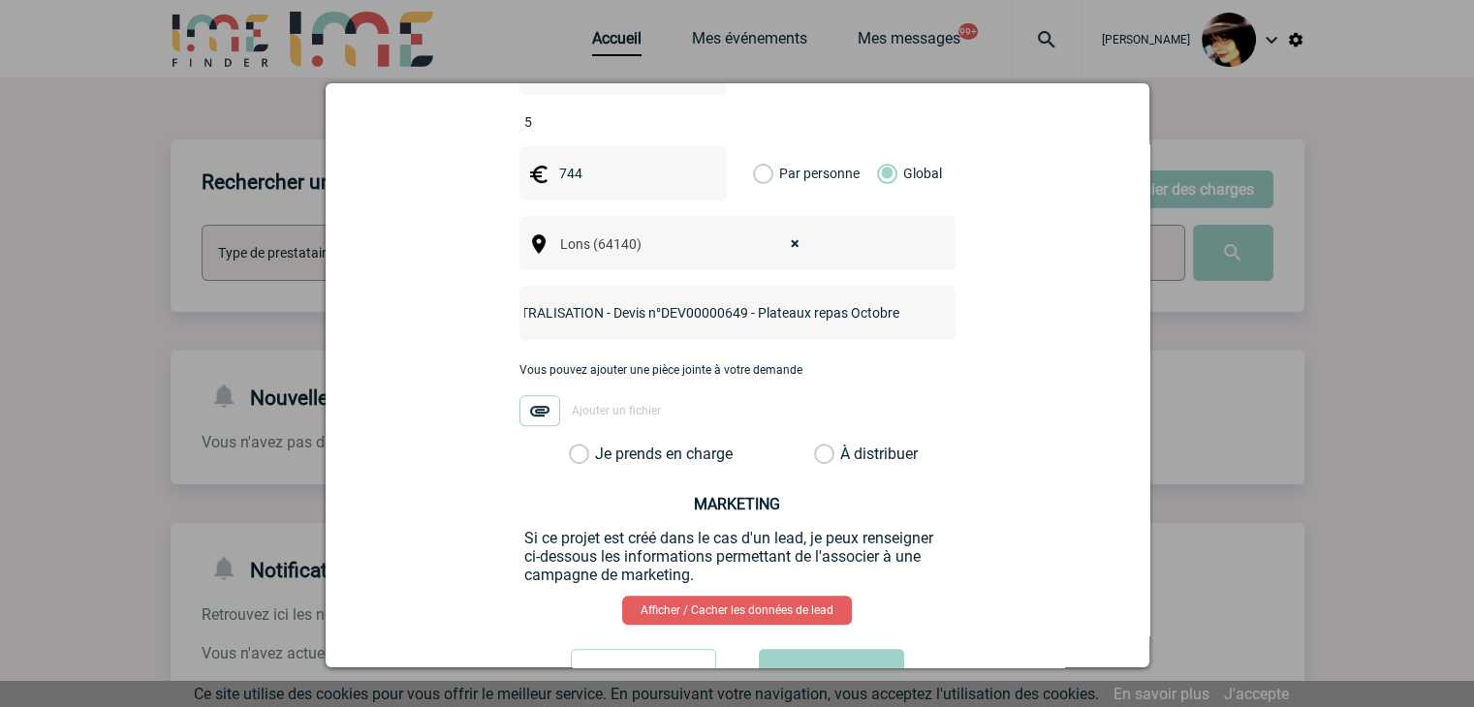
type input "CENTRALISATION - Devis n°DEV00000649 - Plateaux repas Octobre"
click at [818, 445] on label "À distribuer" at bounding box center [824, 454] width 20 height 19
click at [0, 0] on input "À distribuer" at bounding box center [0, 0] width 0 height 0
click at [838, 649] on button "Valider" at bounding box center [831, 676] width 145 height 54
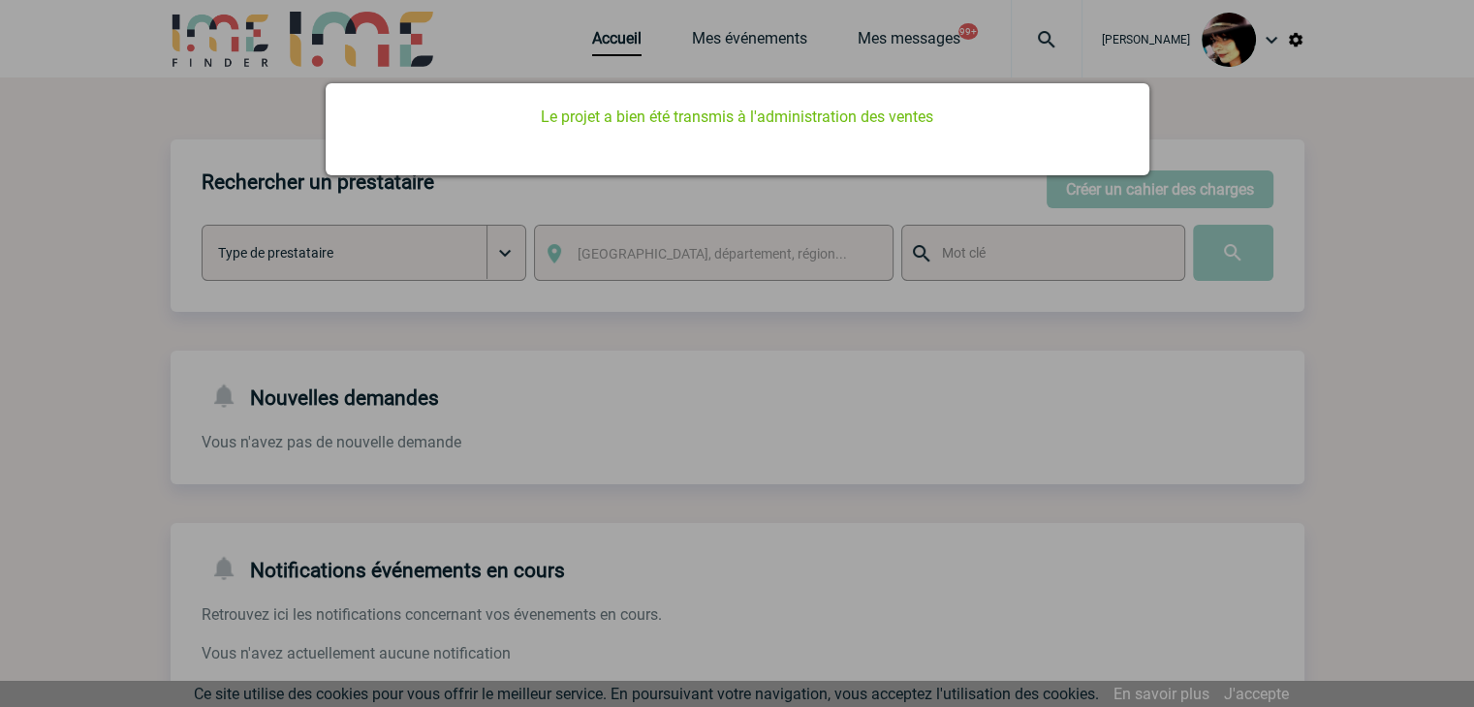
click at [592, 48] on div at bounding box center [737, 353] width 1474 height 707
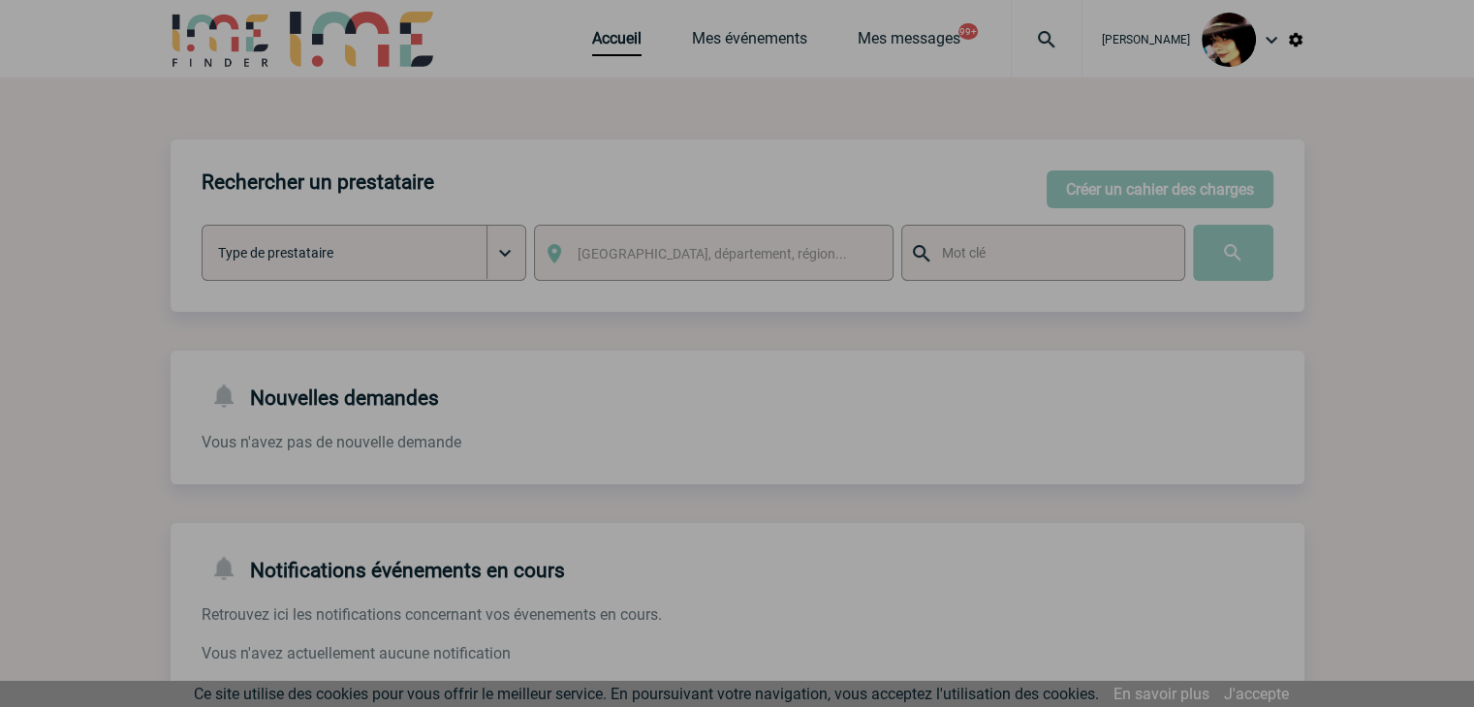
click at [592, 48] on div at bounding box center [737, 353] width 1474 height 707
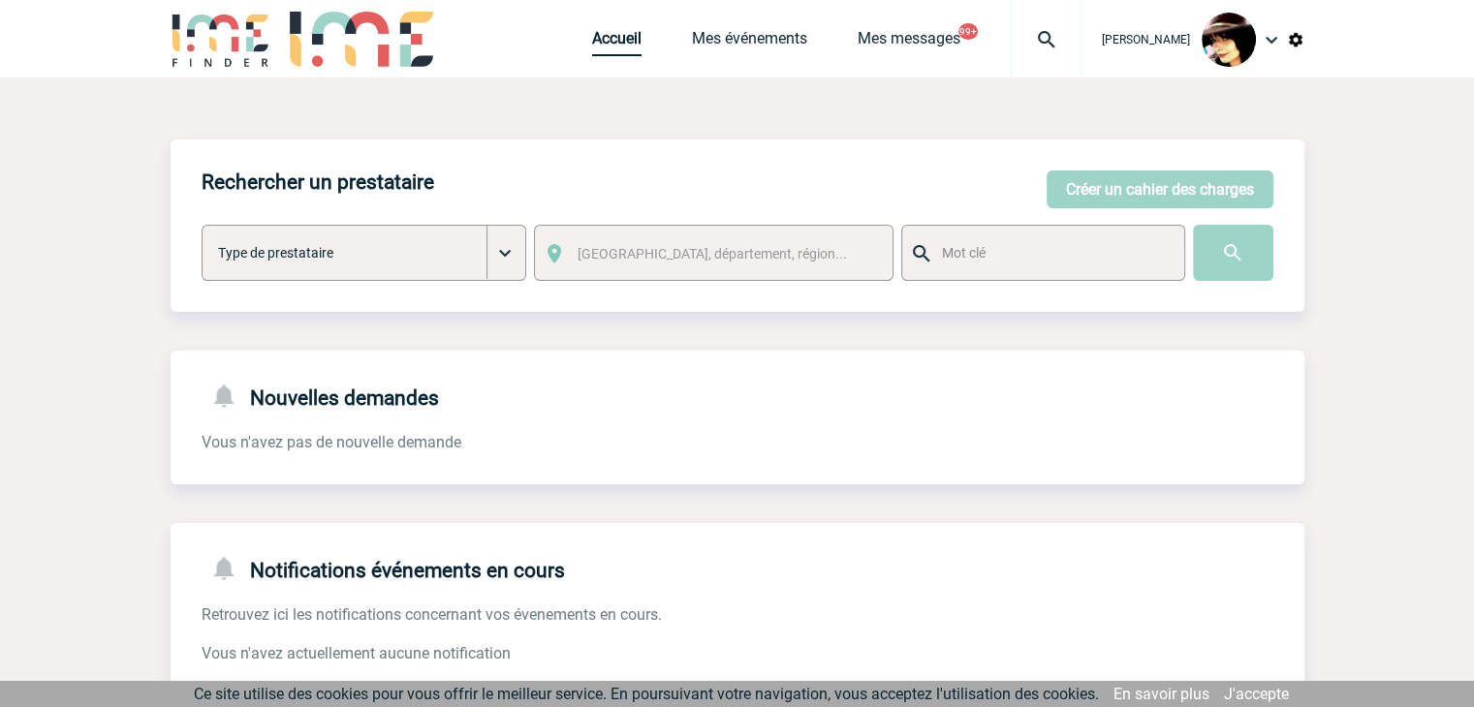
click at [592, 42] on link "Accueil" at bounding box center [616, 42] width 49 height 27
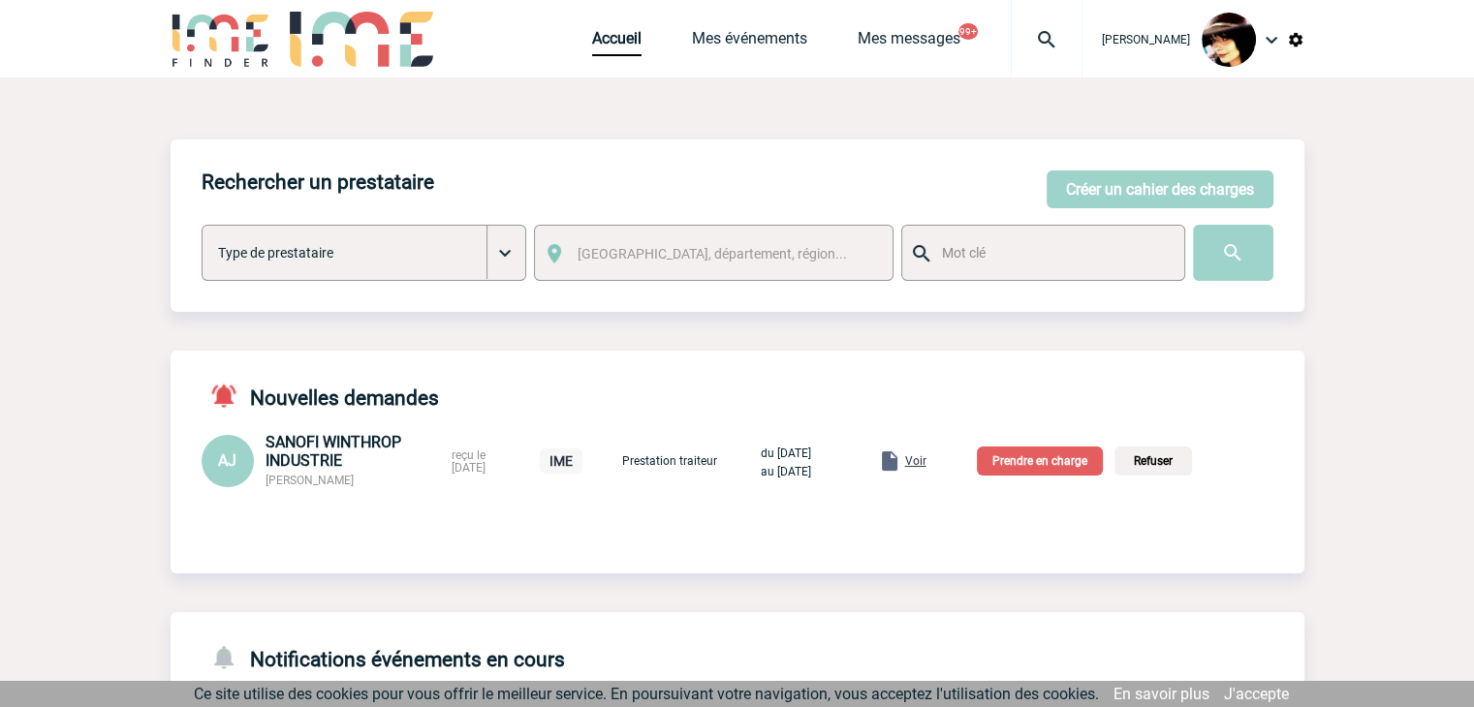
click at [926, 464] on span "Voir" at bounding box center [915, 461] width 21 height 14
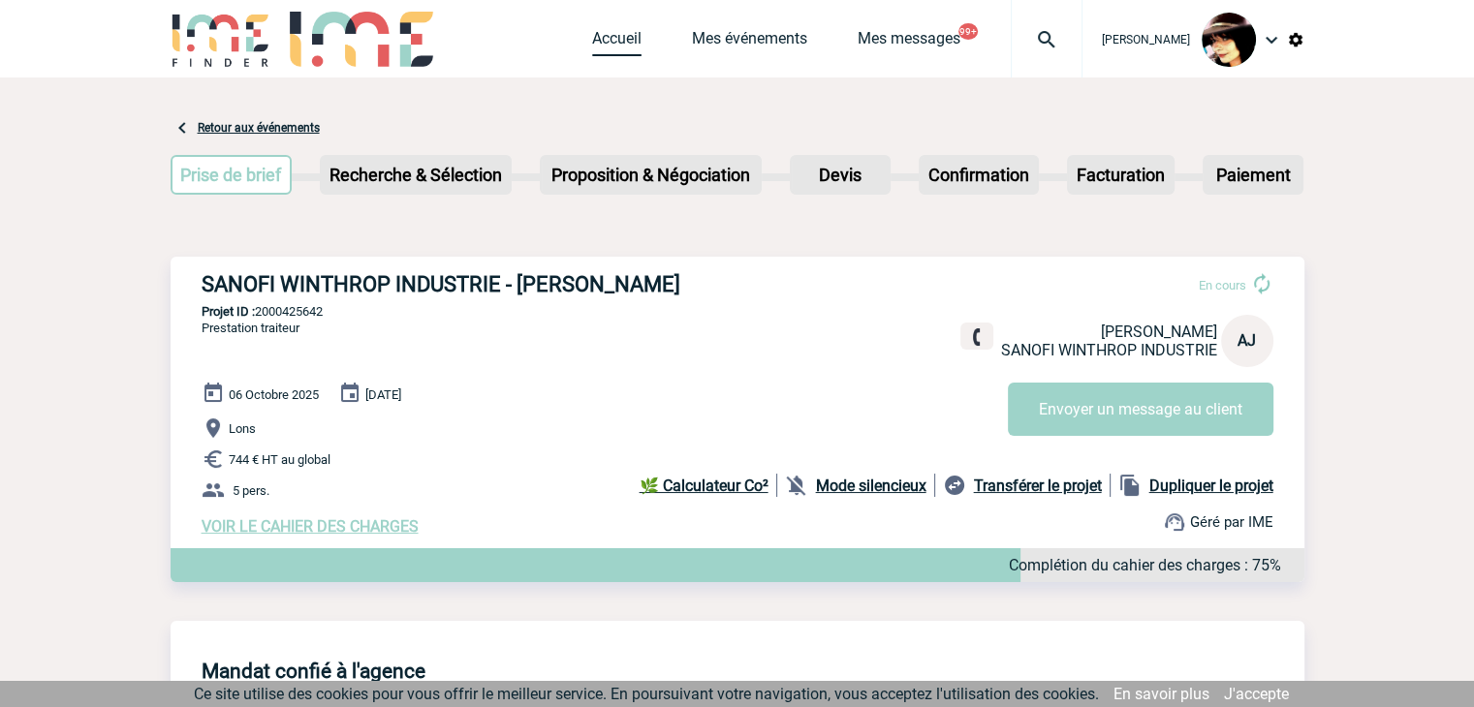
click at [616, 45] on link "Accueil" at bounding box center [616, 42] width 49 height 27
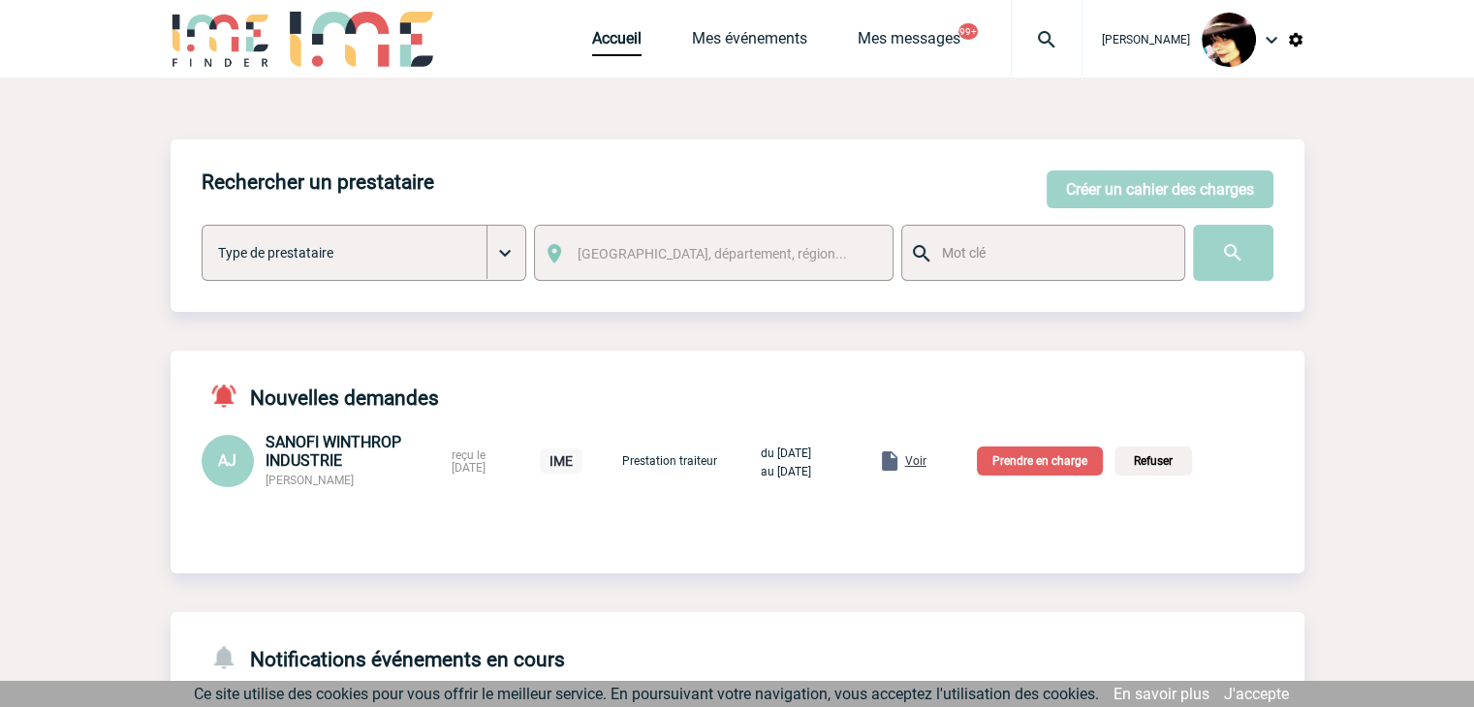
click at [1020, 472] on p "Prendre en charge" at bounding box center [1040, 461] width 126 height 29
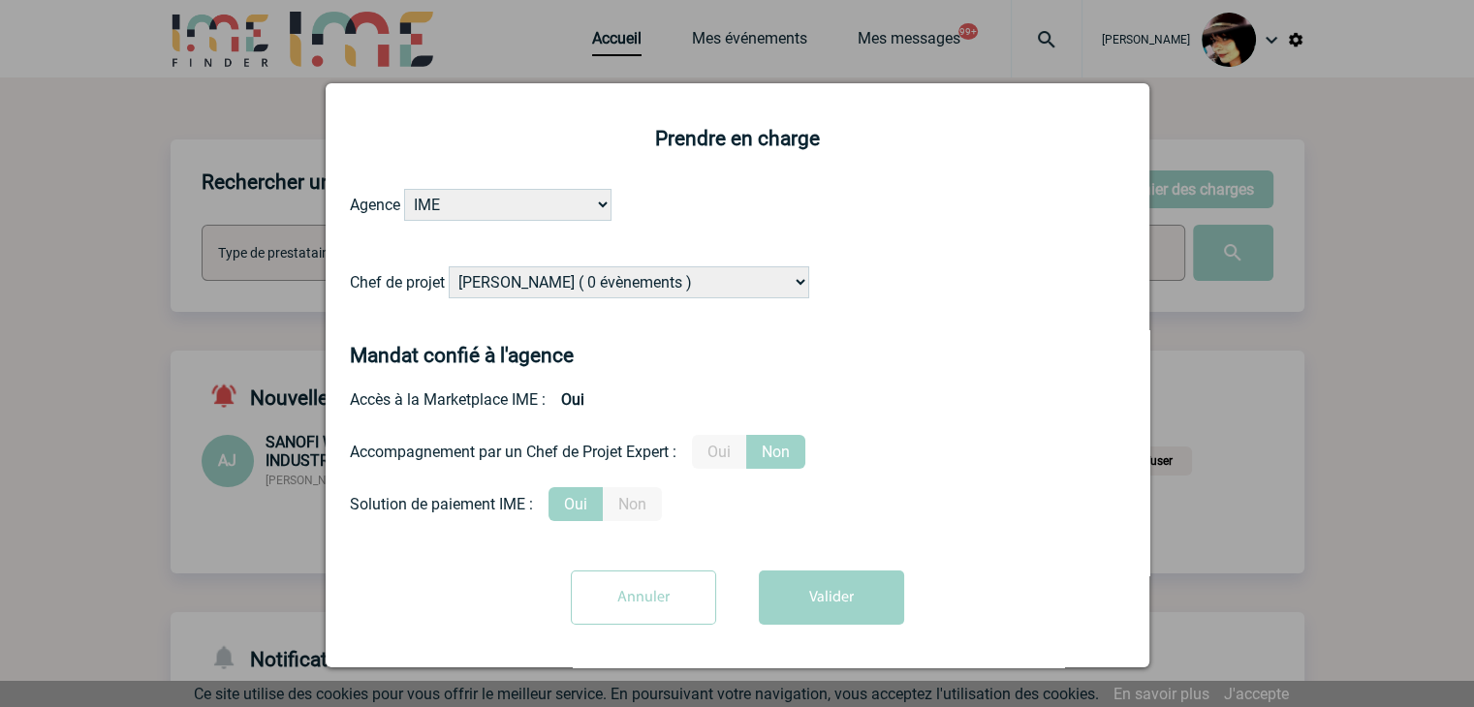
click at [620, 273] on select "[PERSON_NAME] ( 0 évènements ) [PERSON_NAME] ( 181 évènements ) [PERSON_NAME] (…" at bounding box center [629, 282] width 360 height 32
select select "131612"
click at [620, 276] on select "[PERSON_NAME] ( 0 évènements ) [PERSON_NAME] ( 181 évènements ) [PERSON_NAME] (…" at bounding box center [629, 282] width 360 height 32
click at [806, 603] on button "Valider" at bounding box center [831, 598] width 145 height 54
